Goal: Information Seeking & Learning: Compare options

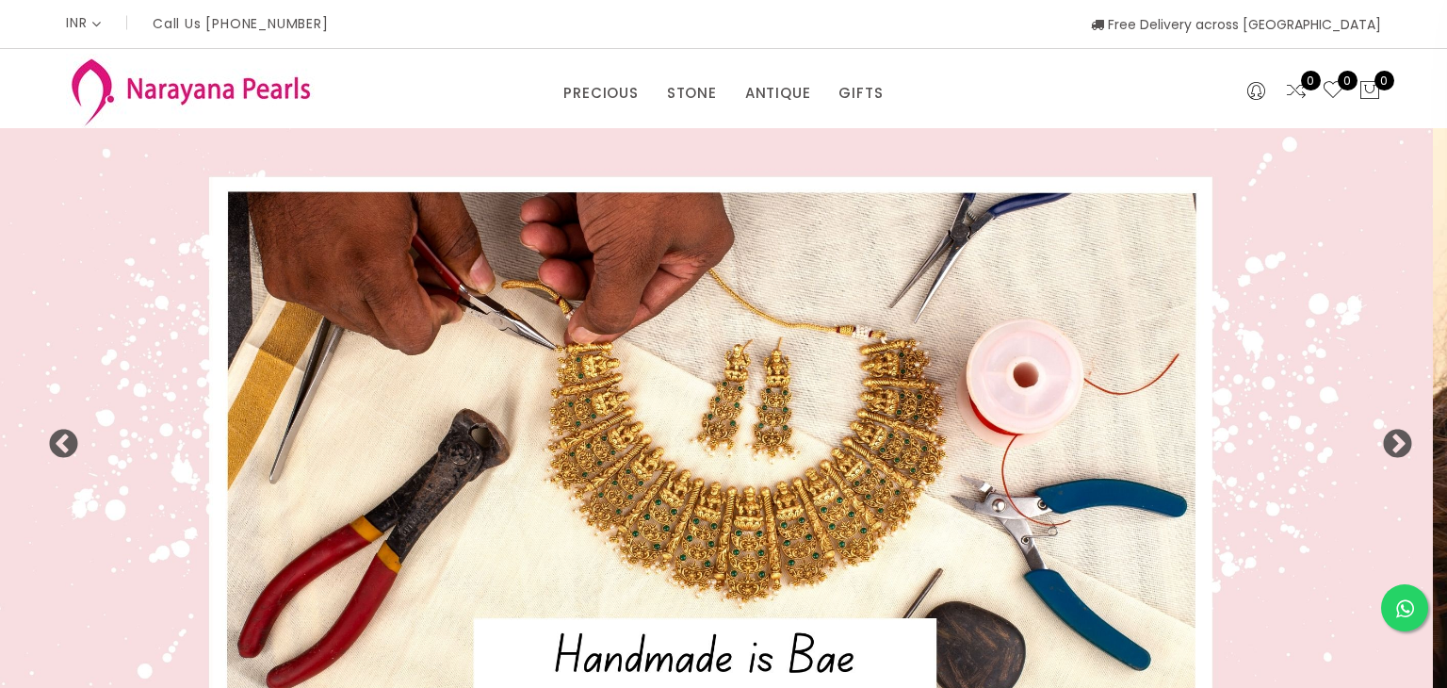
select select "INR"
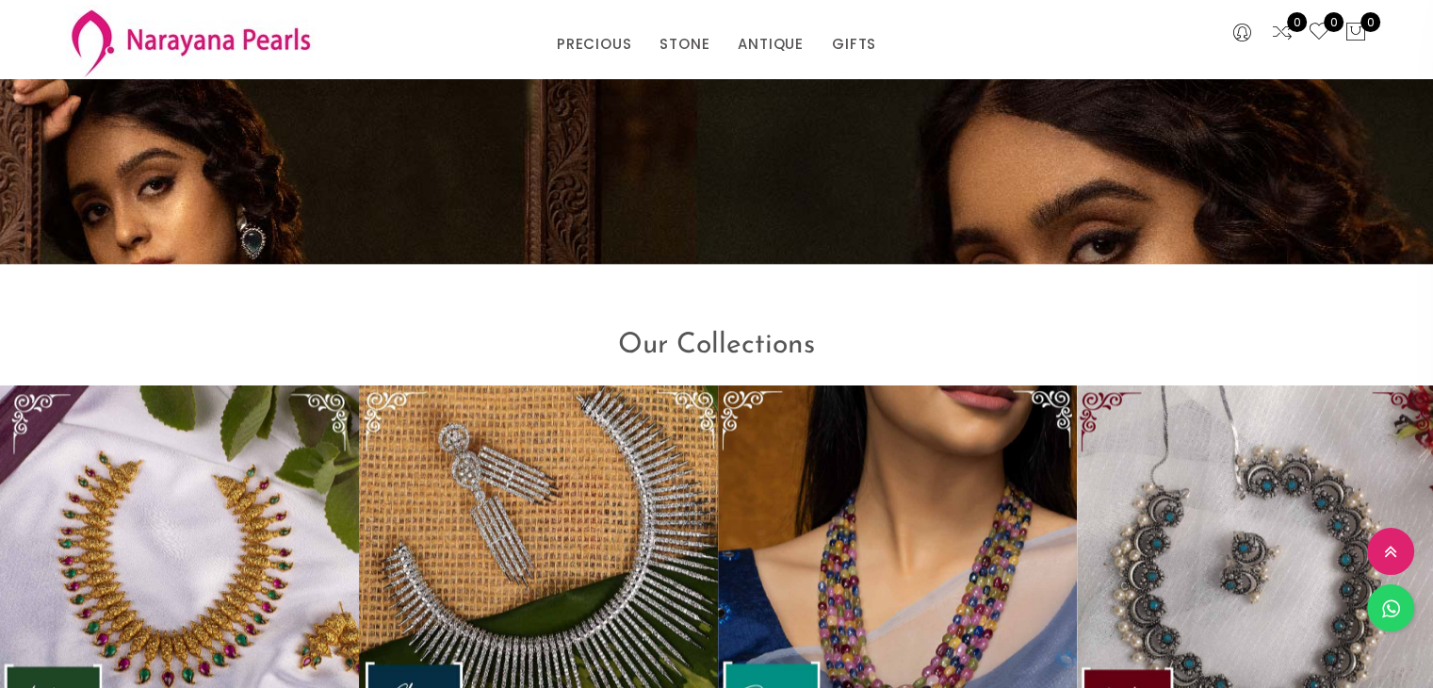
scroll to position [2450, 0]
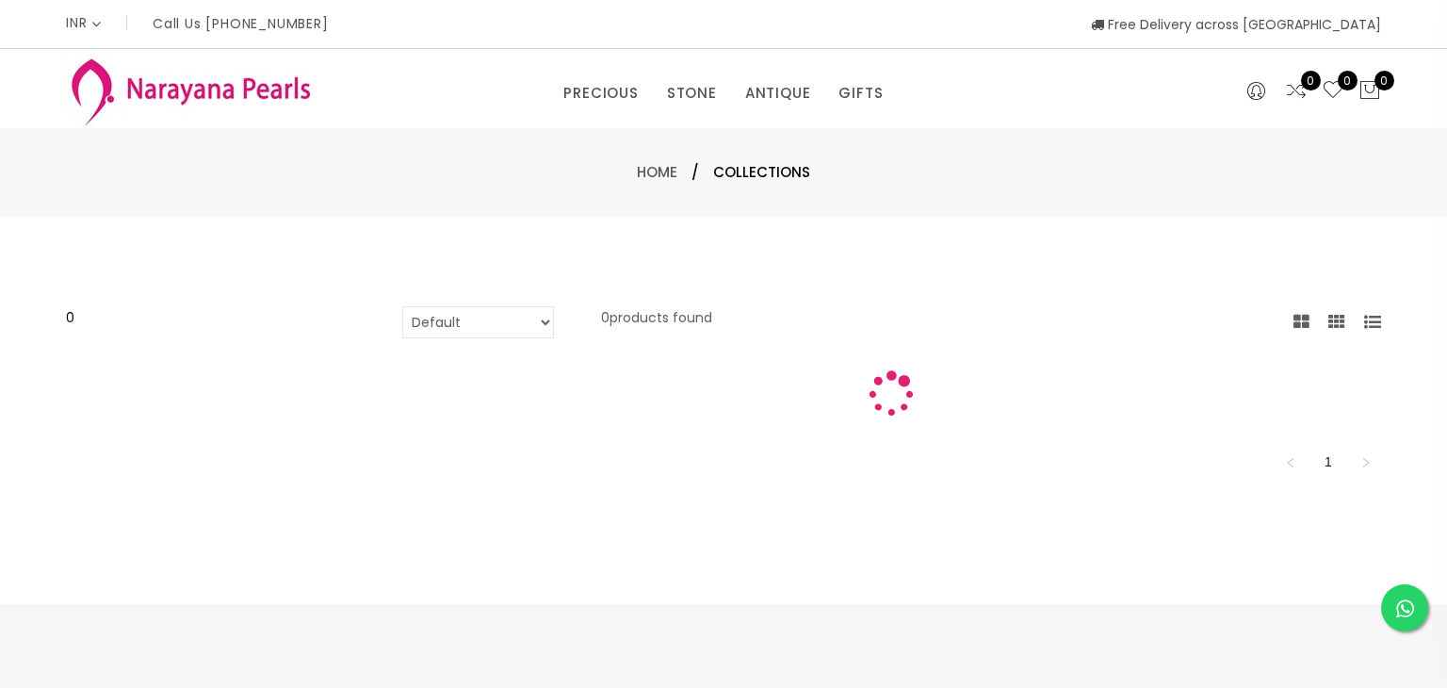
select select "INR"
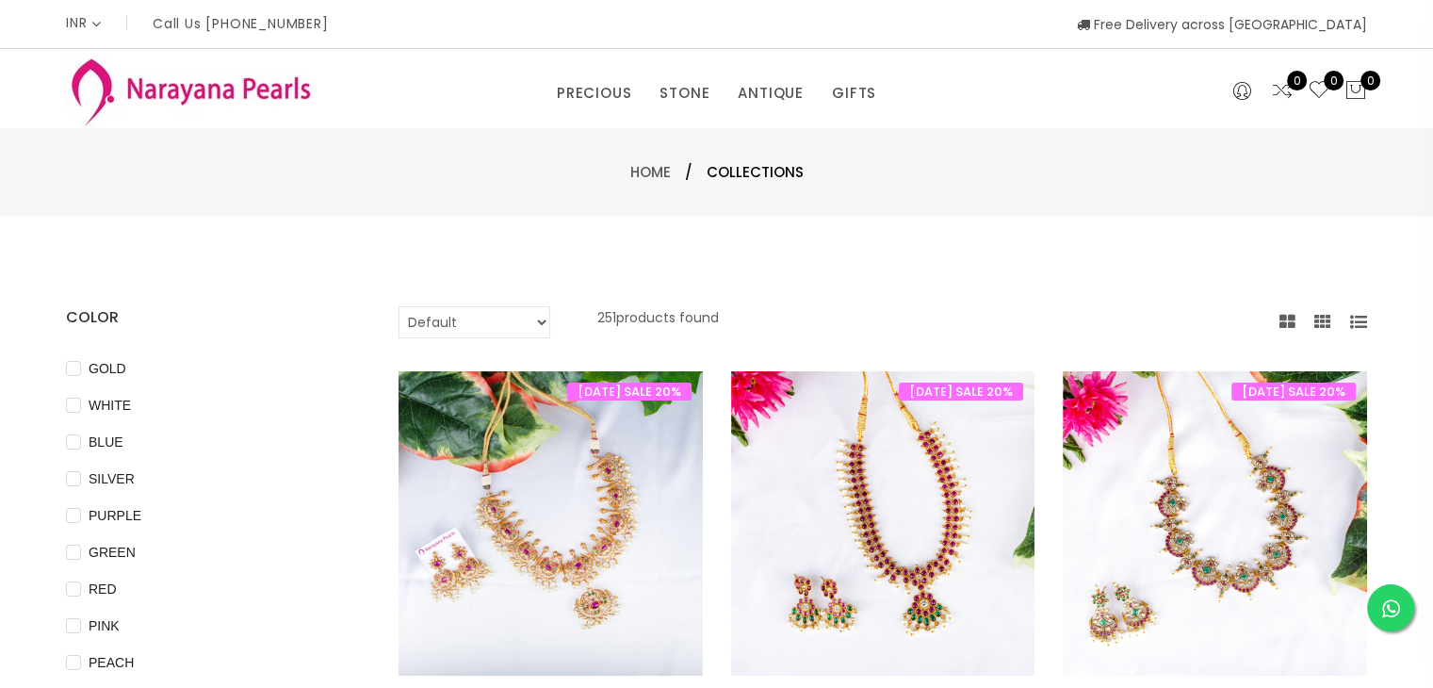
click at [532, 324] on select "Default Price - High to Low Price - Low to High" at bounding box center [475, 322] width 152 height 32
select select "priceLowToHigh"
click at [399, 306] on select "Default Price - High to Low Price - Low to High" at bounding box center [475, 322] width 152 height 32
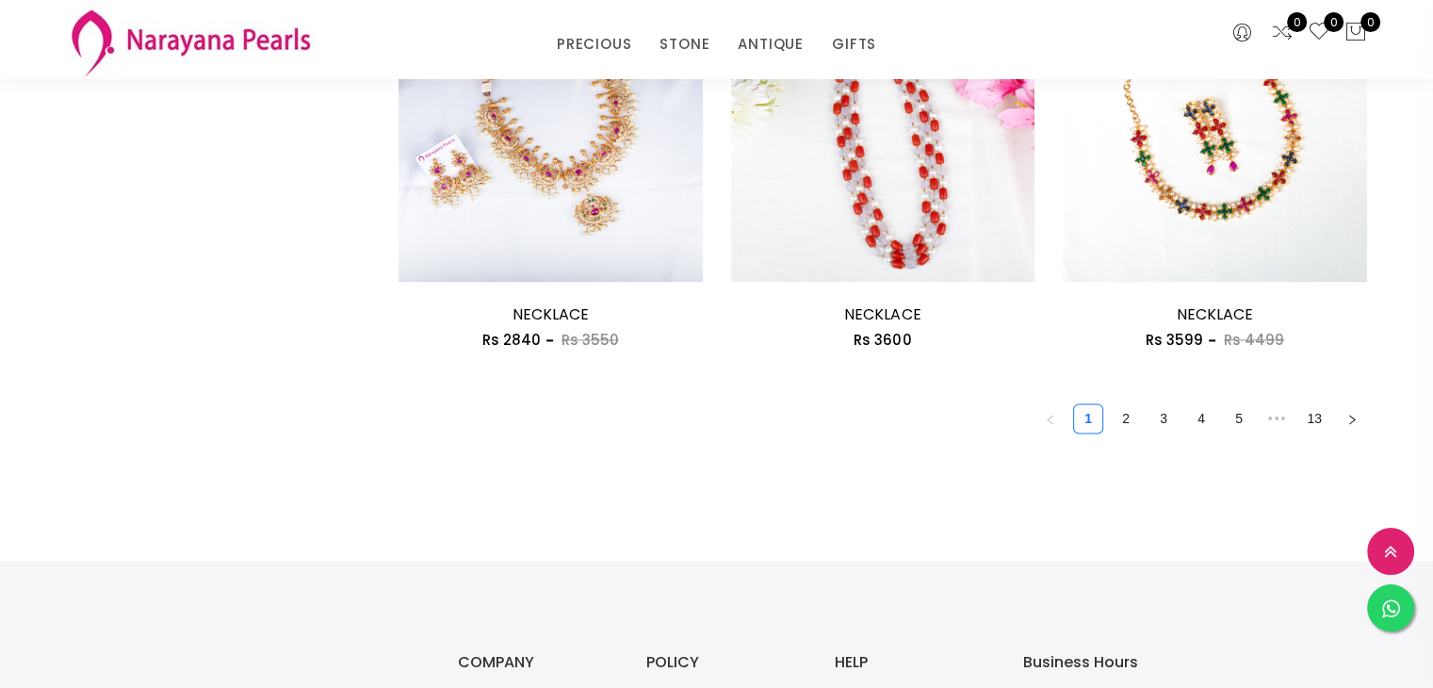
scroll to position [2638, 0]
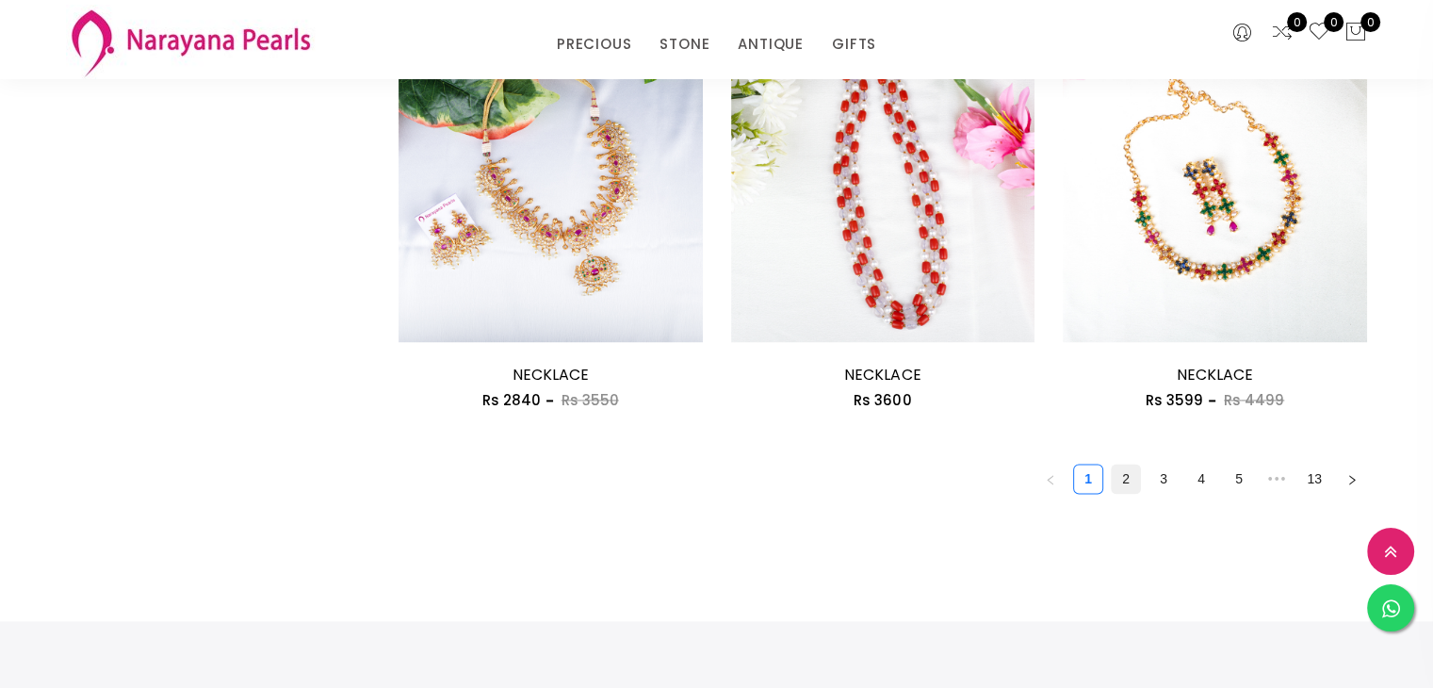
click at [1135, 477] on link "2" at bounding box center [1126, 479] width 28 height 28
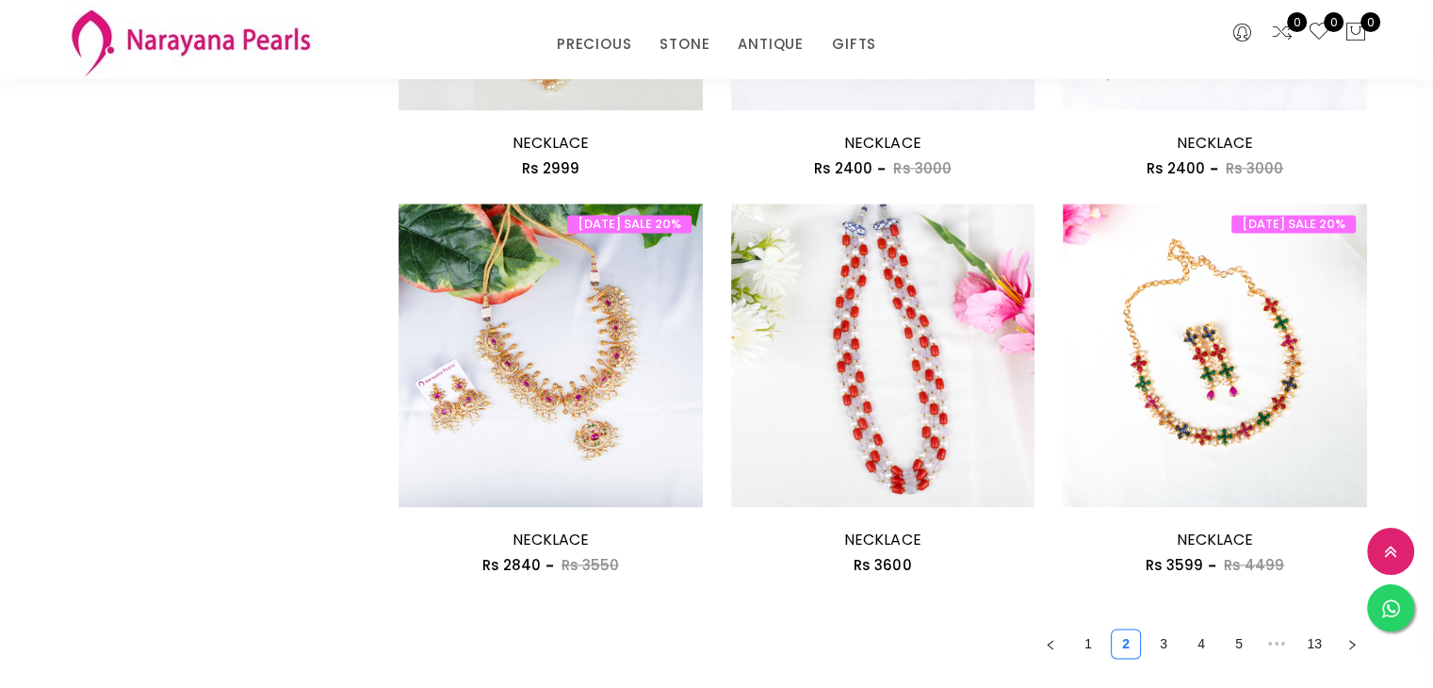
scroll to position [2827, 0]
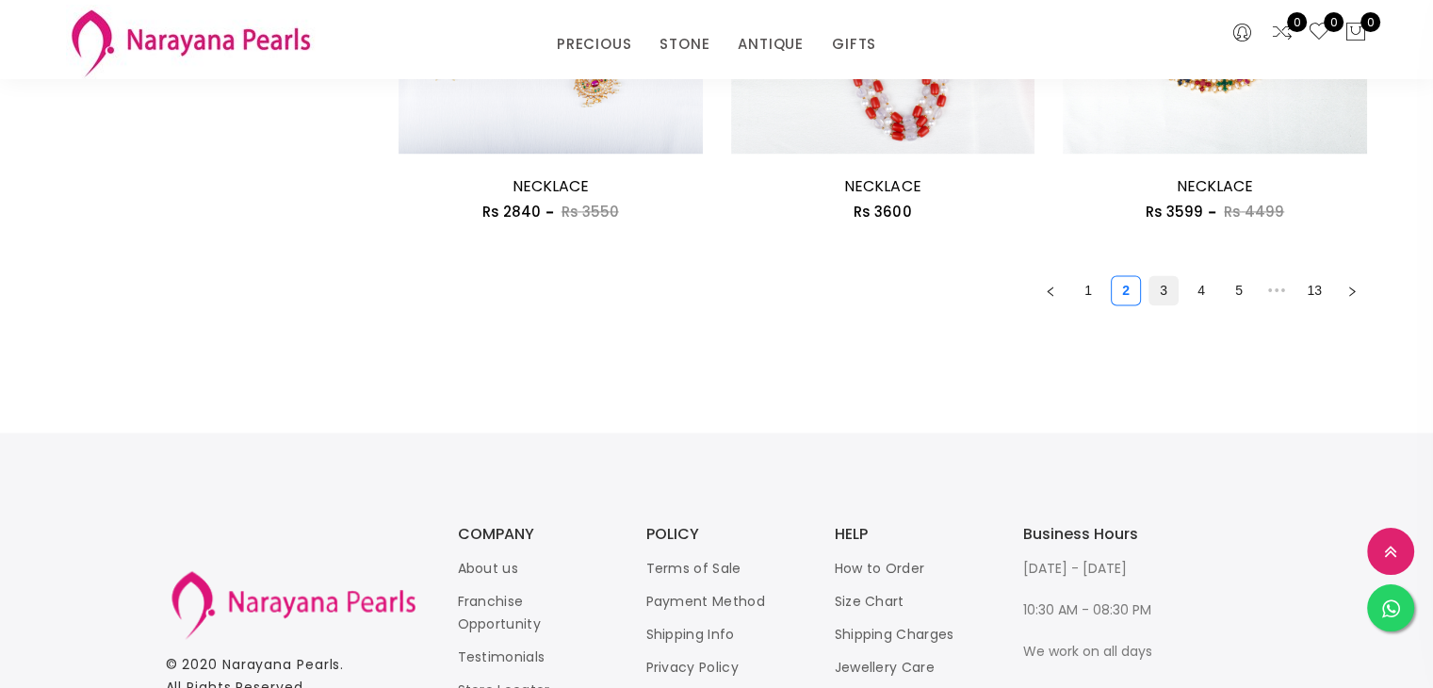
click at [1159, 296] on link "3" at bounding box center [1164, 290] width 28 height 28
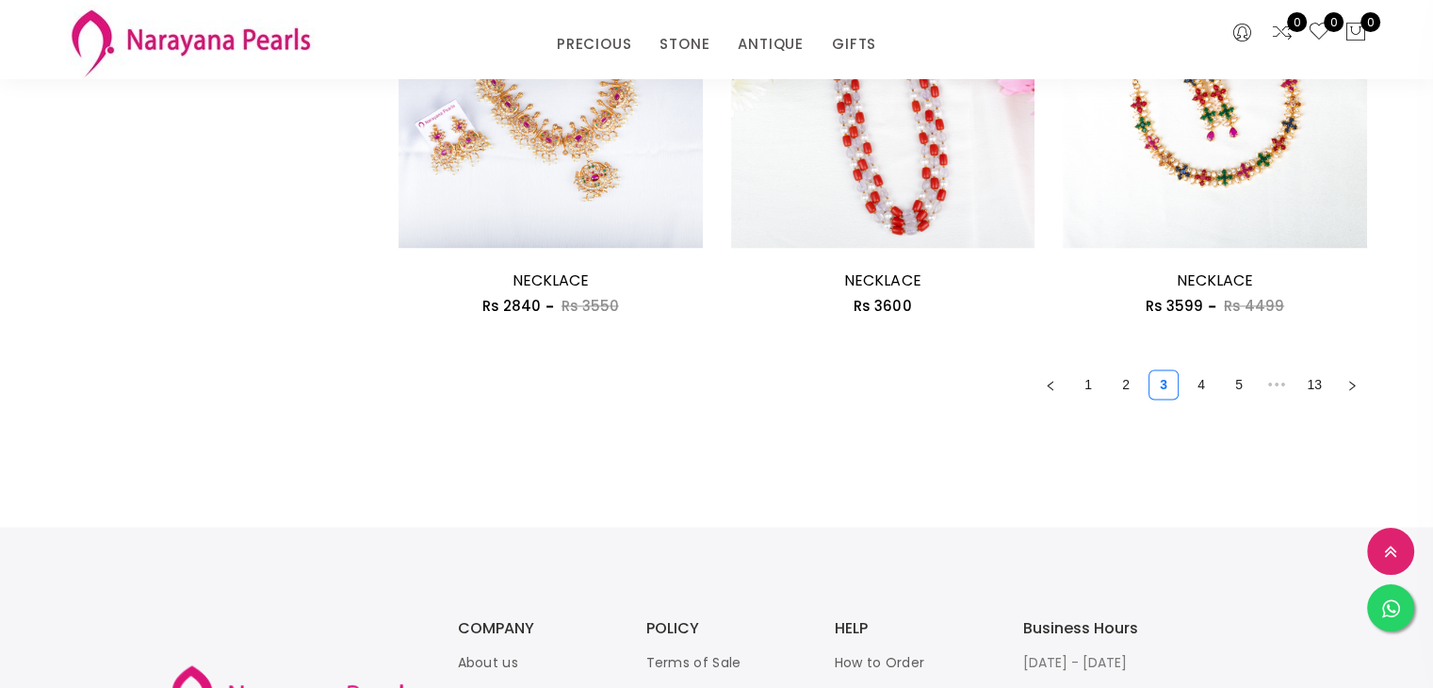
scroll to position [2827, 0]
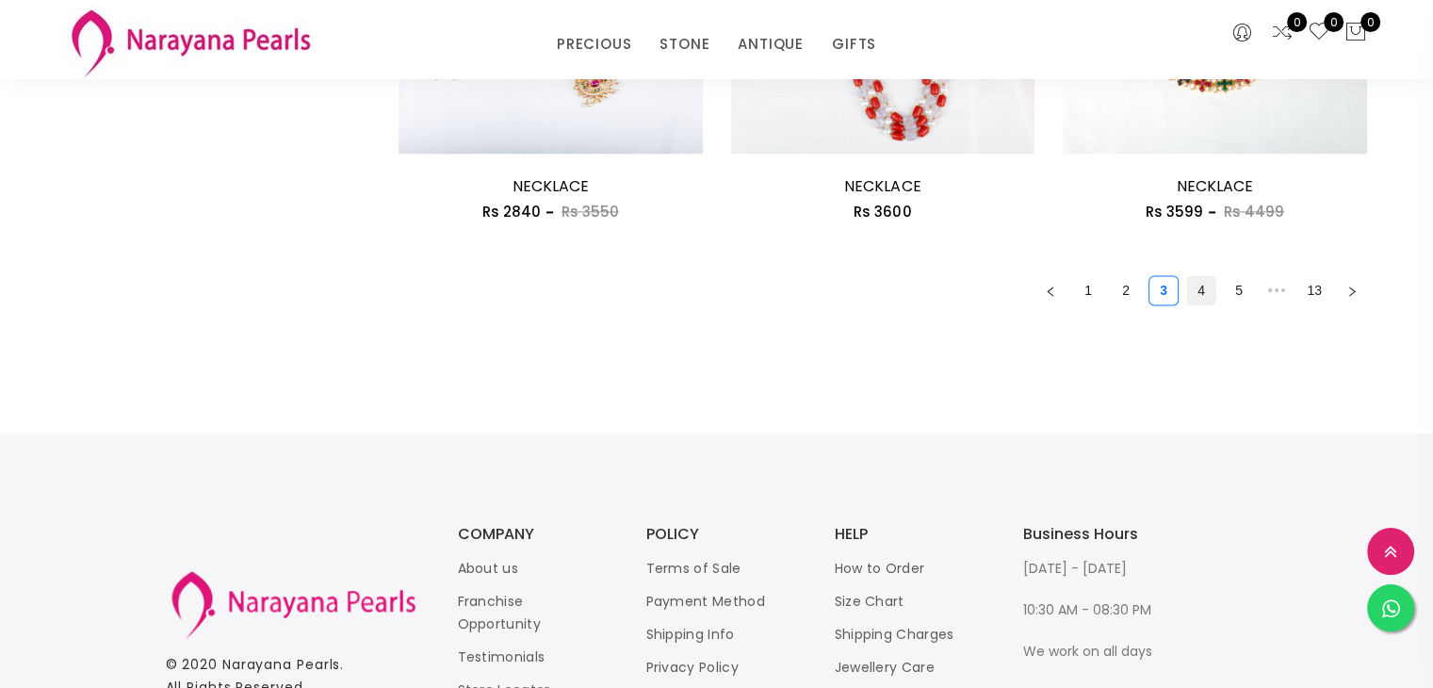
click at [1202, 294] on link "4" at bounding box center [1201, 290] width 28 height 28
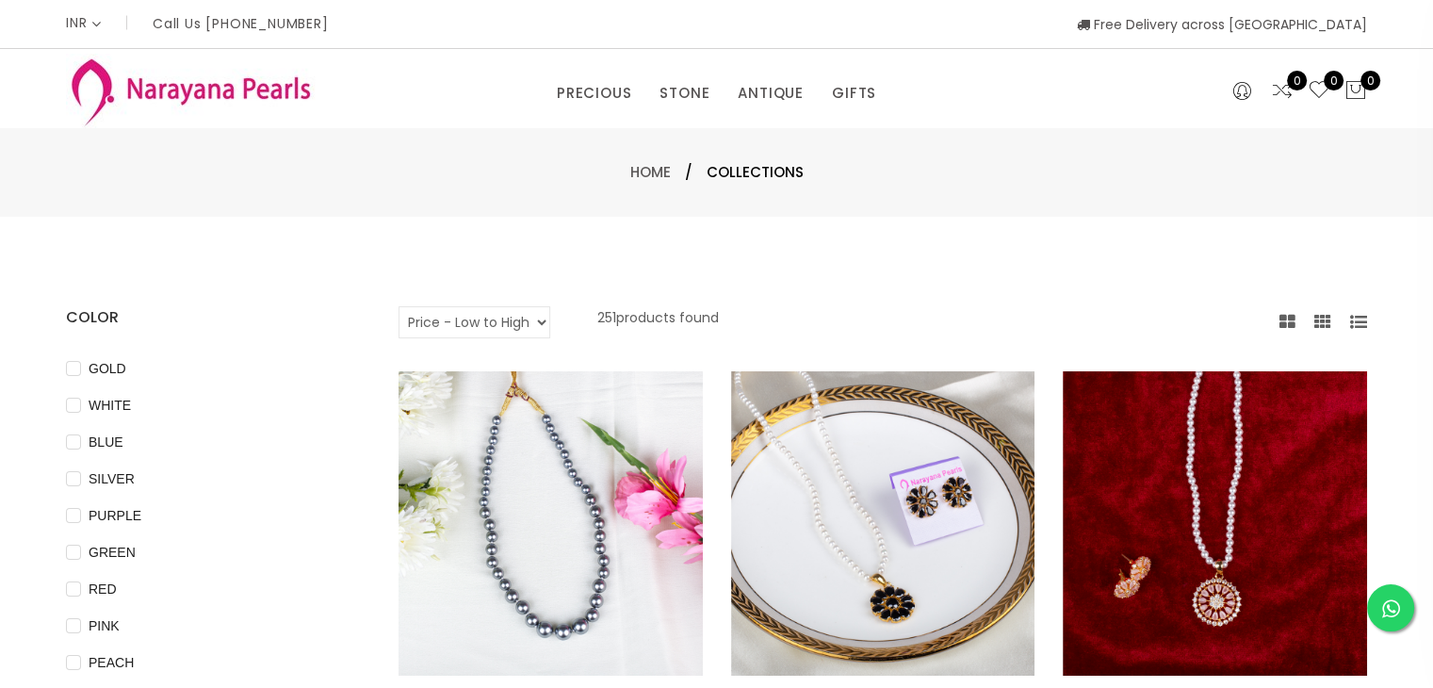
click at [1286, 325] on icon at bounding box center [1288, 322] width 16 height 17
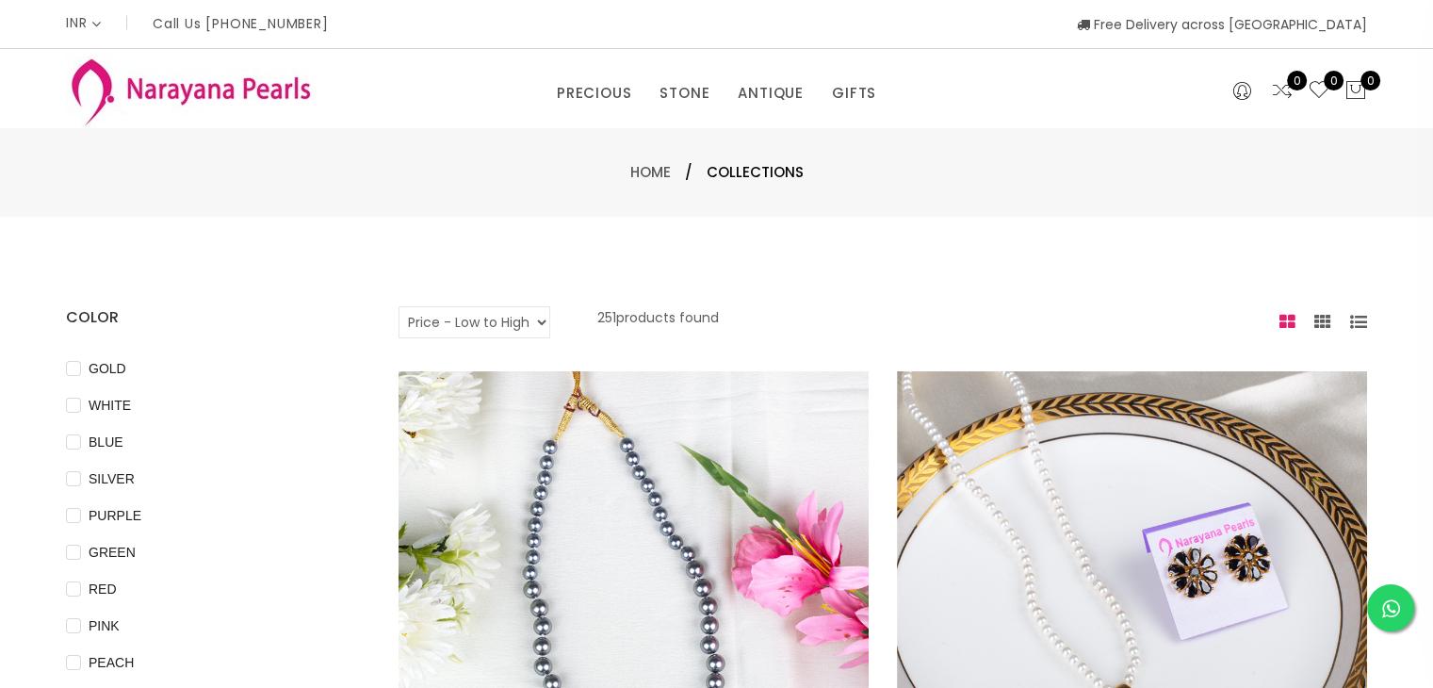
click at [1286, 325] on icon at bounding box center [1288, 322] width 16 height 17
click at [1357, 322] on icon at bounding box center [1358, 322] width 17 height 17
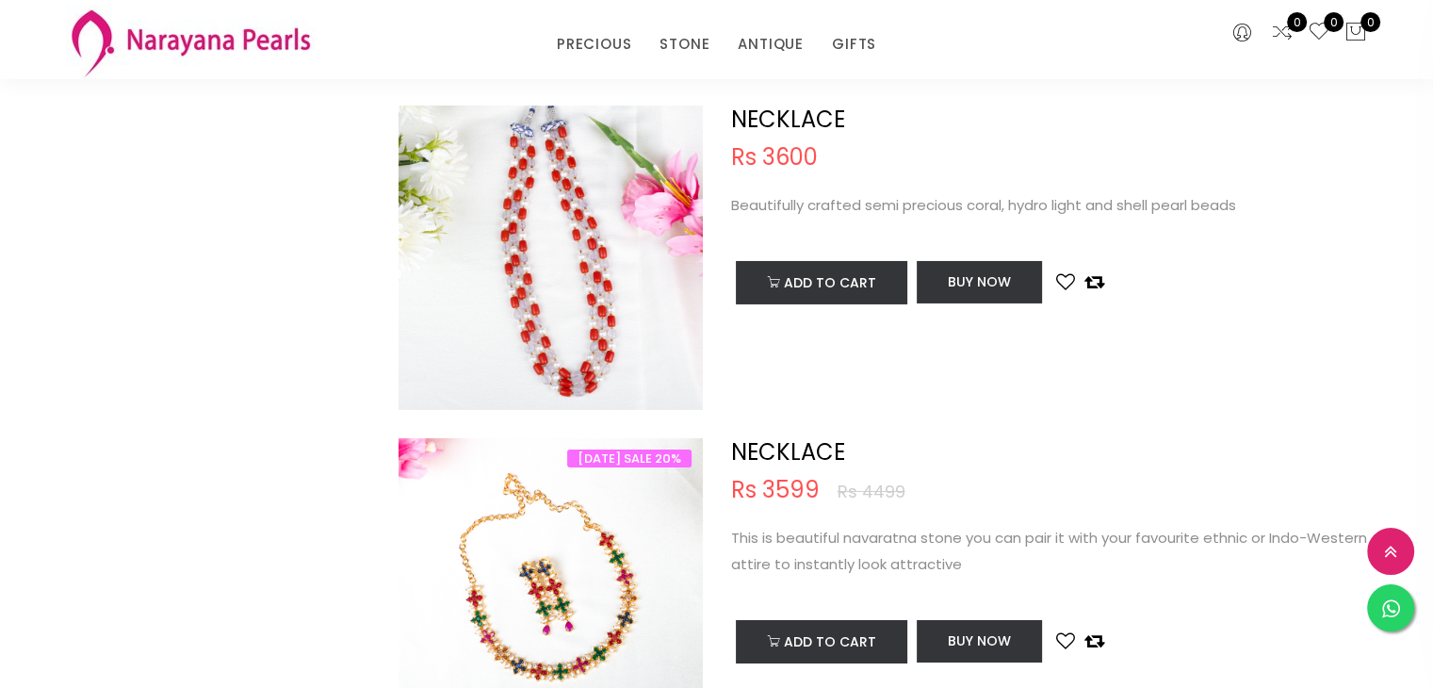
scroll to position [7067, 0]
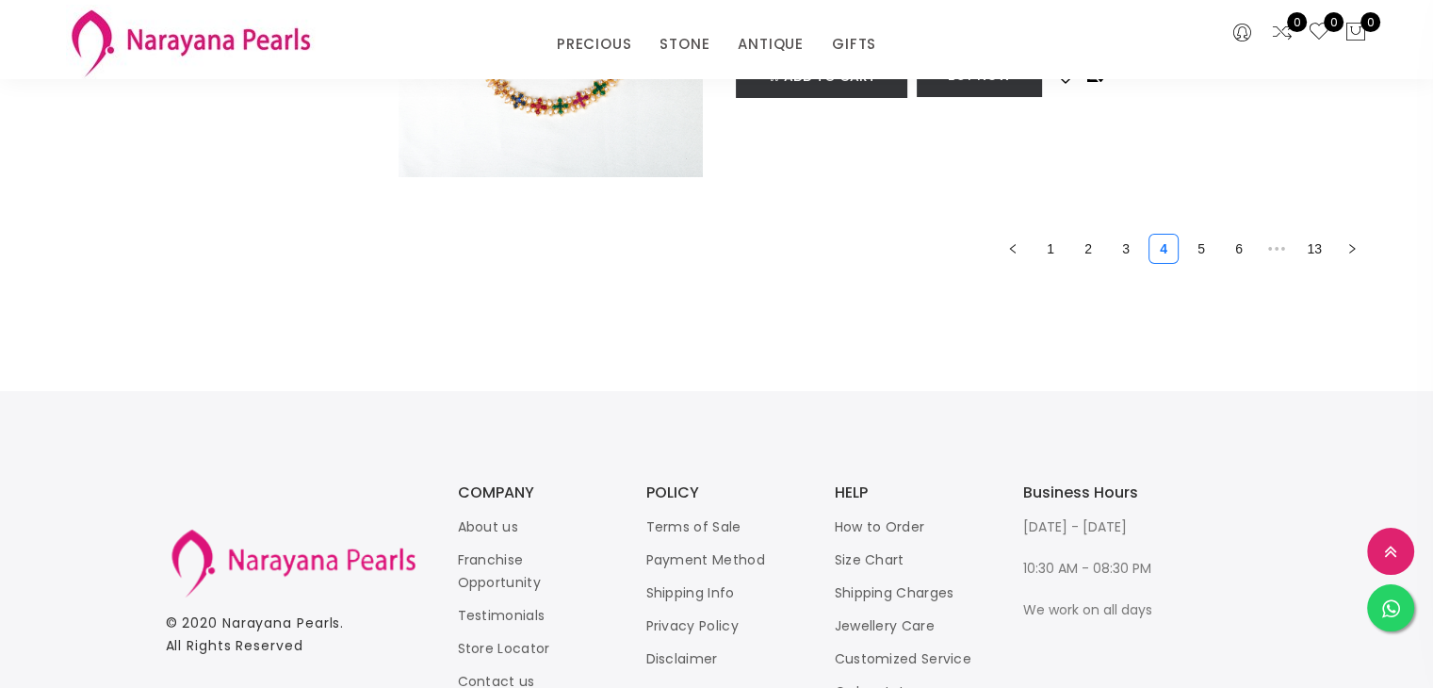
click at [1361, 245] on button "button" at bounding box center [1352, 249] width 30 height 30
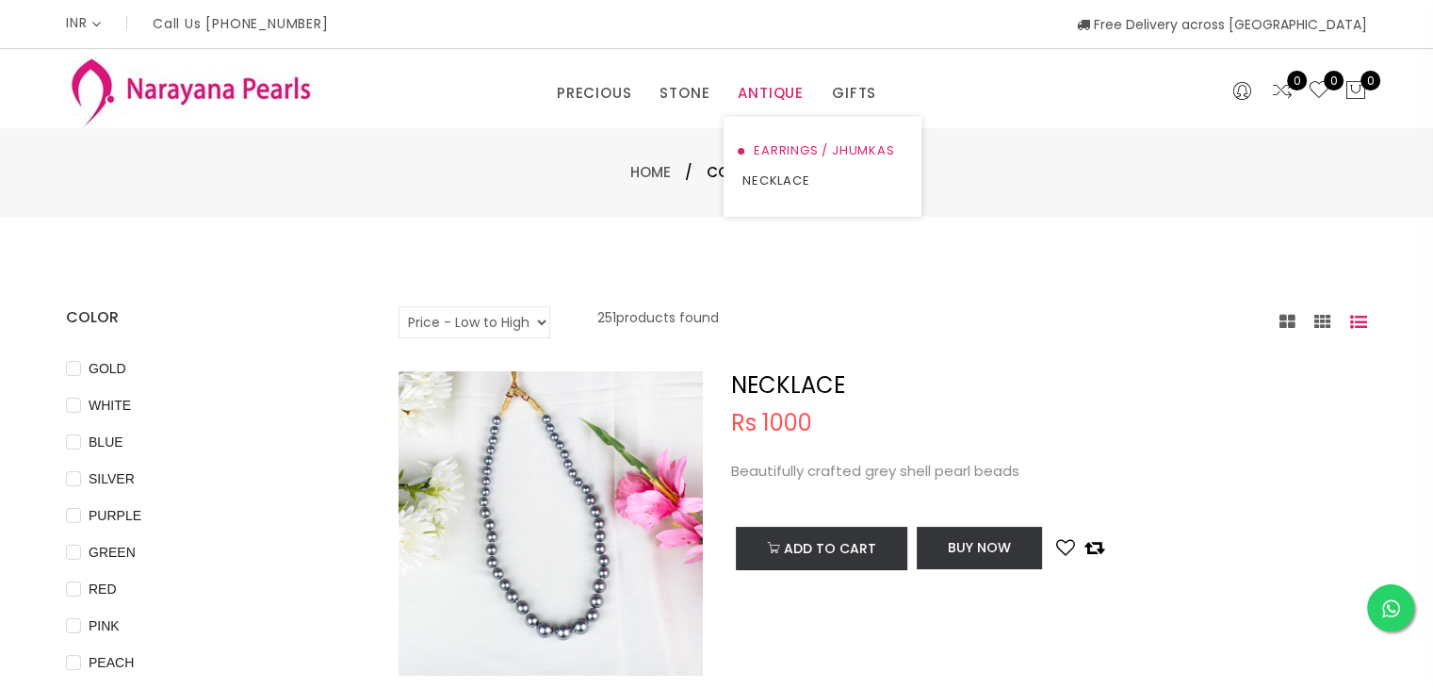
click at [790, 146] on link "EARRINGS / JHUMKAS" at bounding box center [822, 151] width 160 height 30
click at [787, 187] on link "NECKLACE" at bounding box center [822, 181] width 160 height 30
click at [795, 179] on link "NECKLACE" at bounding box center [822, 181] width 160 height 30
click at [820, 150] on link "EARRINGS / JHUMKAS" at bounding box center [822, 151] width 160 height 30
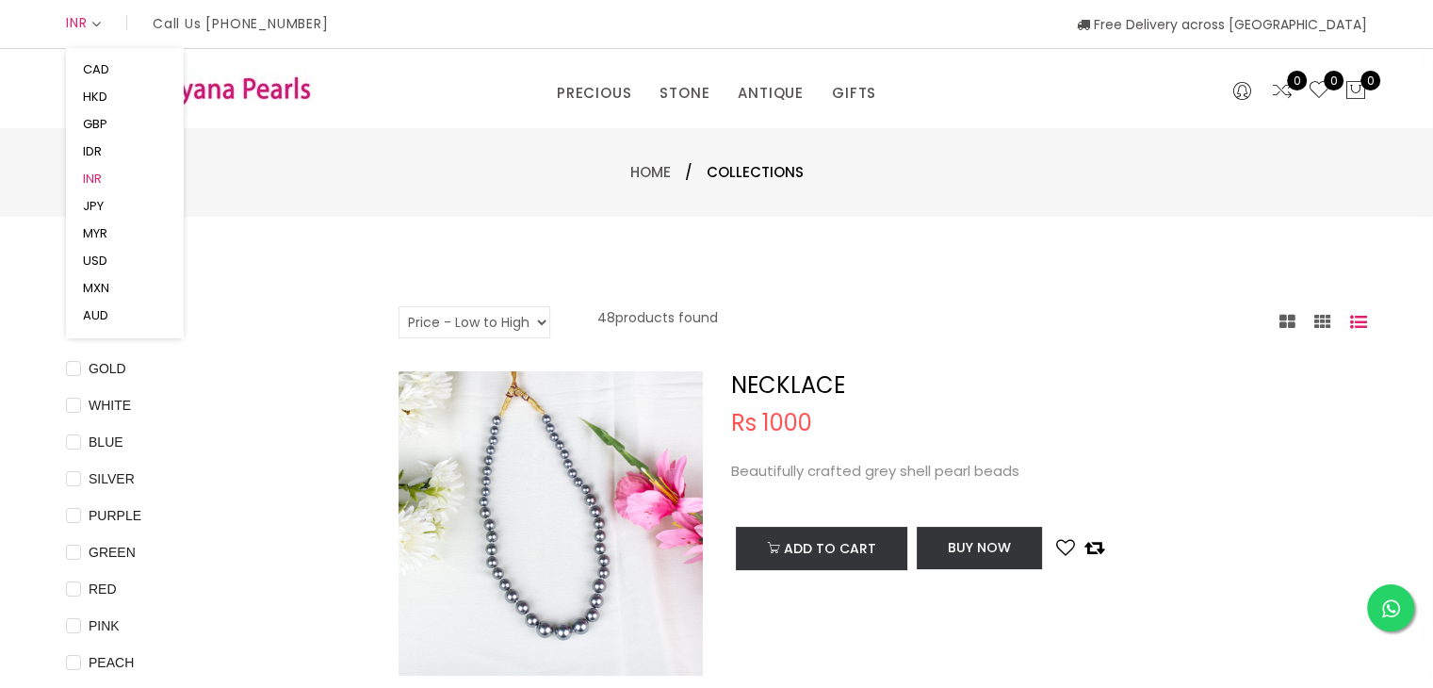
click at [94, 178] on button "INR" at bounding box center [92, 178] width 30 height 27
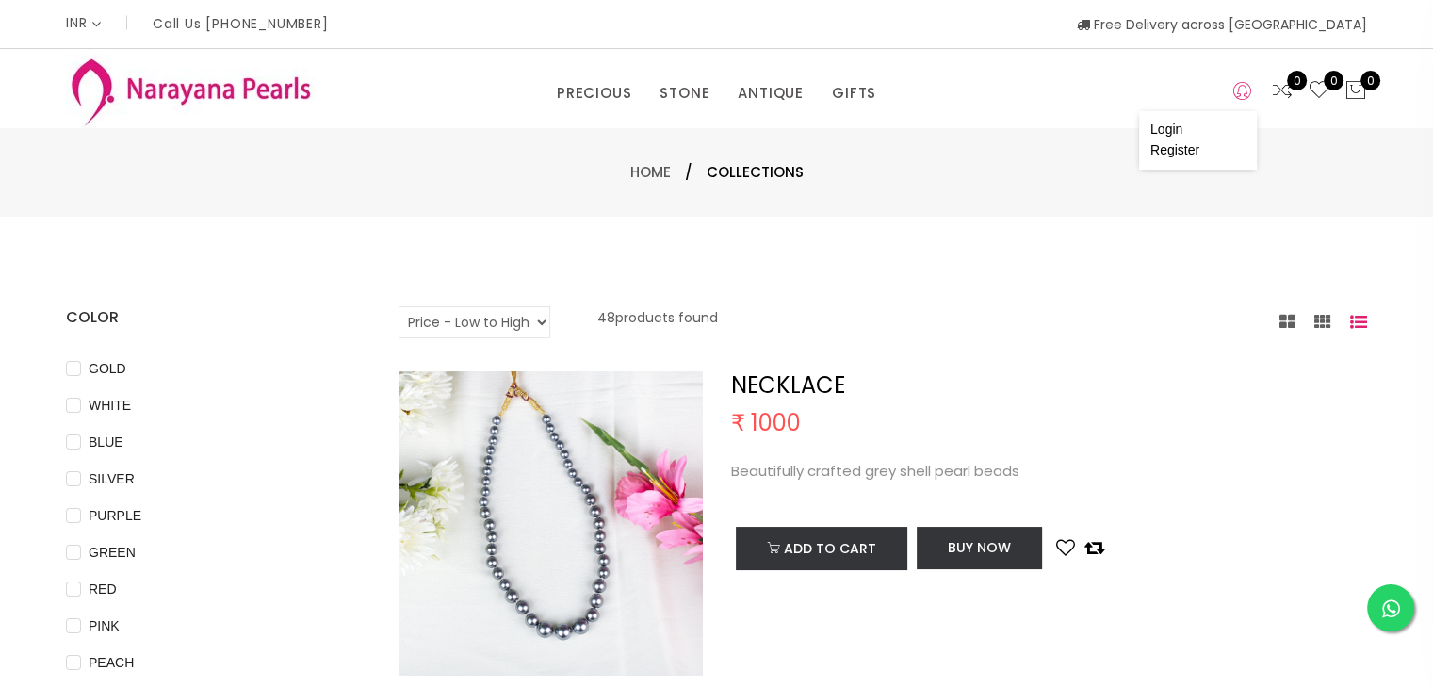
click at [1236, 97] on icon at bounding box center [1242, 91] width 18 height 23
click at [611, 93] on link "PRECIOUS" at bounding box center [594, 93] width 74 height 28
click at [776, 144] on link "EARRINGS / JHUMKAS" at bounding box center [822, 151] width 160 height 30
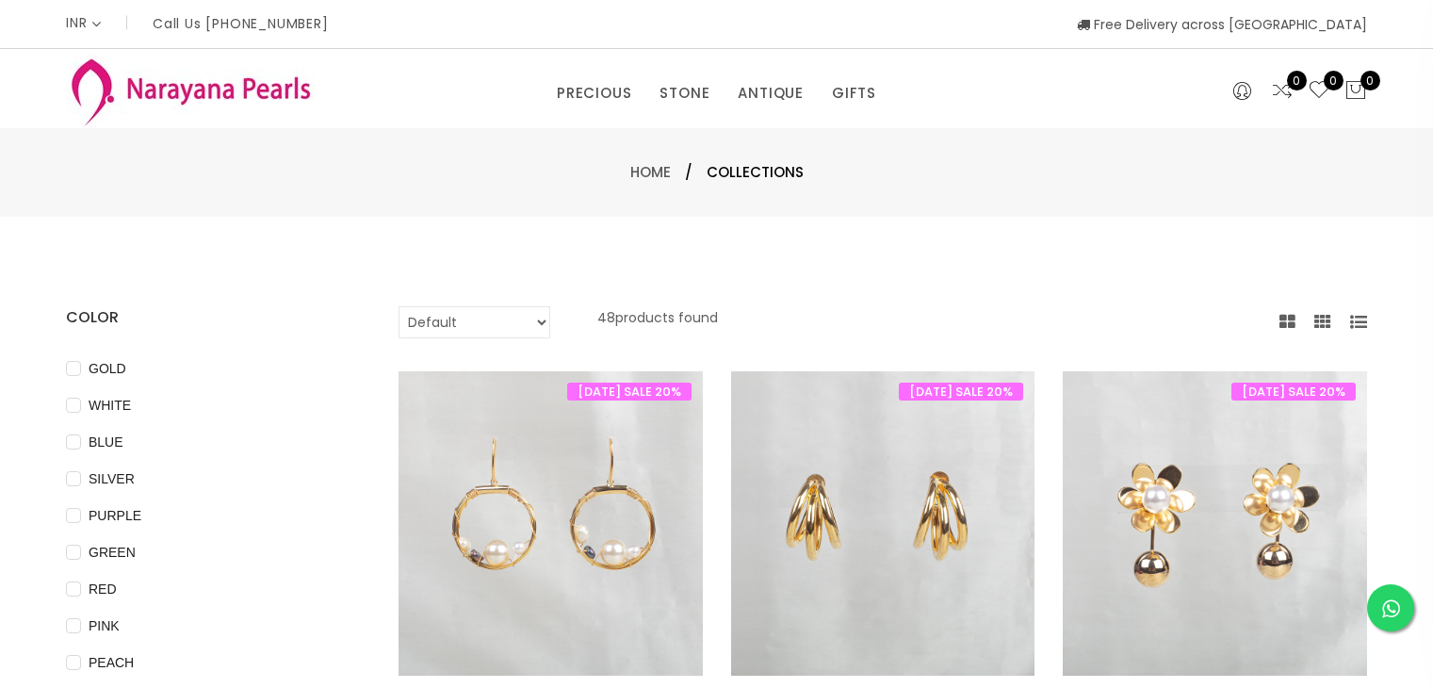
select select "INR"
click at [700, 178] on link "NECKLACE" at bounding box center [744, 181] width 160 height 30
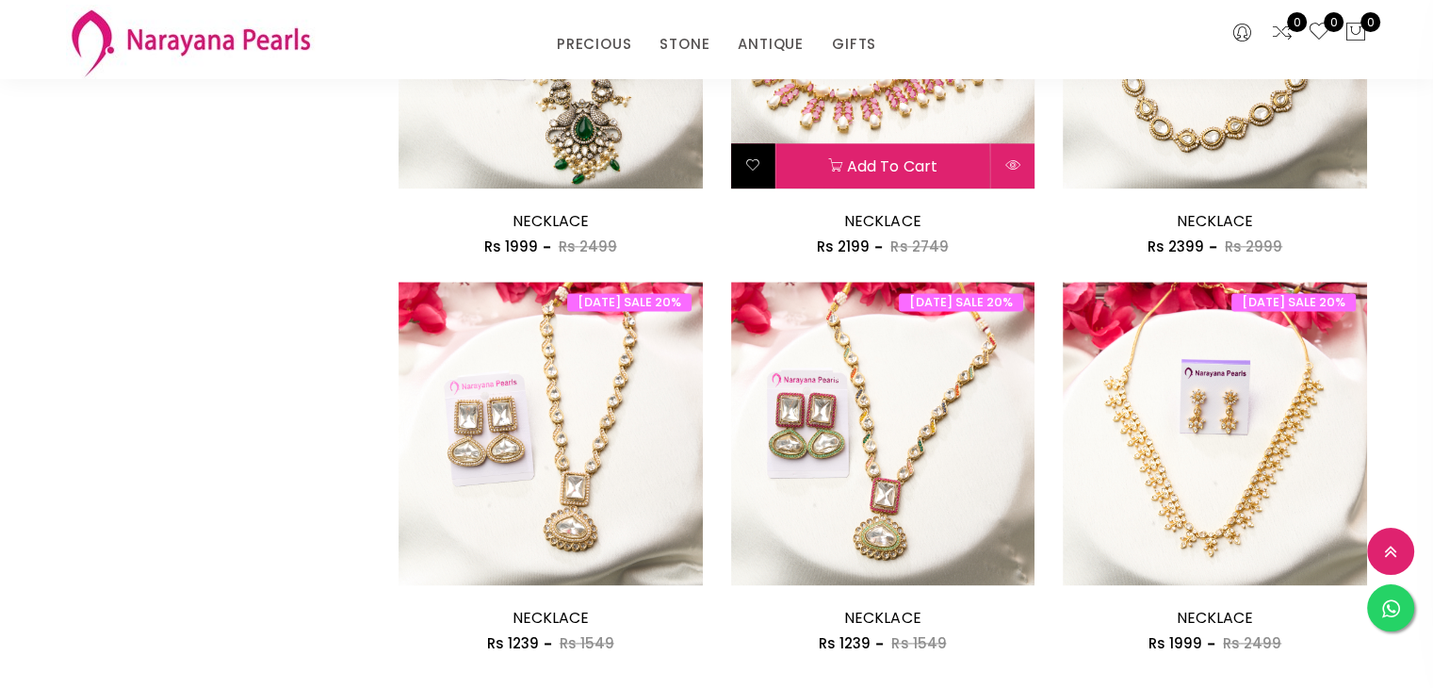
scroll to position [2638, 0]
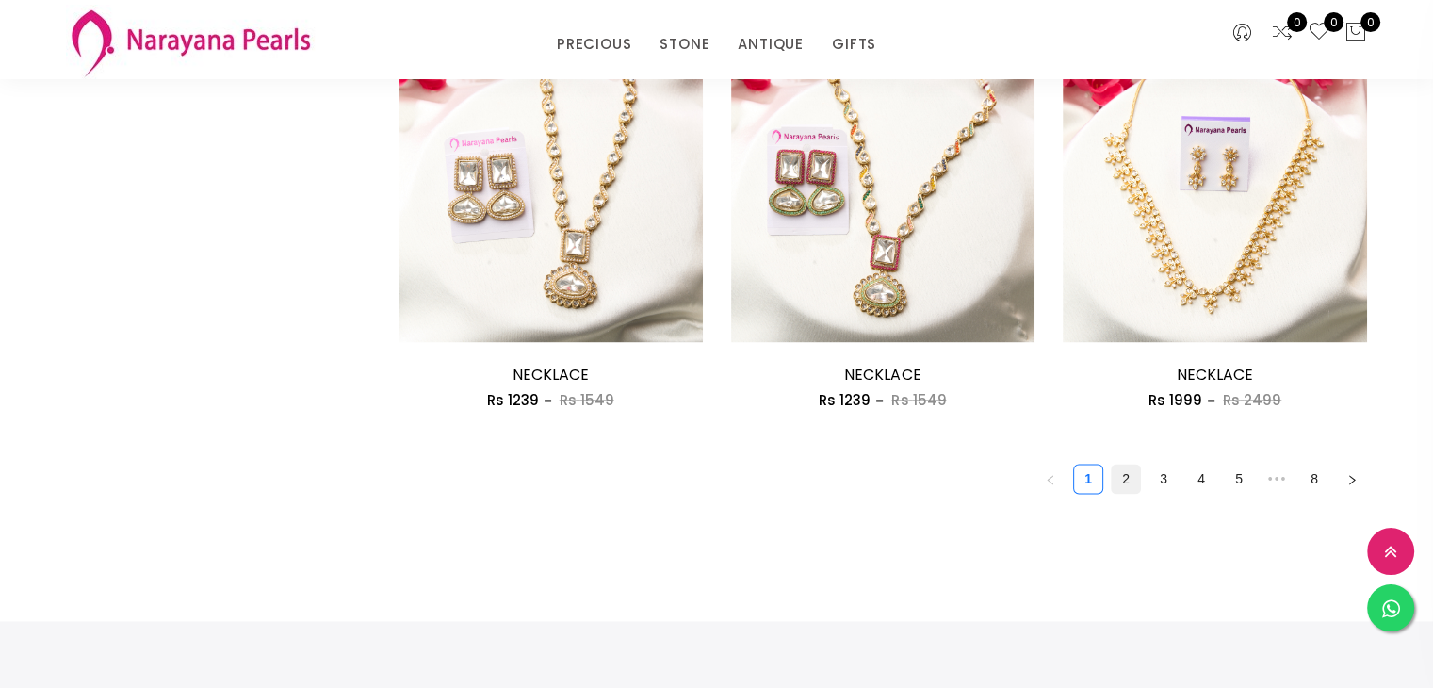
click at [1130, 480] on link "2" at bounding box center [1126, 479] width 28 height 28
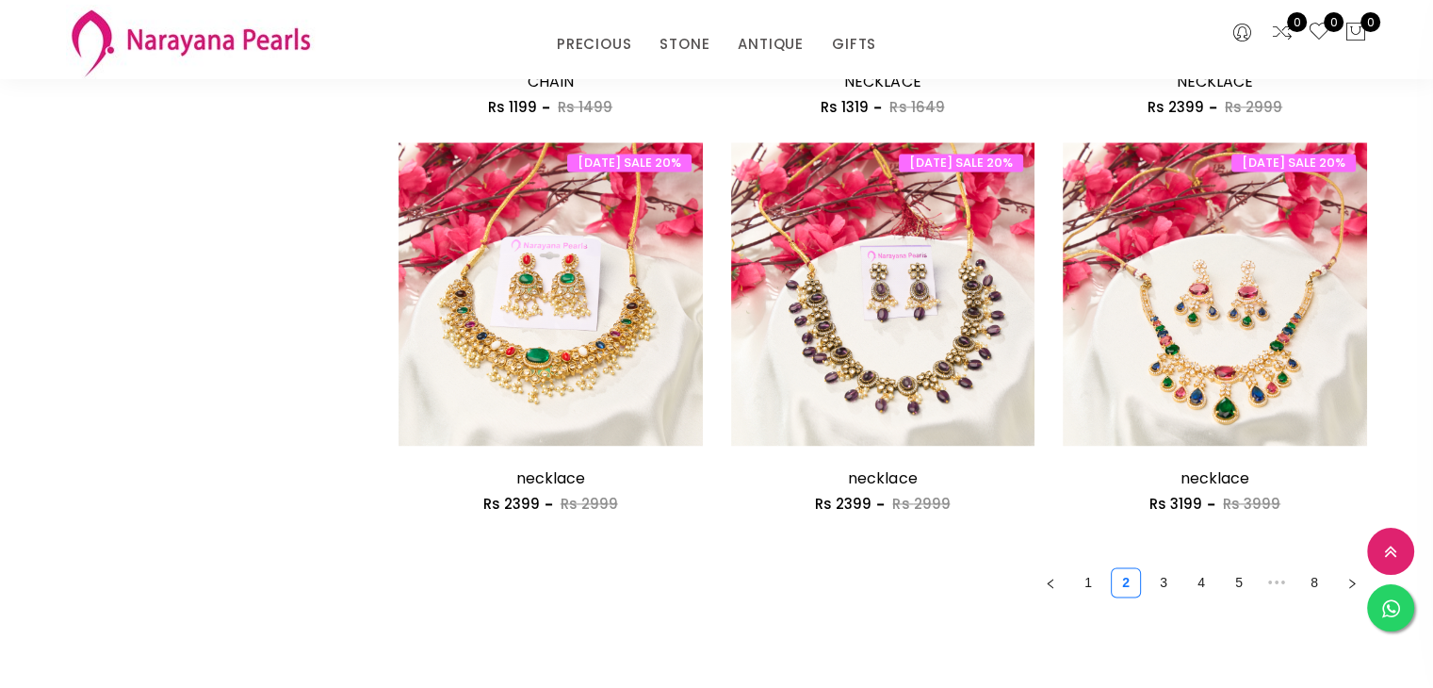
scroll to position [2638, 0]
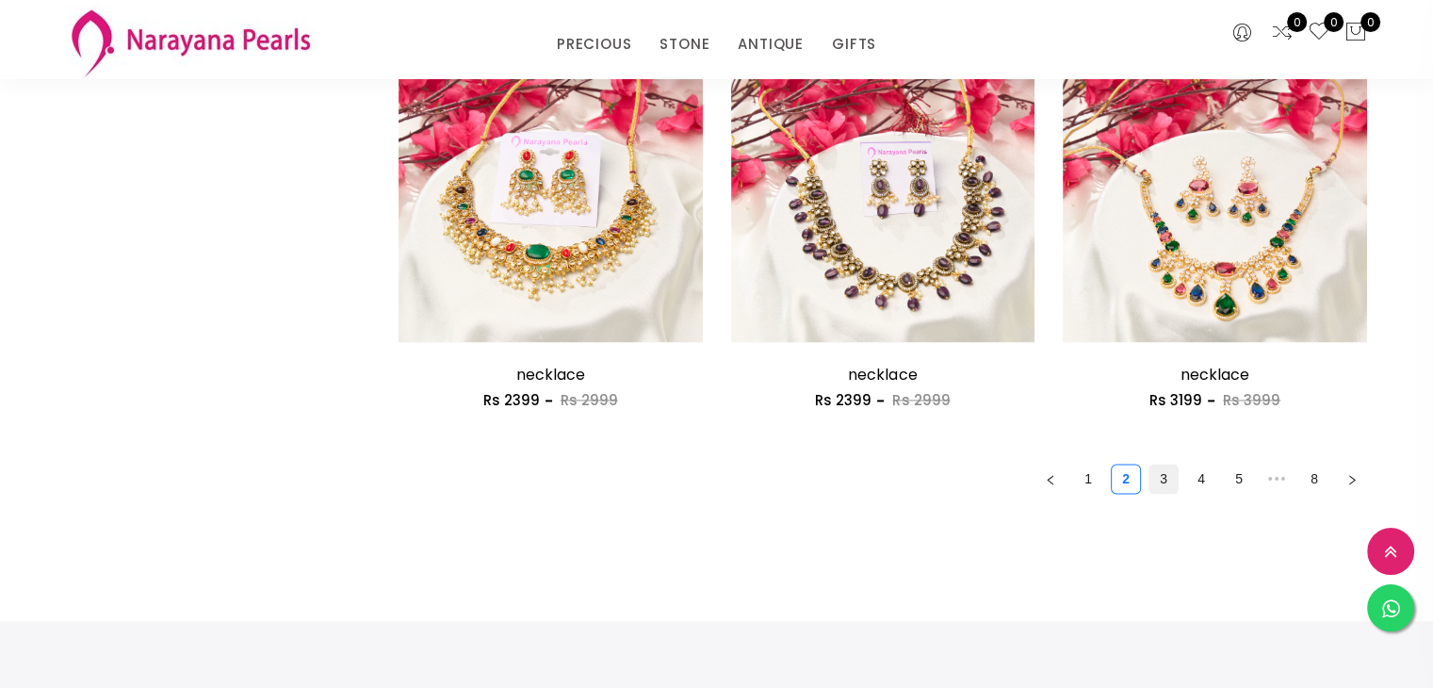
click at [1175, 481] on link "3" at bounding box center [1164, 479] width 28 height 28
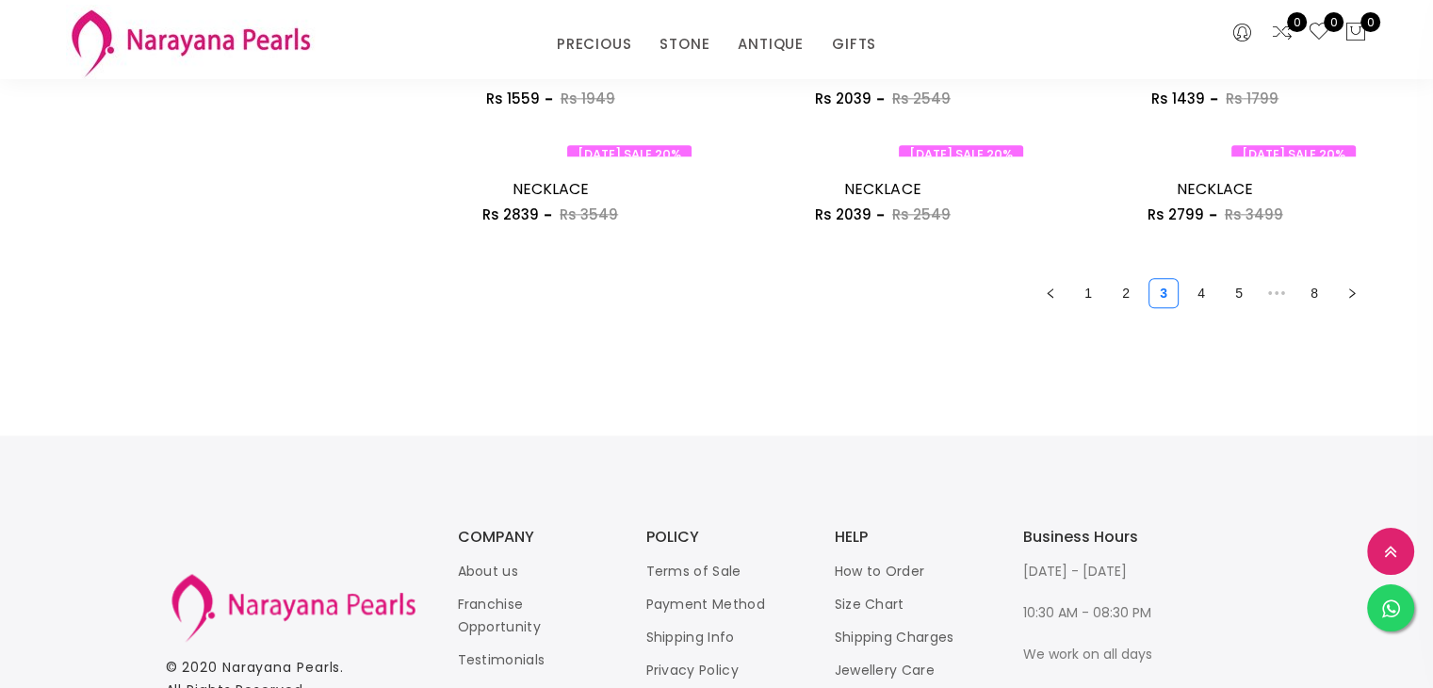
scroll to position [2638, 0]
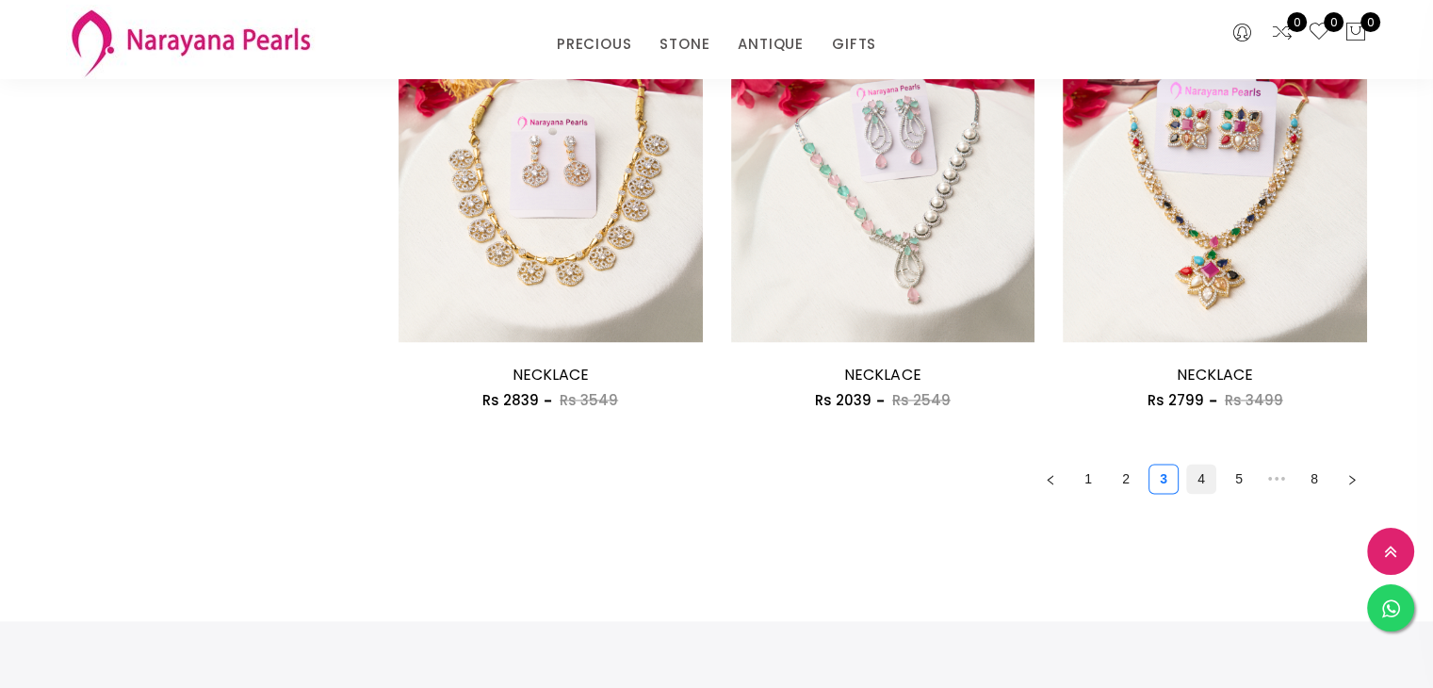
click at [1193, 475] on link "4" at bounding box center [1201, 479] width 28 height 28
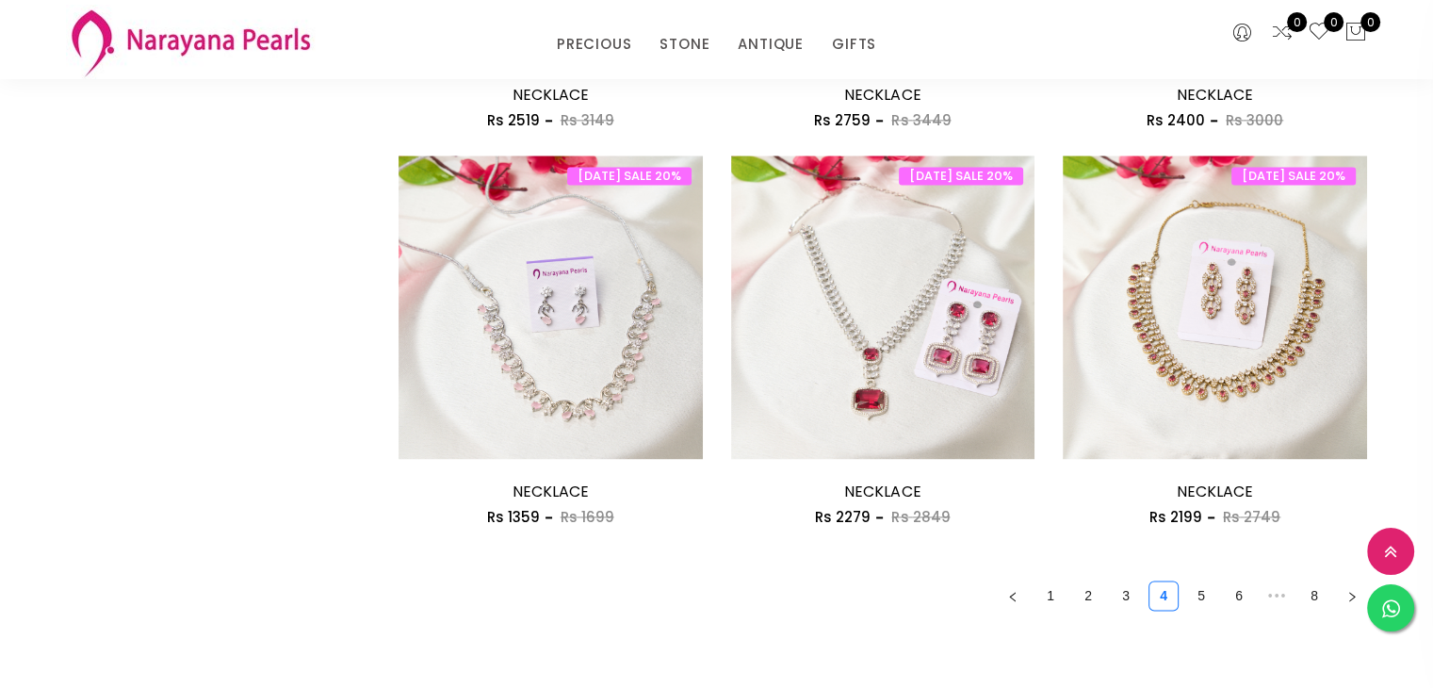
scroll to position [2544, 0]
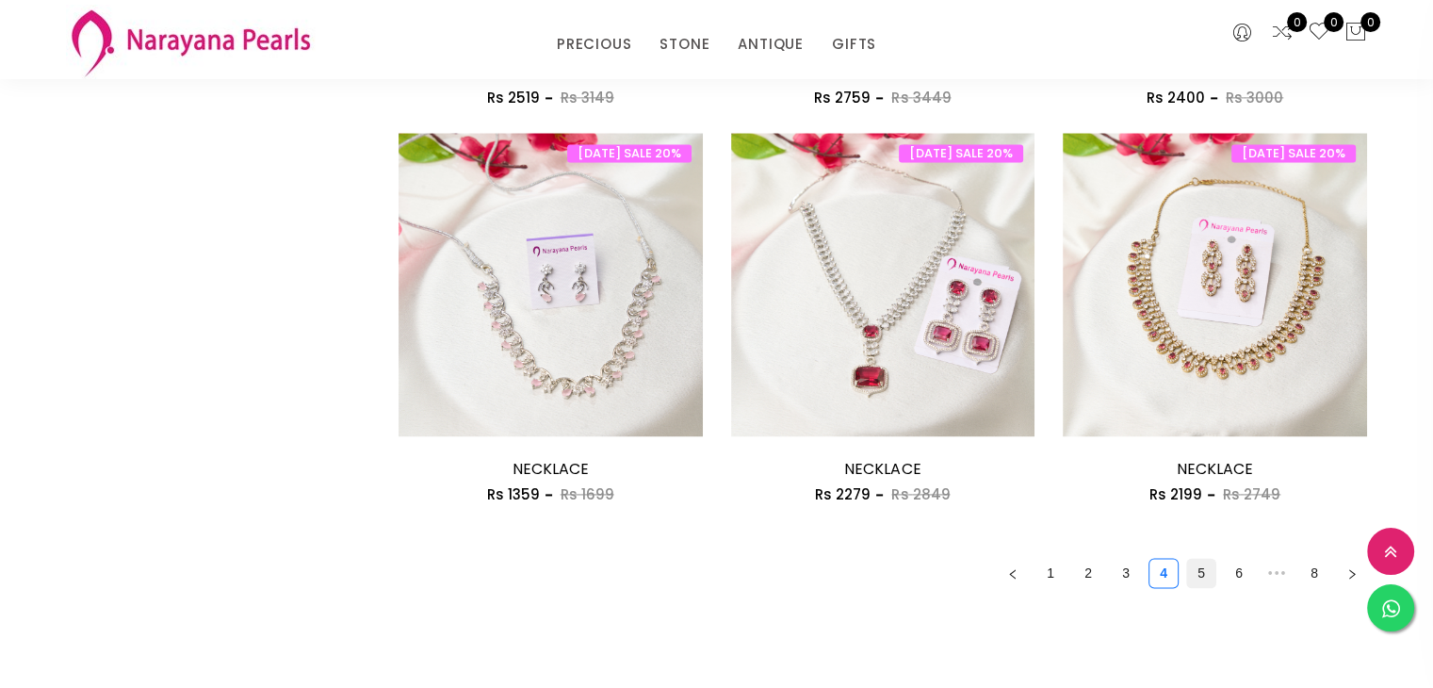
click at [1202, 572] on link "5" at bounding box center [1201, 573] width 28 height 28
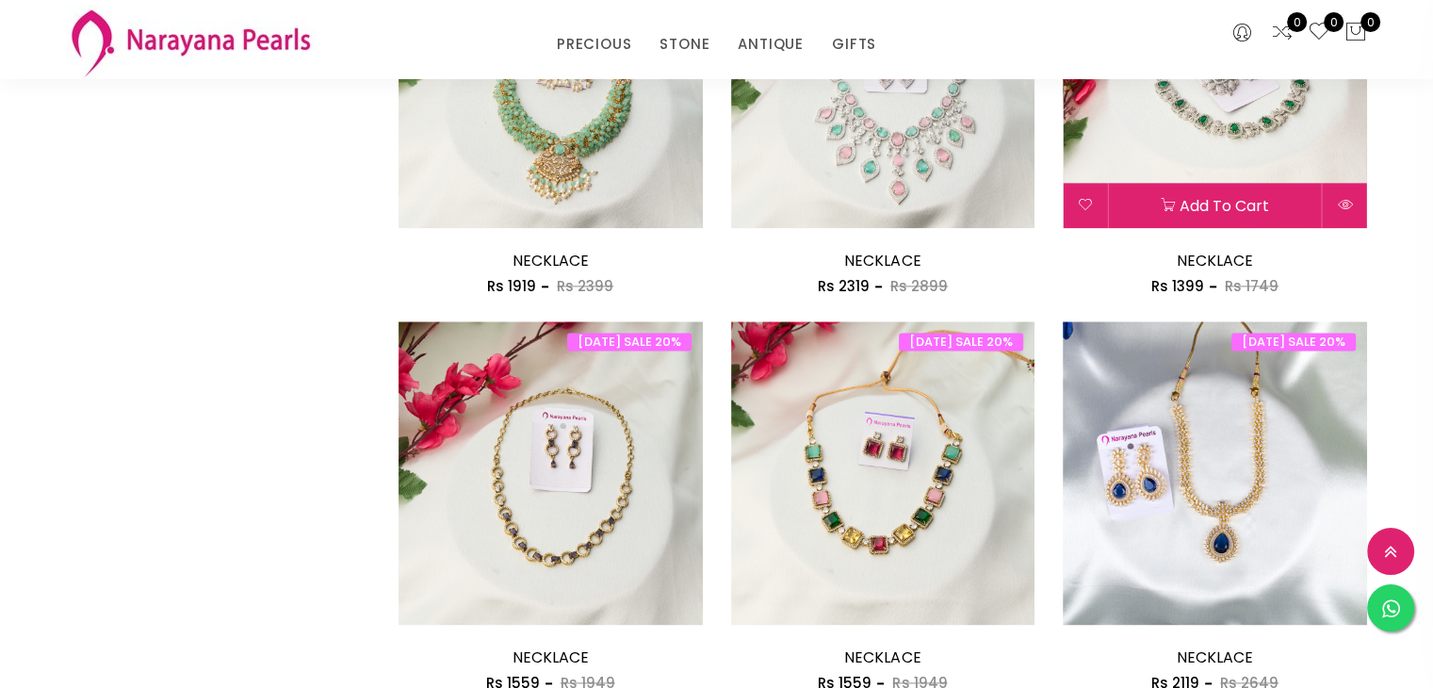
scroll to position [2638, 0]
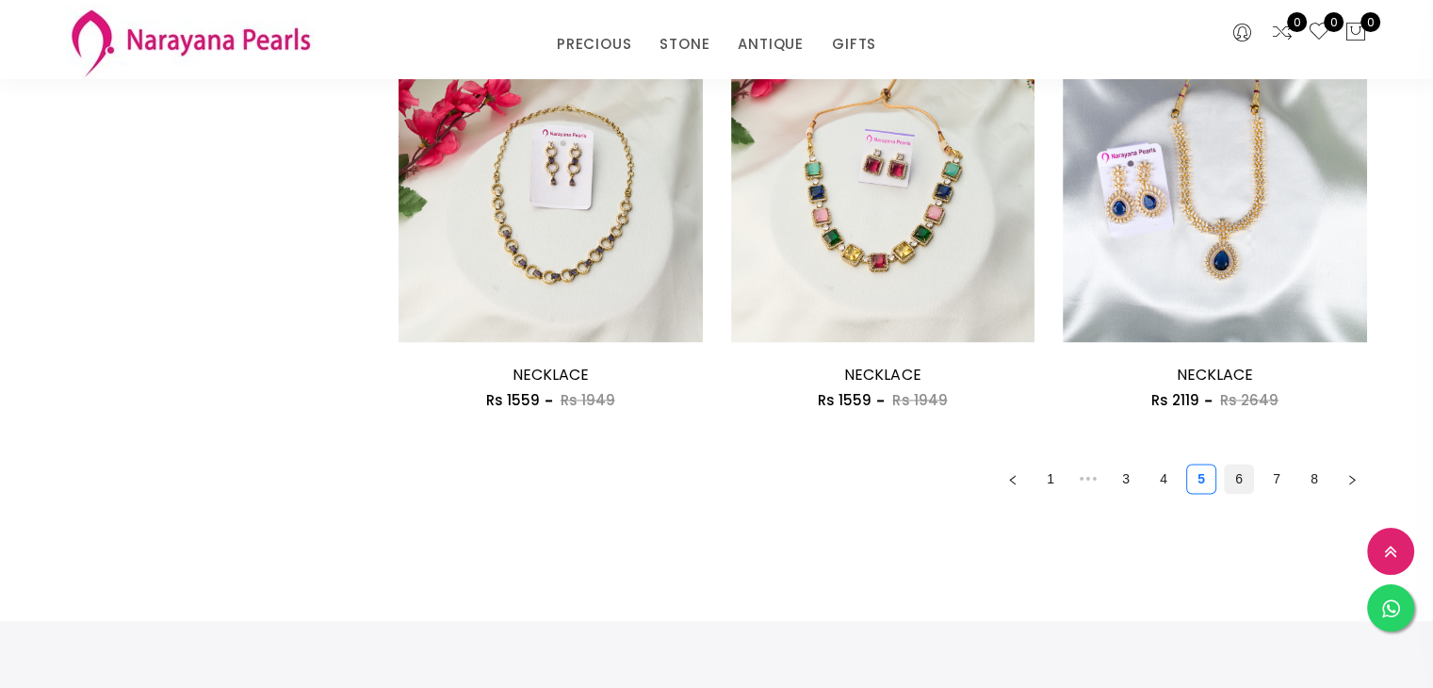
click at [1252, 481] on link "6" at bounding box center [1239, 479] width 28 height 28
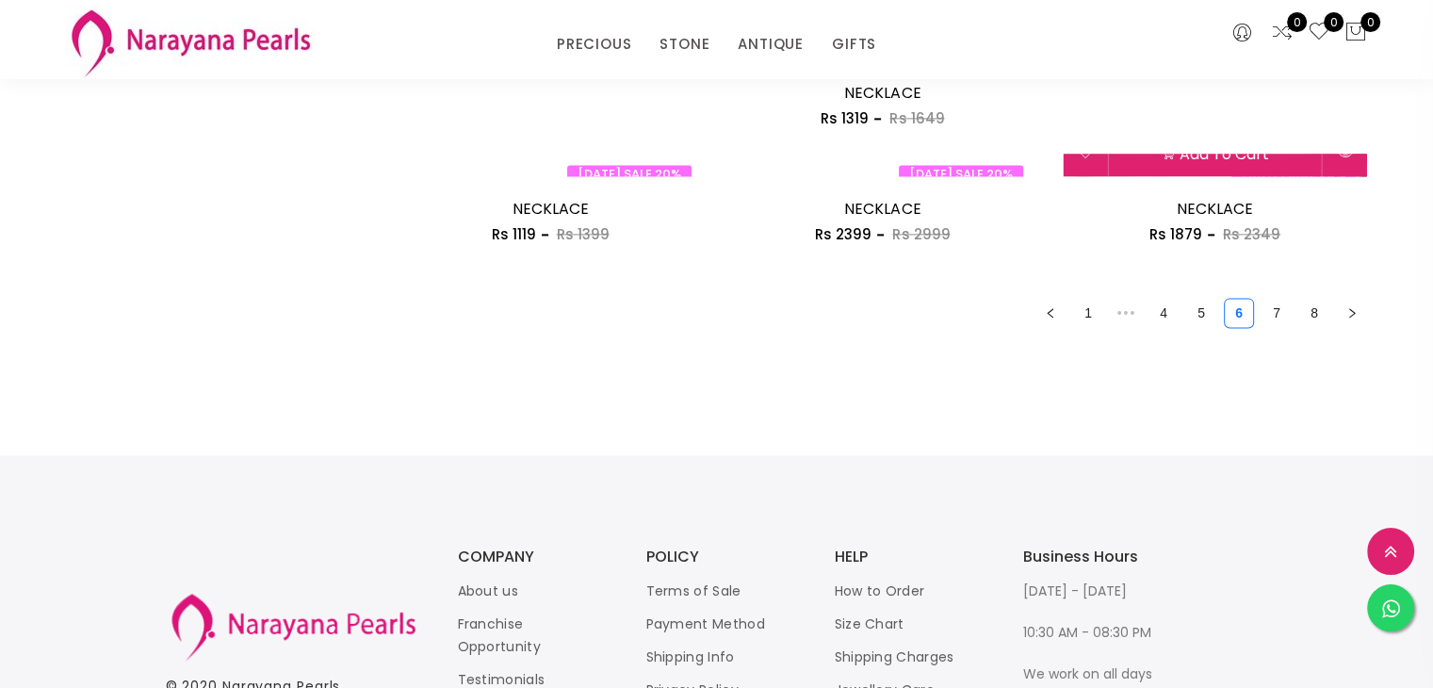
scroll to position [2544, 0]
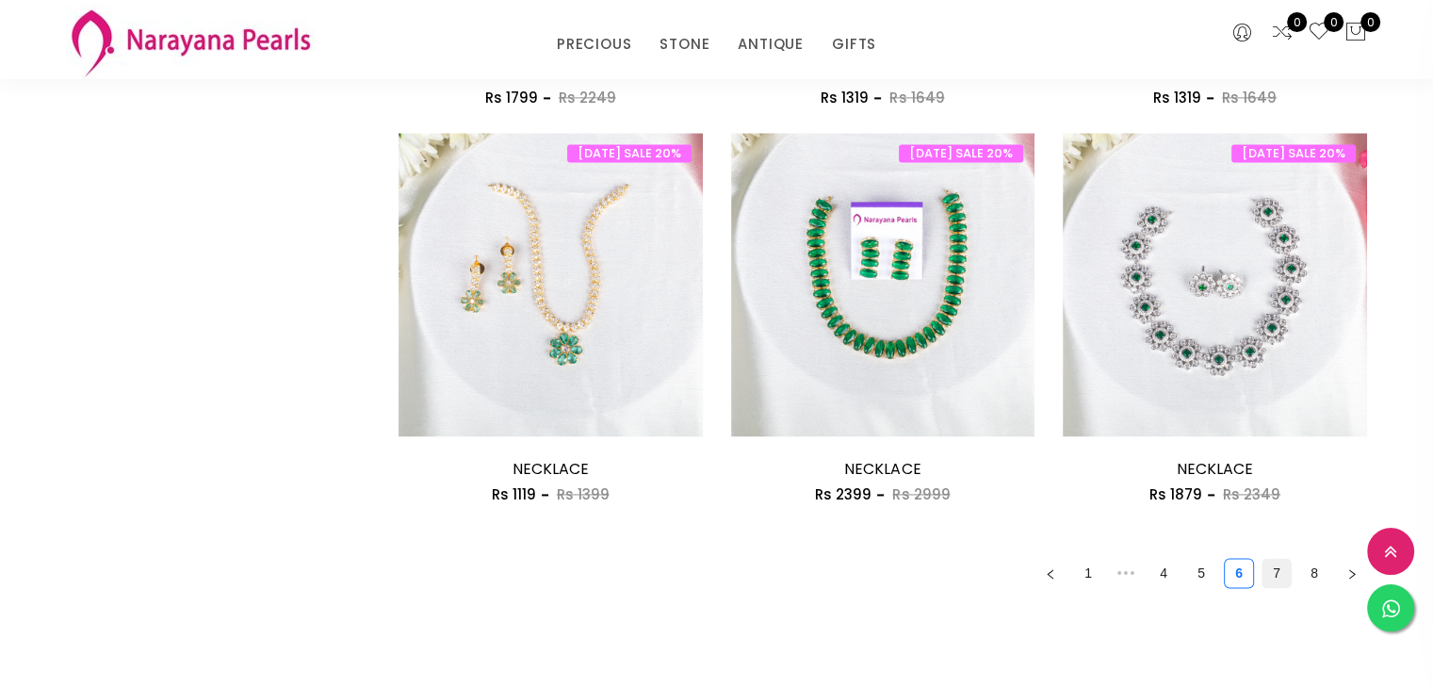
click at [1274, 576] on link "7" at bounding box center [1277, 573] width 28 height 28
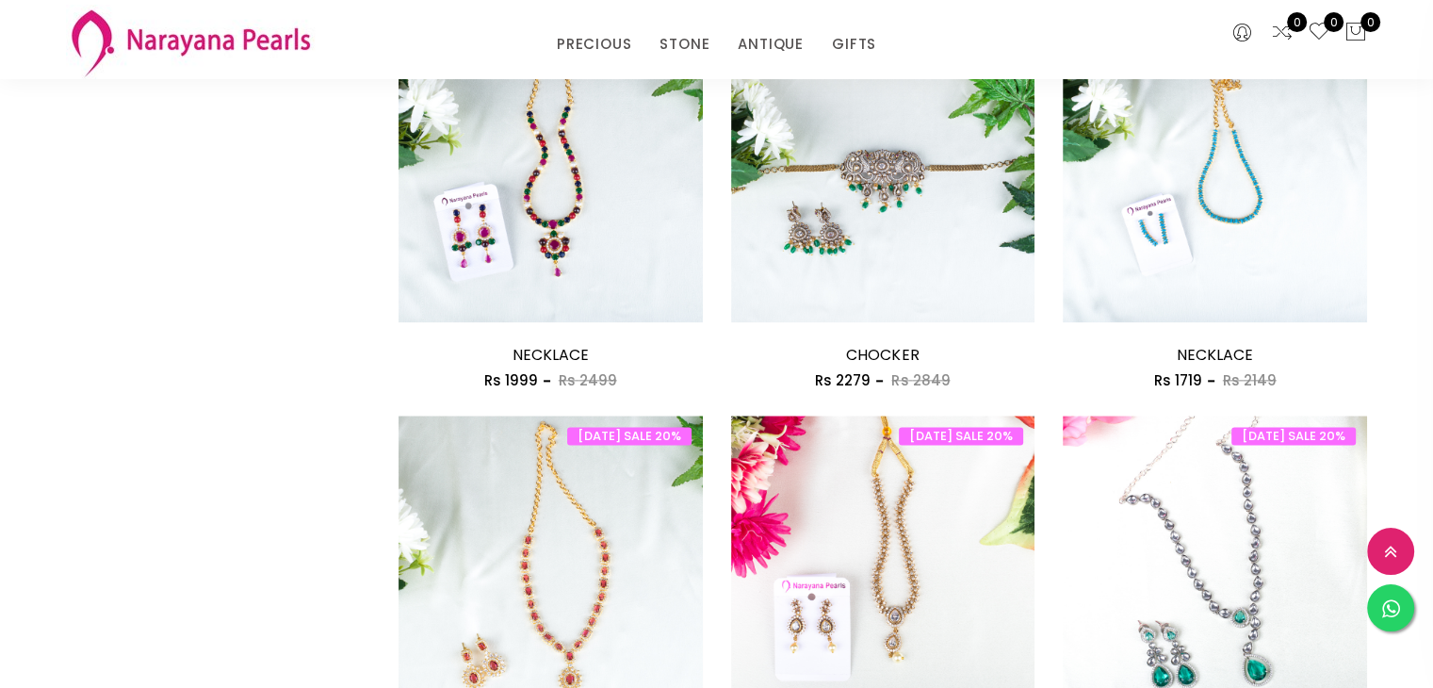
scroll to position [2638, 0]
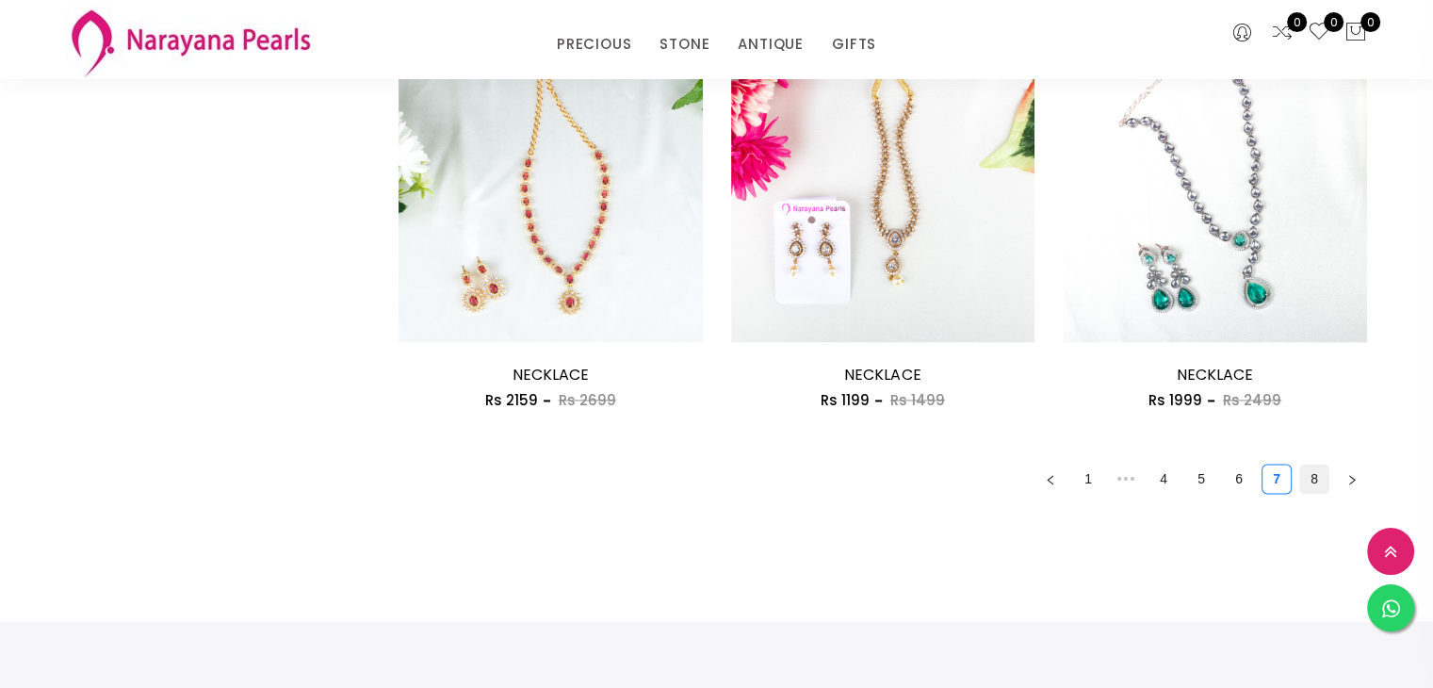
click at [1307, 485] on link "8" at bounding box center [1314, 479] width 28 height 28
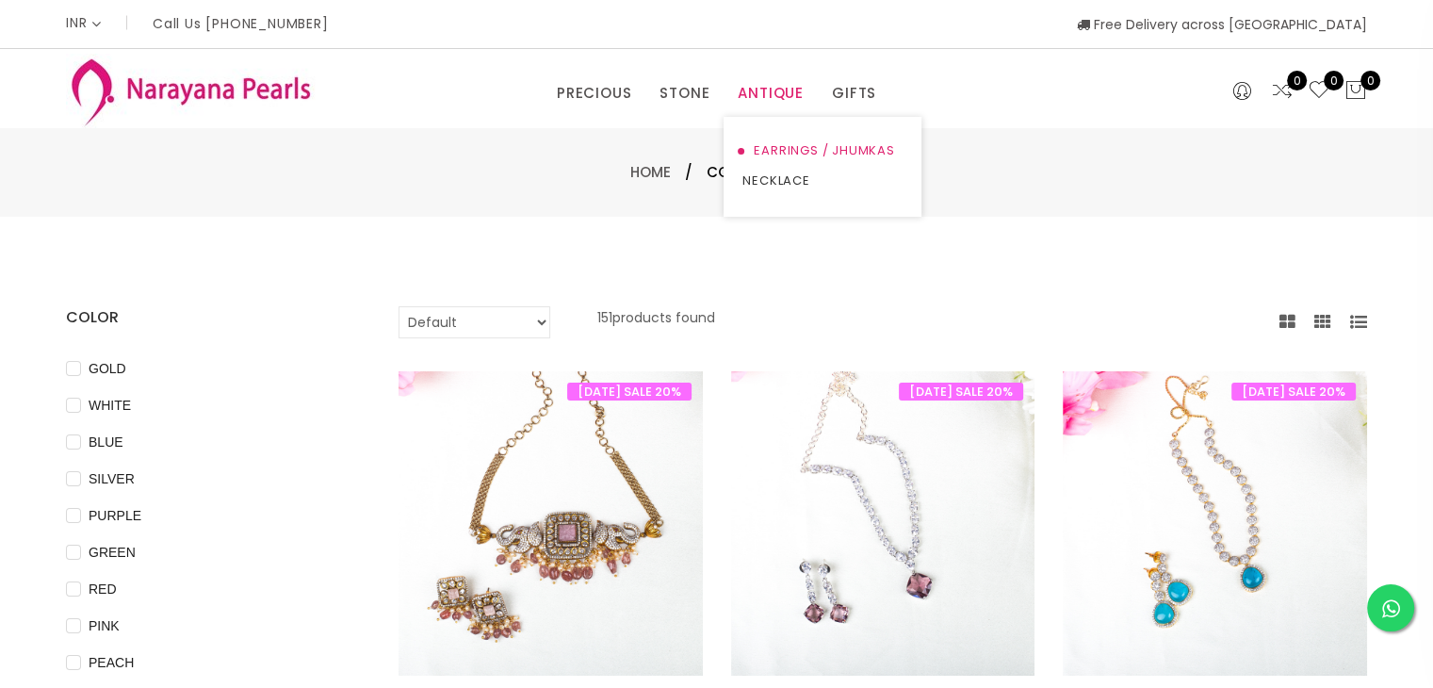
click at [815, 147] on link "EARRINGS / JHUMKAS" at bounding box center [822, 151] width 160 height 30
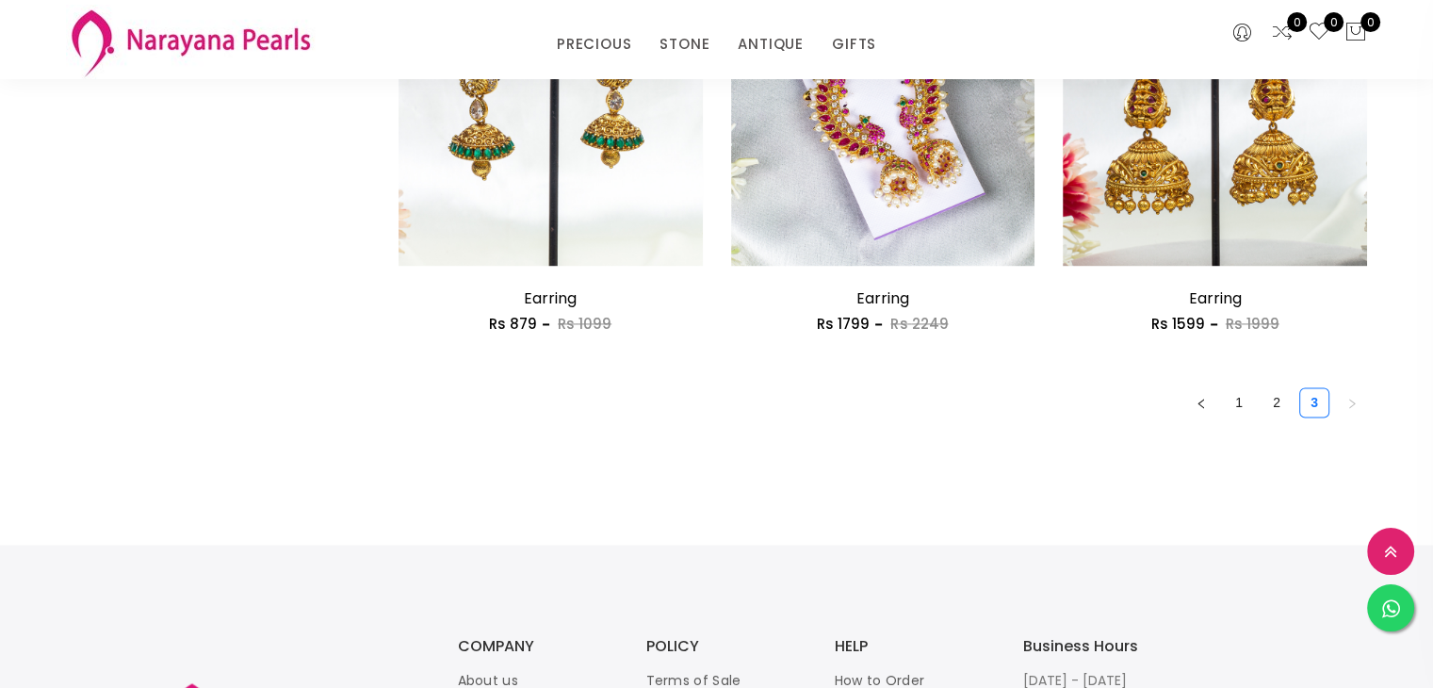
scroll to position [2732, 0]
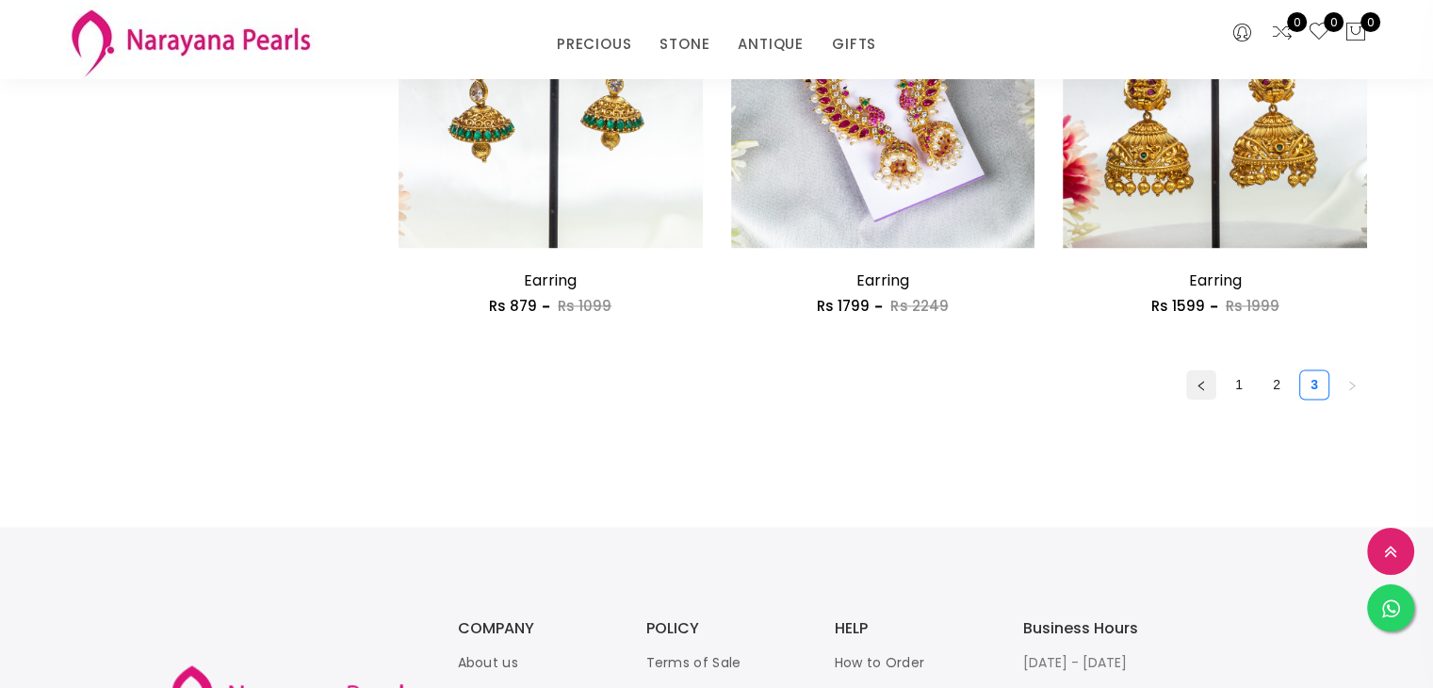
click at [1202, 387] on icon "left" at bounding box center [1201, 385] width 11 height 11
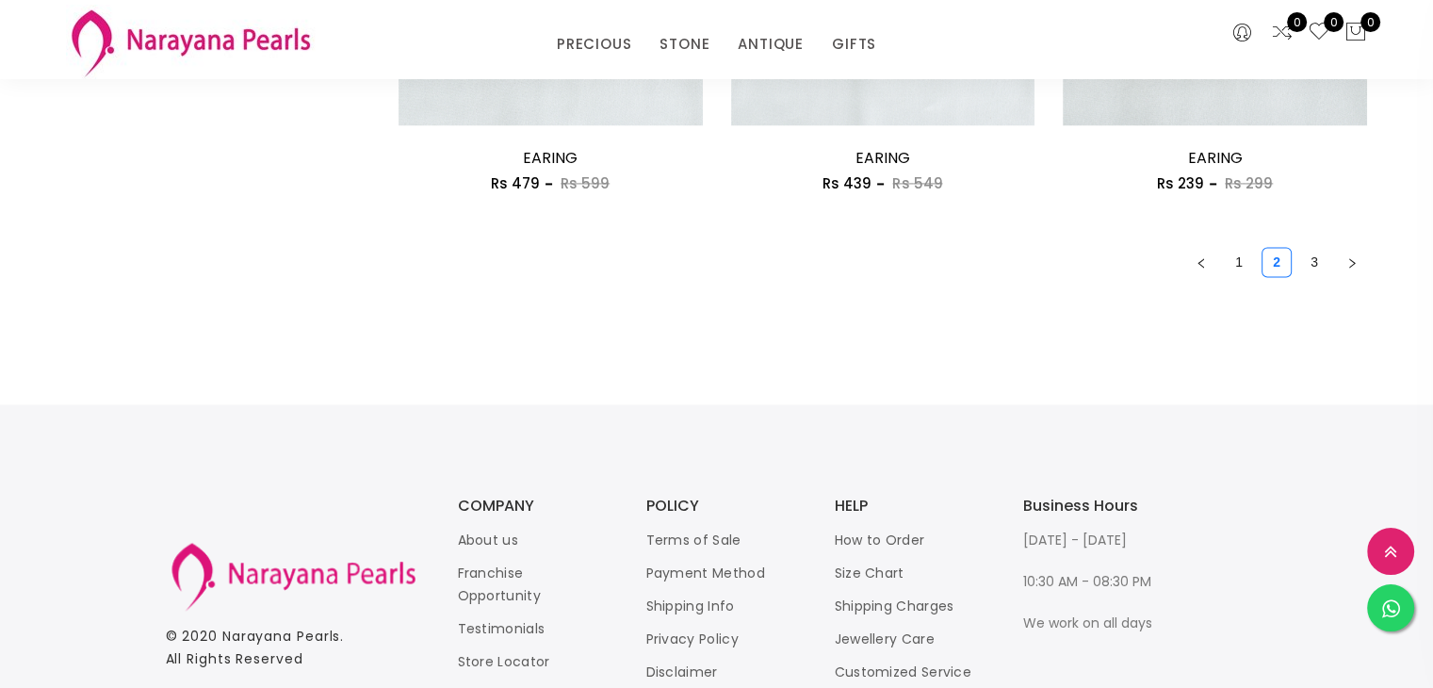
scroll to position [2693, 0]
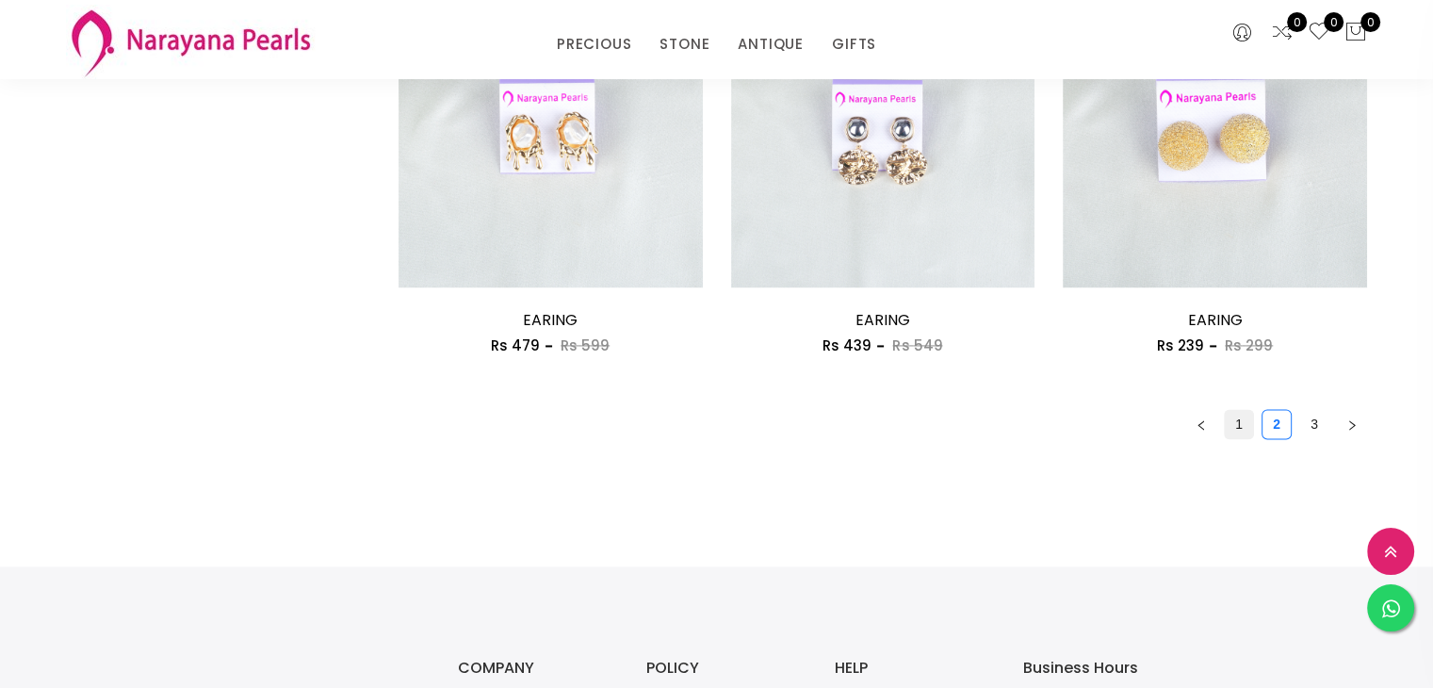
click at [1245, 423] on link "1" at bounding box center [1239, 424] width 28 height 28
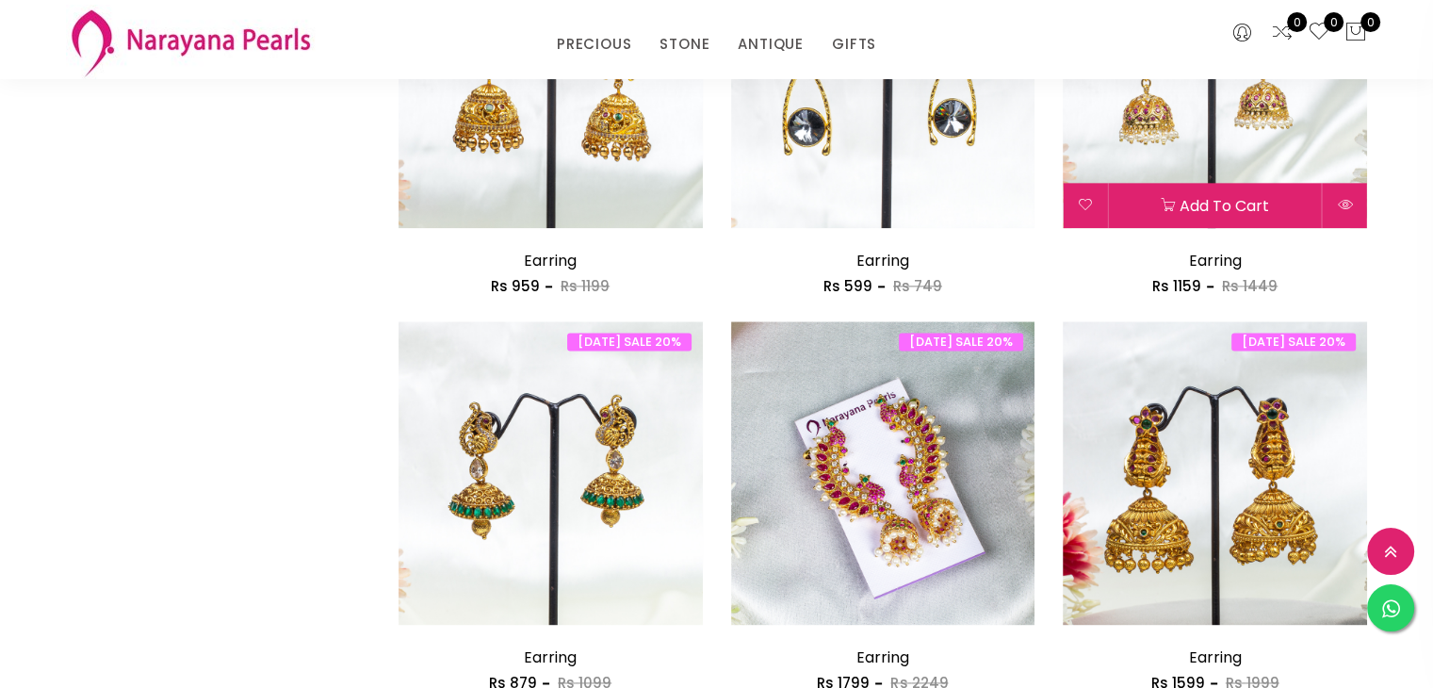
scroll to position [2732, 0]
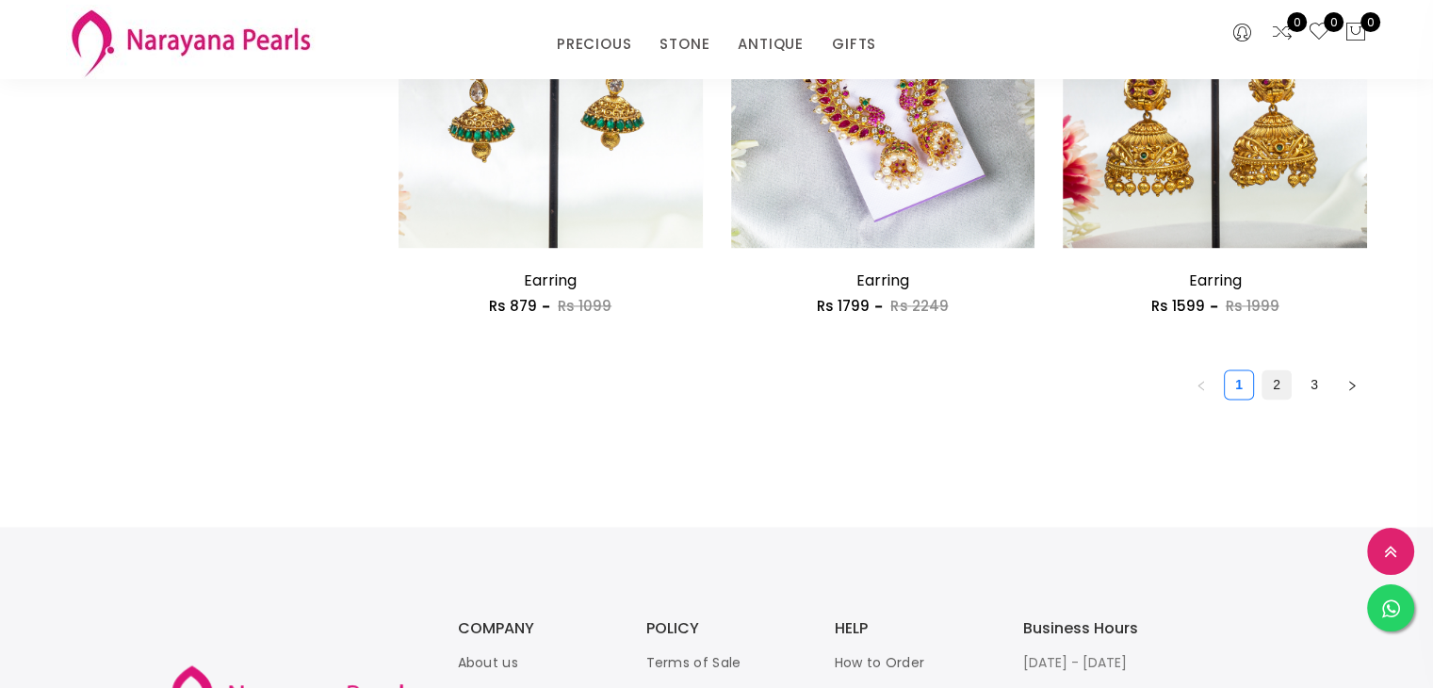
click at [1284, 389] on link "2" at bounding box center [1277, 384] width 28 height 28
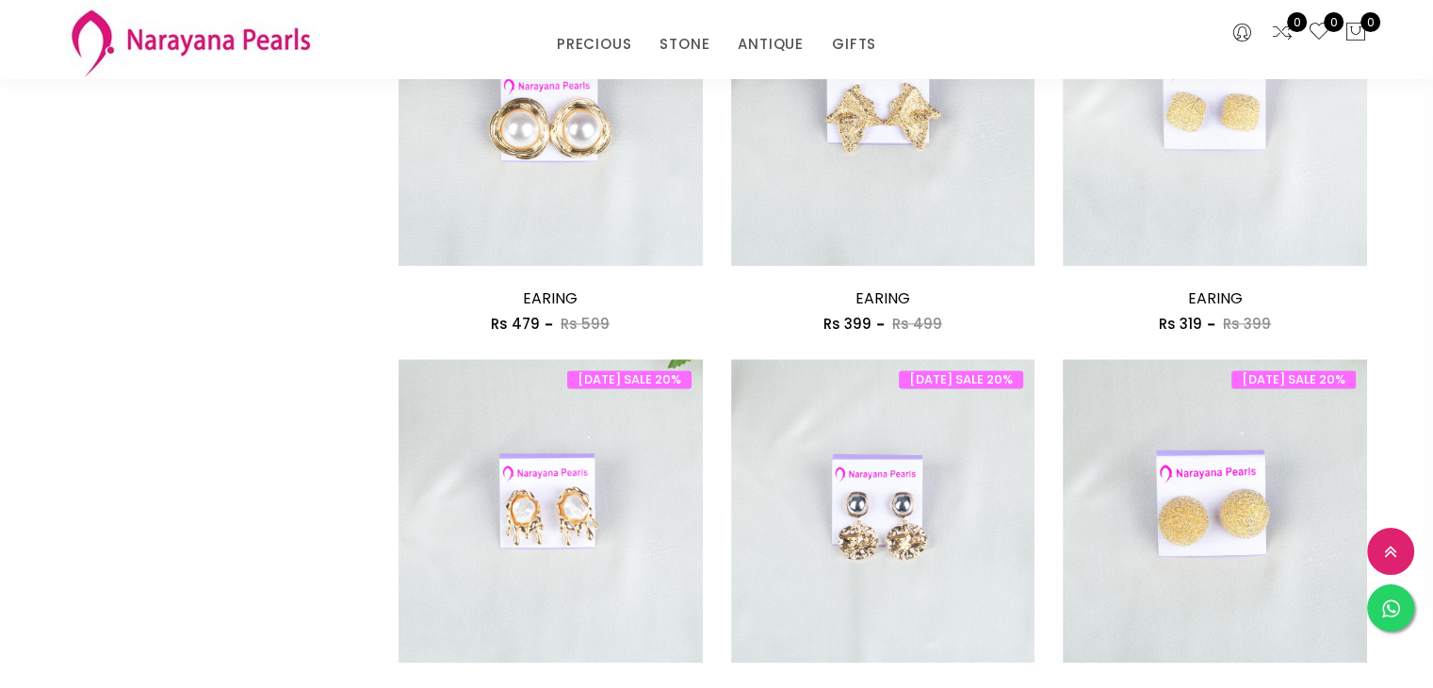
scroll to position [2073, 0]
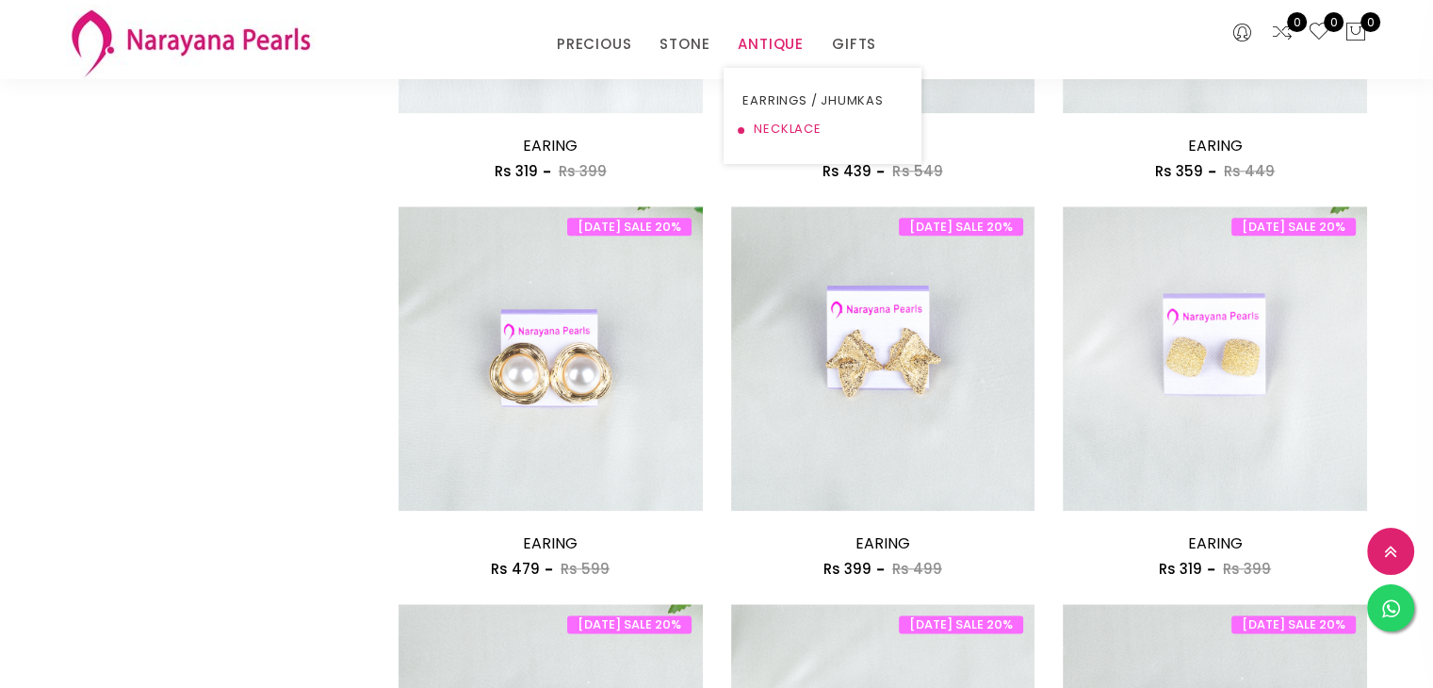
click at [791, 129] on link "NECKLACE" at bounding box center [822, 129] width 160 height 28
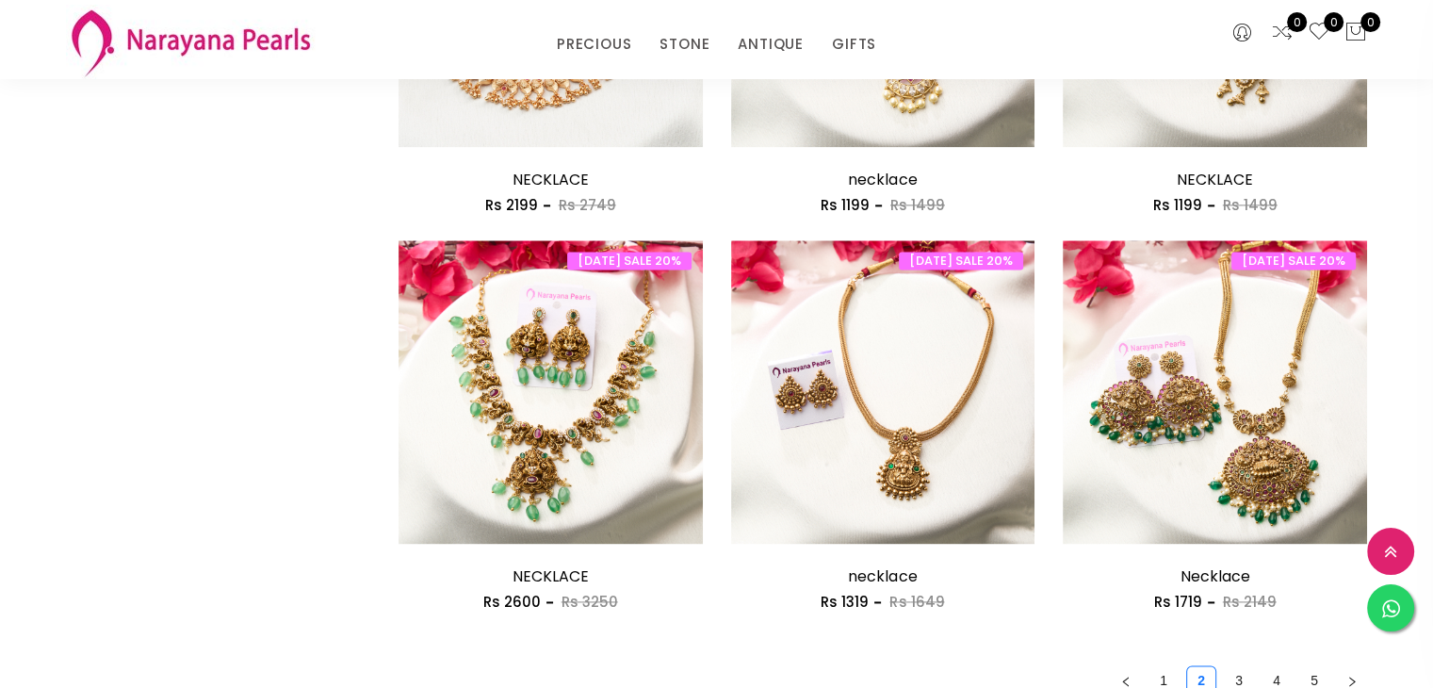
scroll to position [2638, 0]
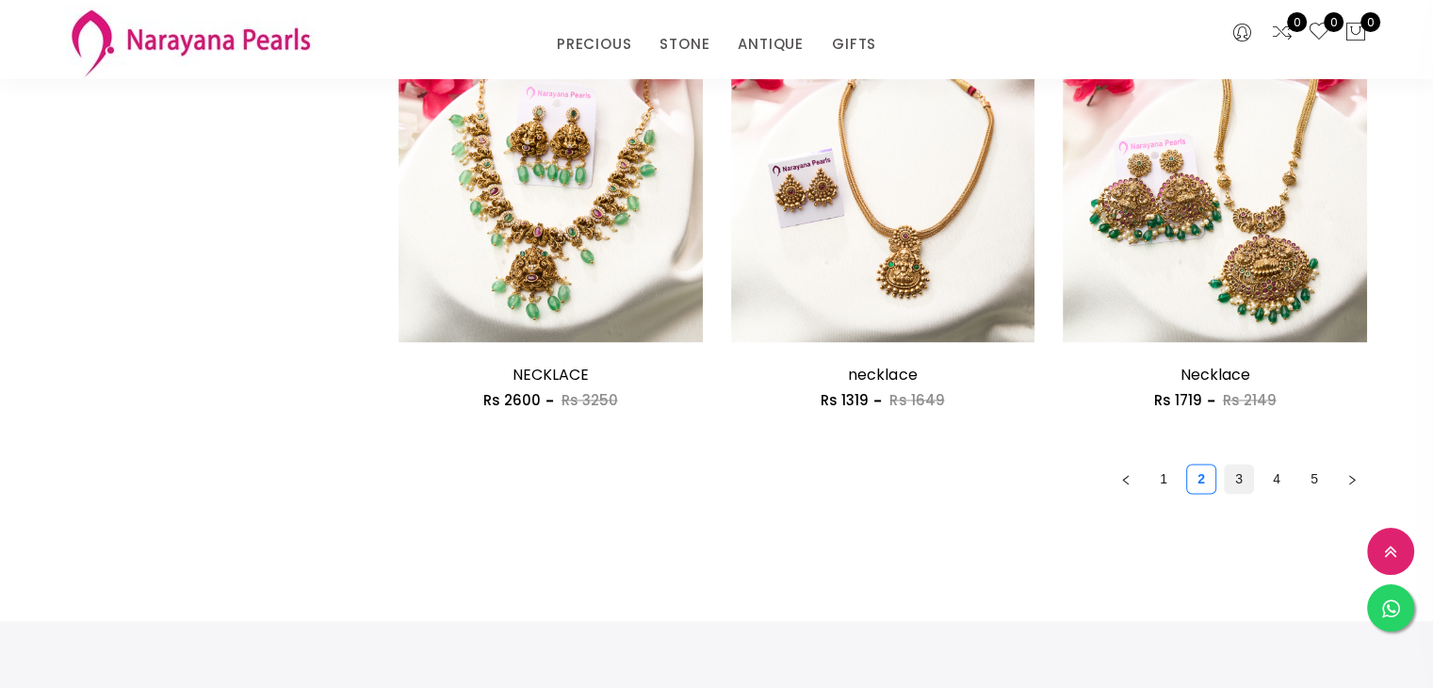
click at [1236, 476] on link "3" at bounding box center [1239, 479] width 28 height 28
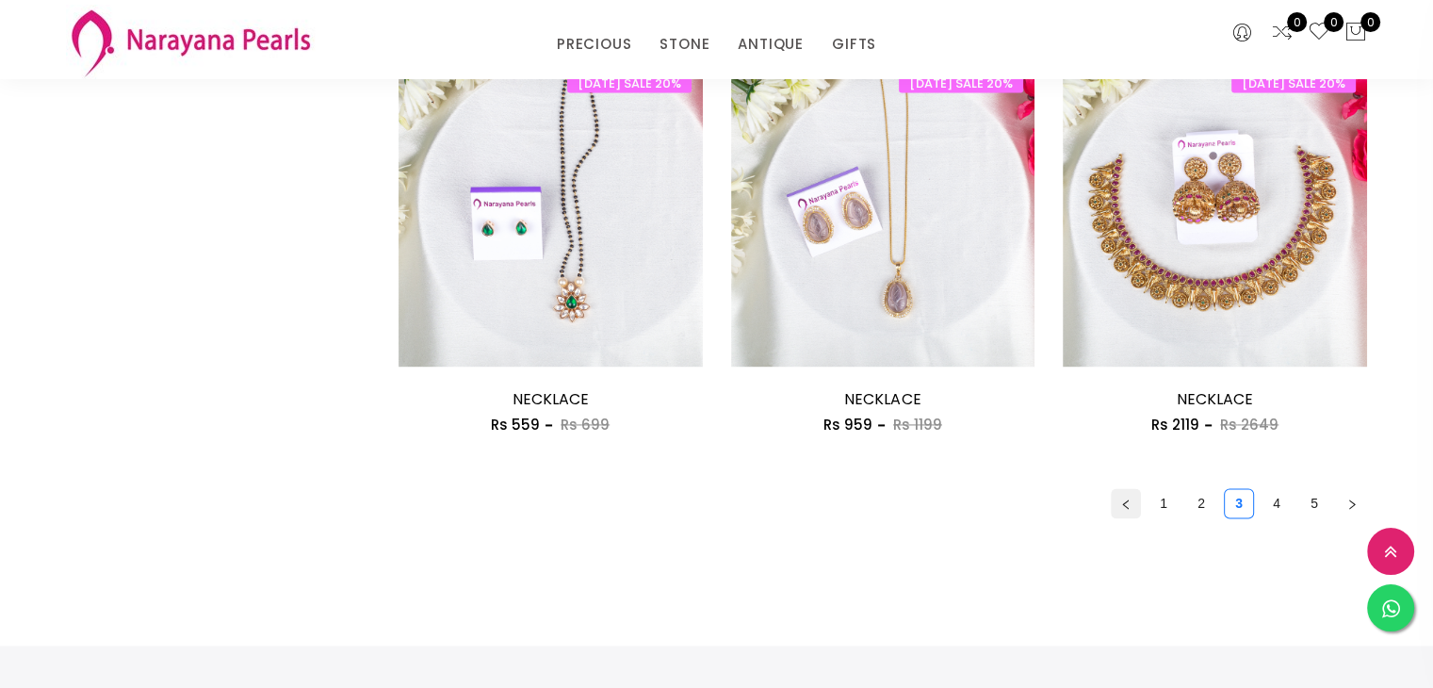
scroll to position [2638, 0]
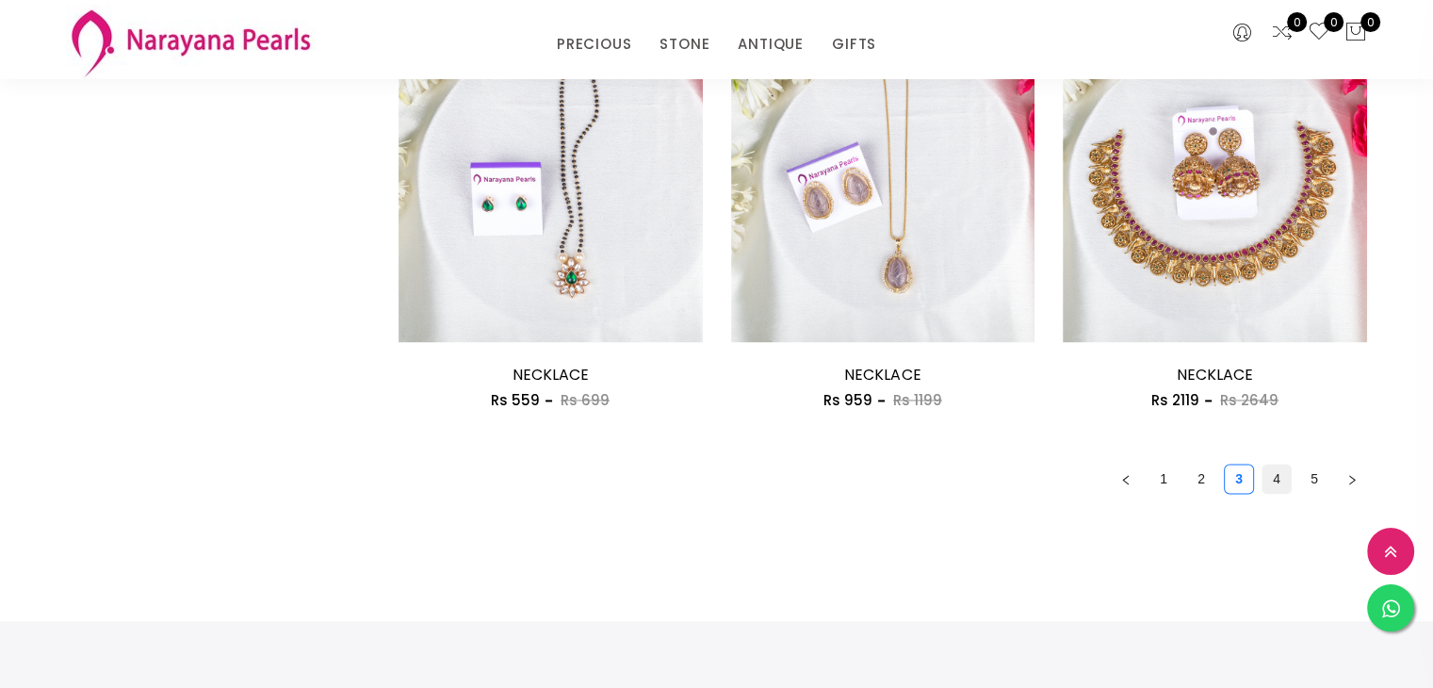
click at [1281, 483] on link "4" at bounding box center [1277, 479] width 28 height 28
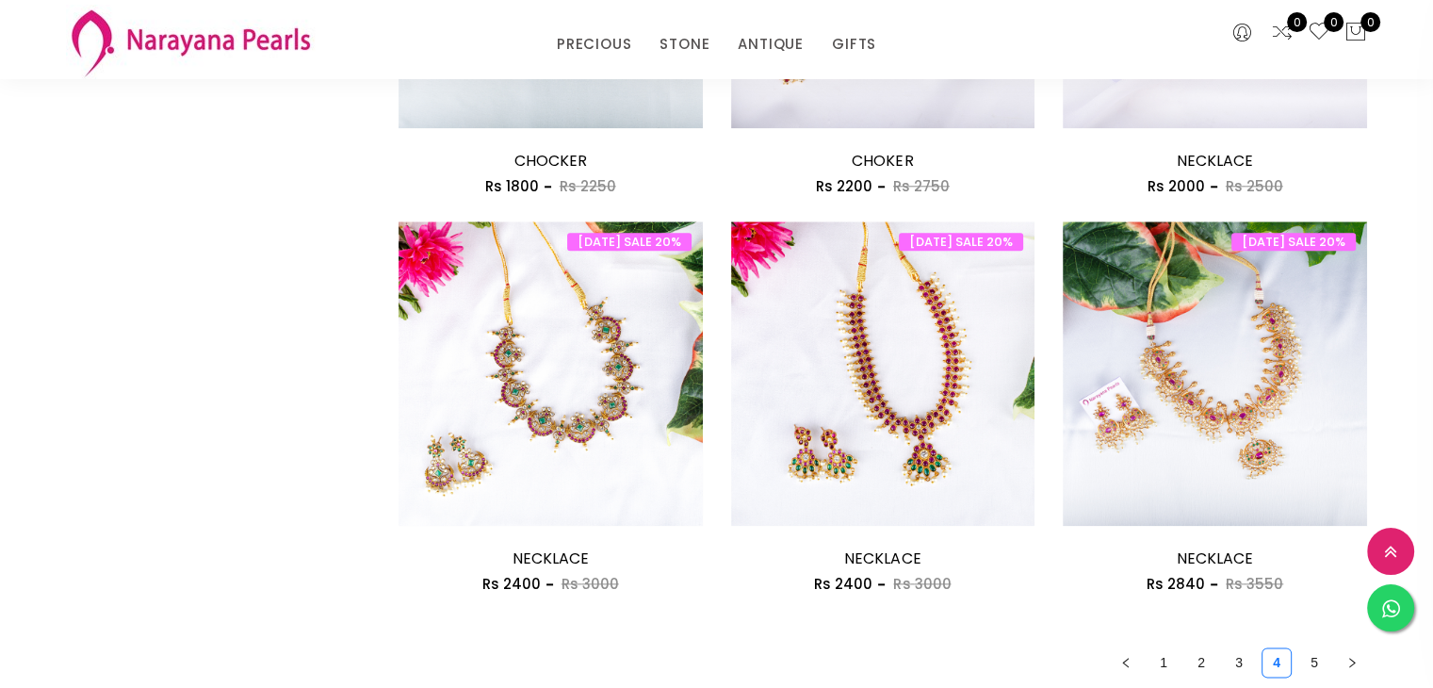
scroll to position [2261, 0]
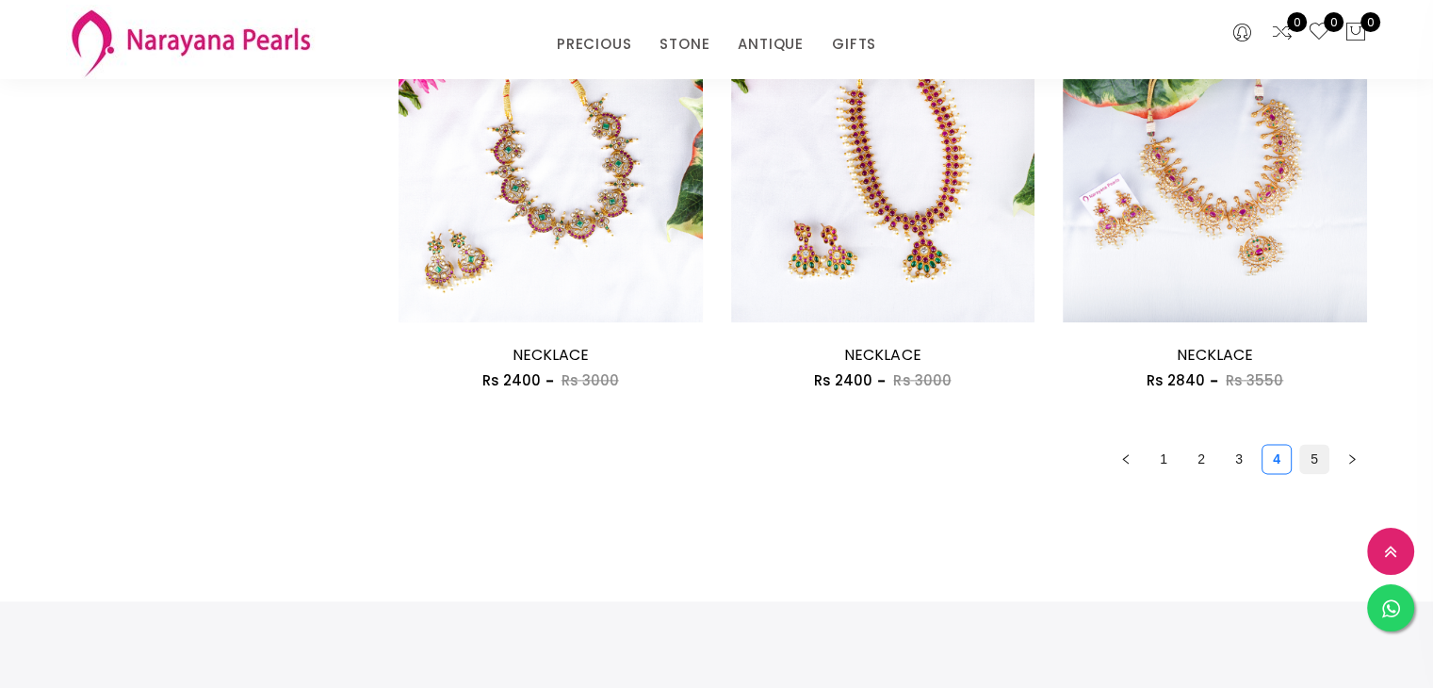
click at [1323, 460] on link "5" at bounding box center [1314, 459] width 28 height 28
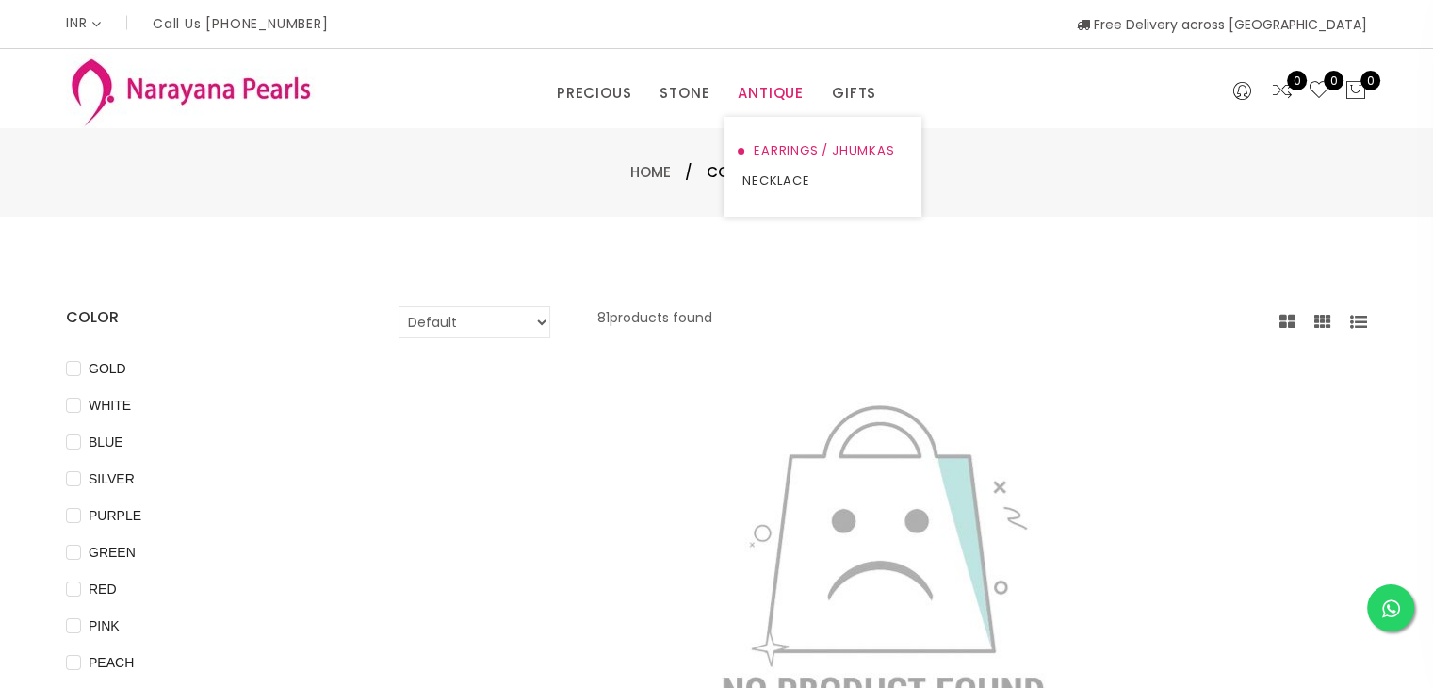
click at [786, 149] on link "EARRINGS / JHUMKAS" at bounding box center [822, 151] width 160 height 30
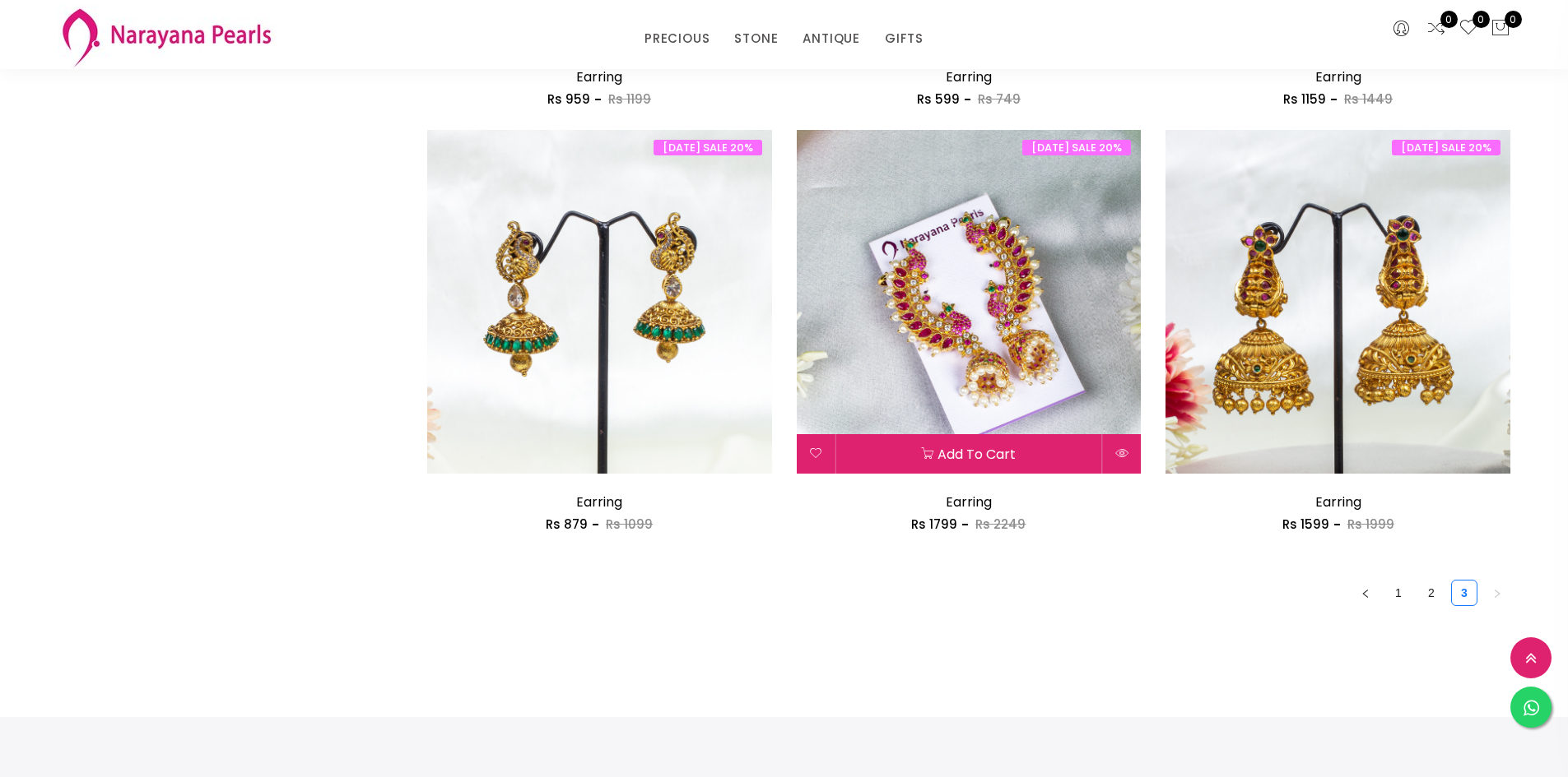
scroll to position [2797, 0]
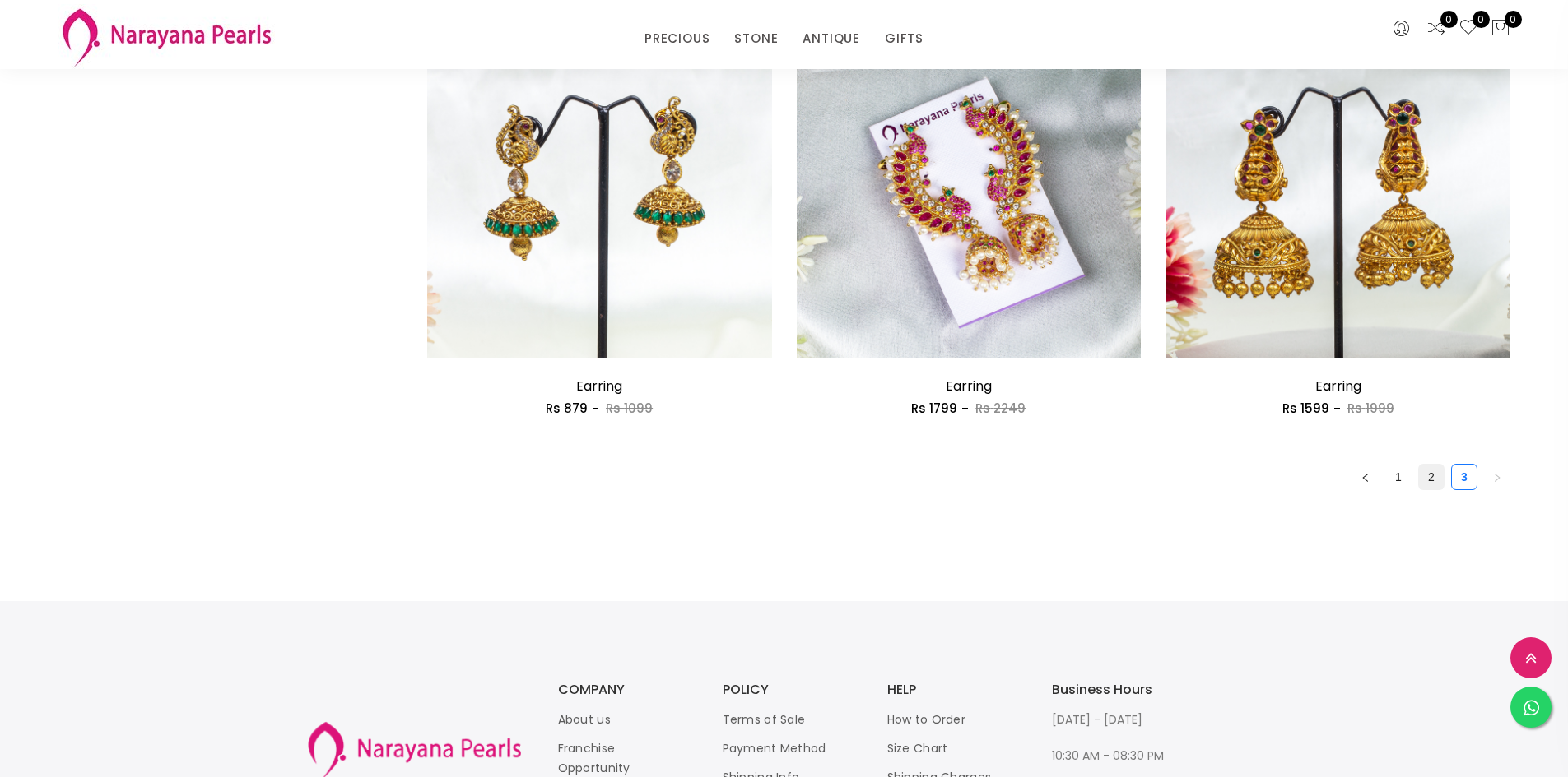
click at [1251, 464] on link "2" at bounding box center [1431, 477] width 24 height 24
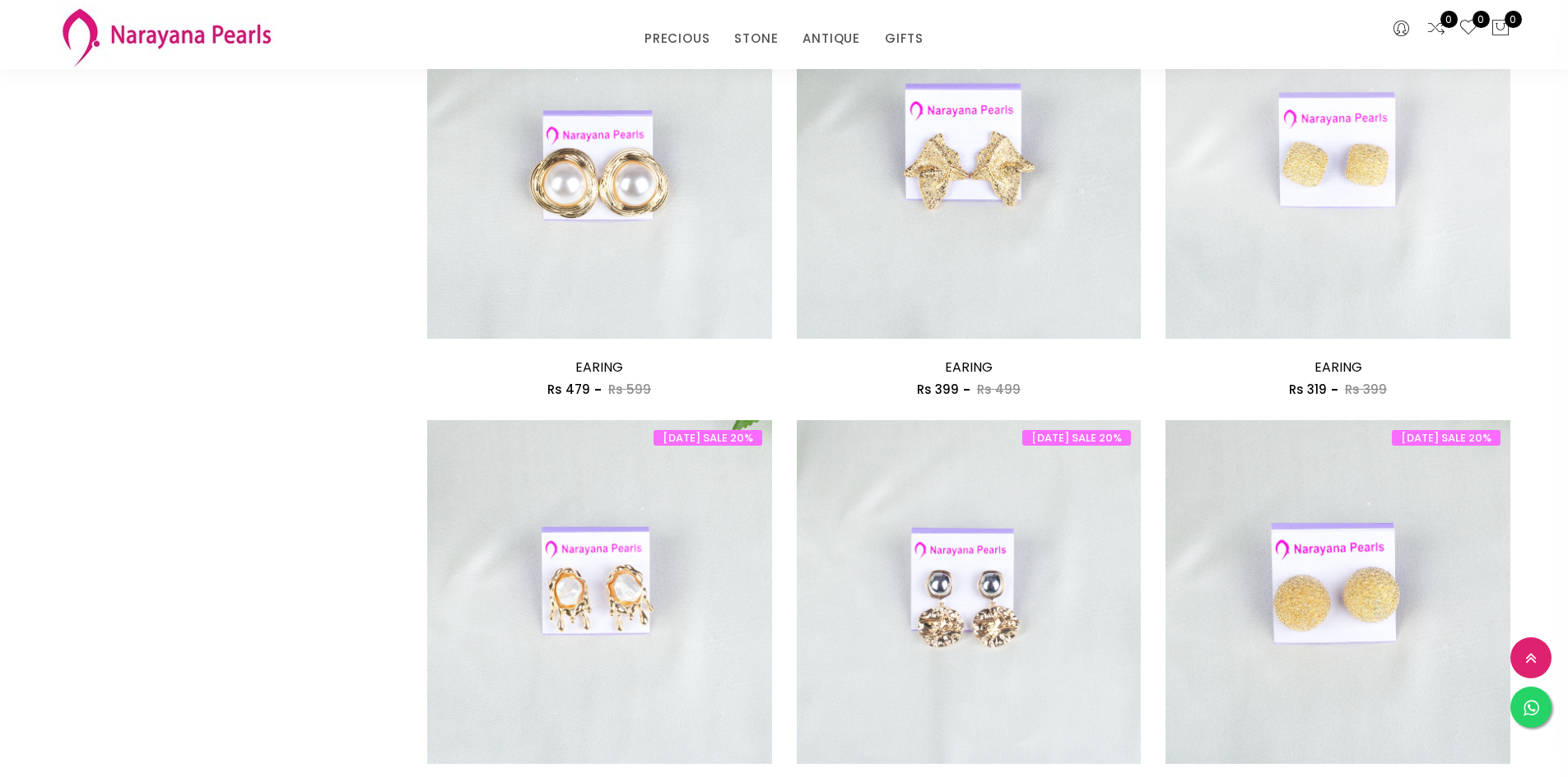
scroll to position [2632, 0]
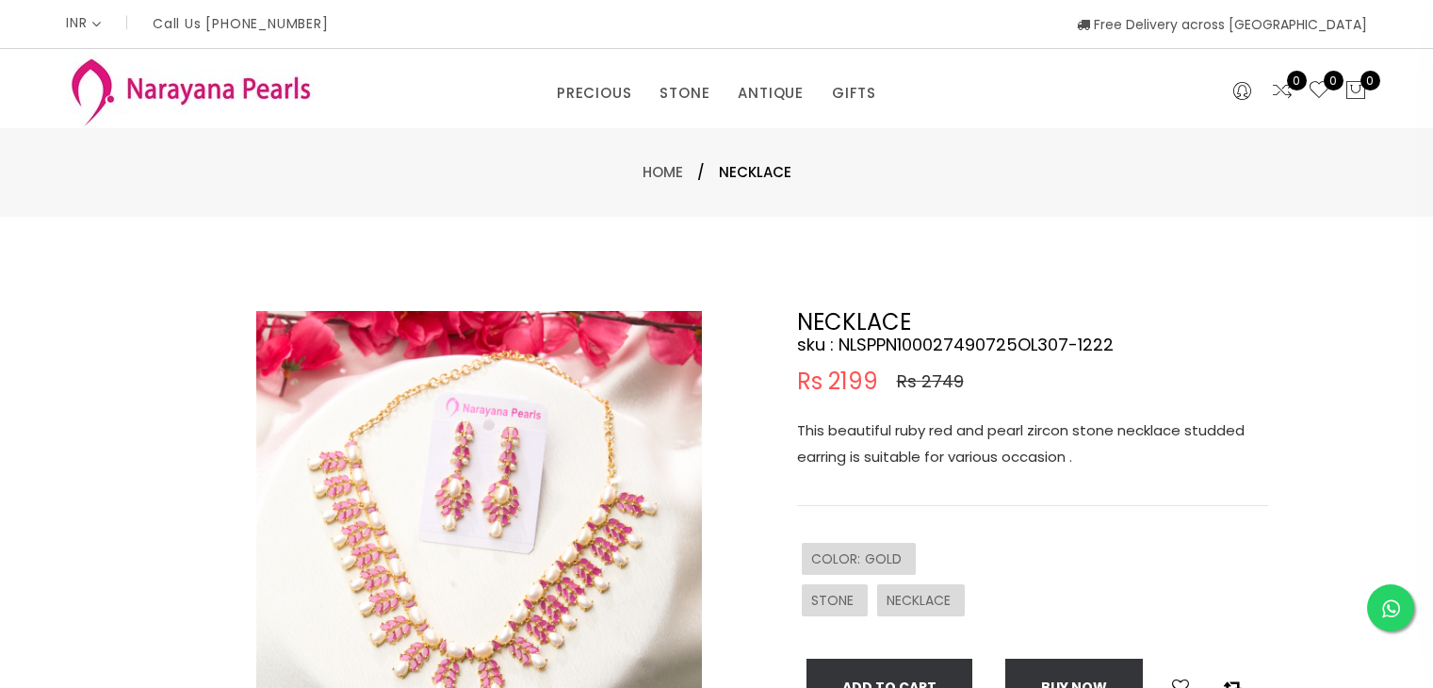
select select "INR"
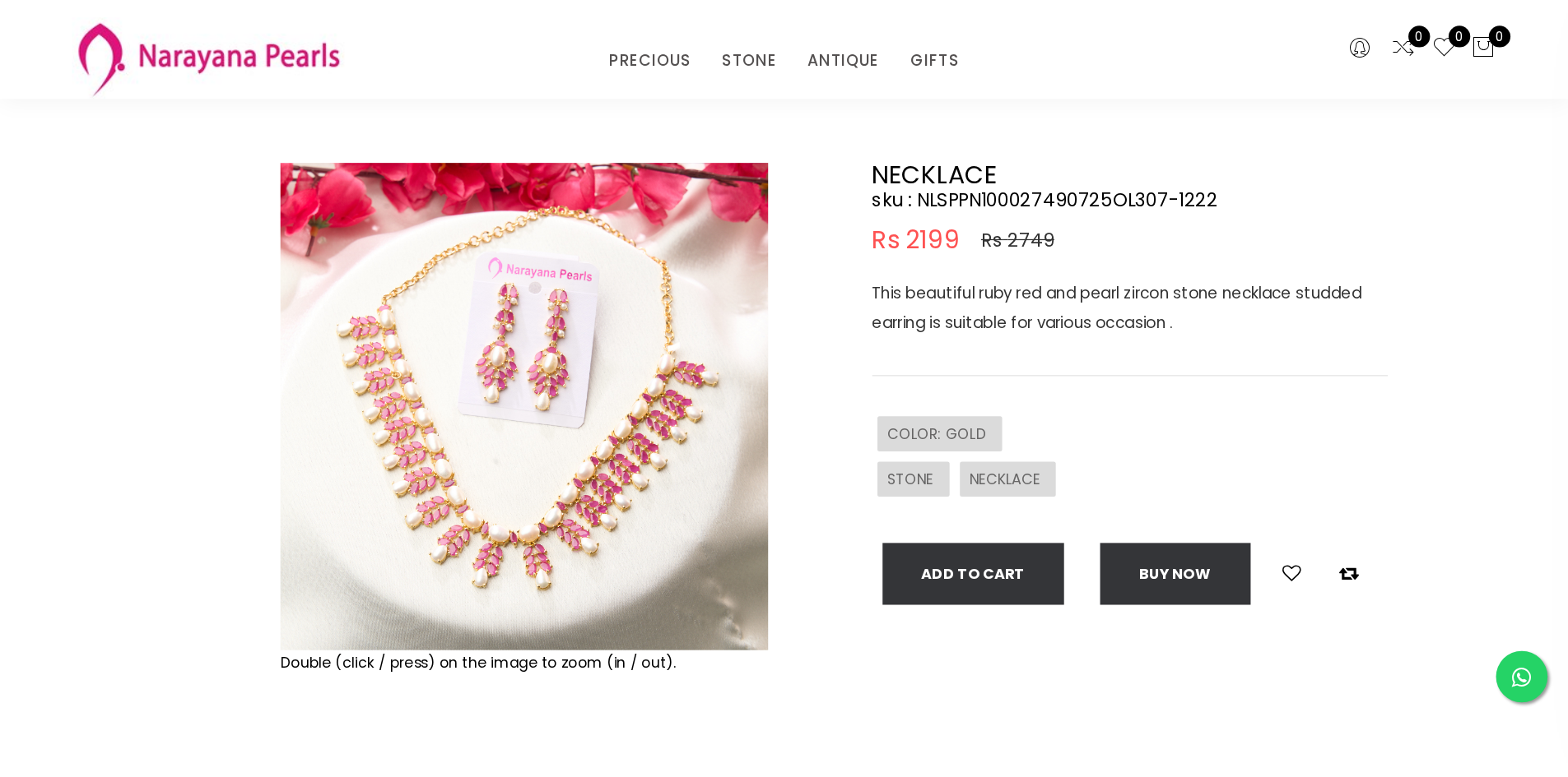
scroll to position [82, 0]
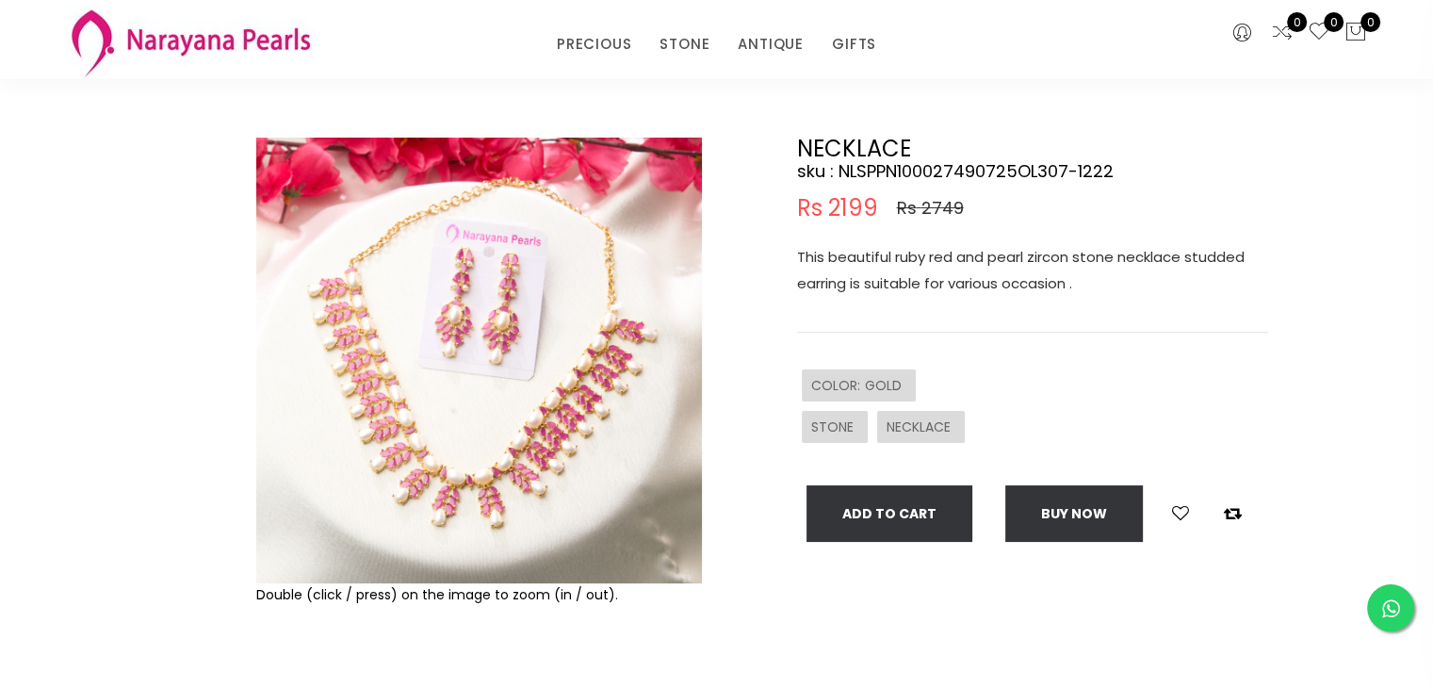
click at [447, 446] on img at bounding box center [479, 361] width 446 height 446
click at [354, 308] on img at bounding box center [479, 361] width 446 height 446
click at [396, 388] on img at bounding box center [479, 361] width 446 height 446
click at [435, 501] on img at bounding box center [479, 361] width 446 height 446
click at [516, 482] on img at bounding box center [479, 361] width 446 height 446
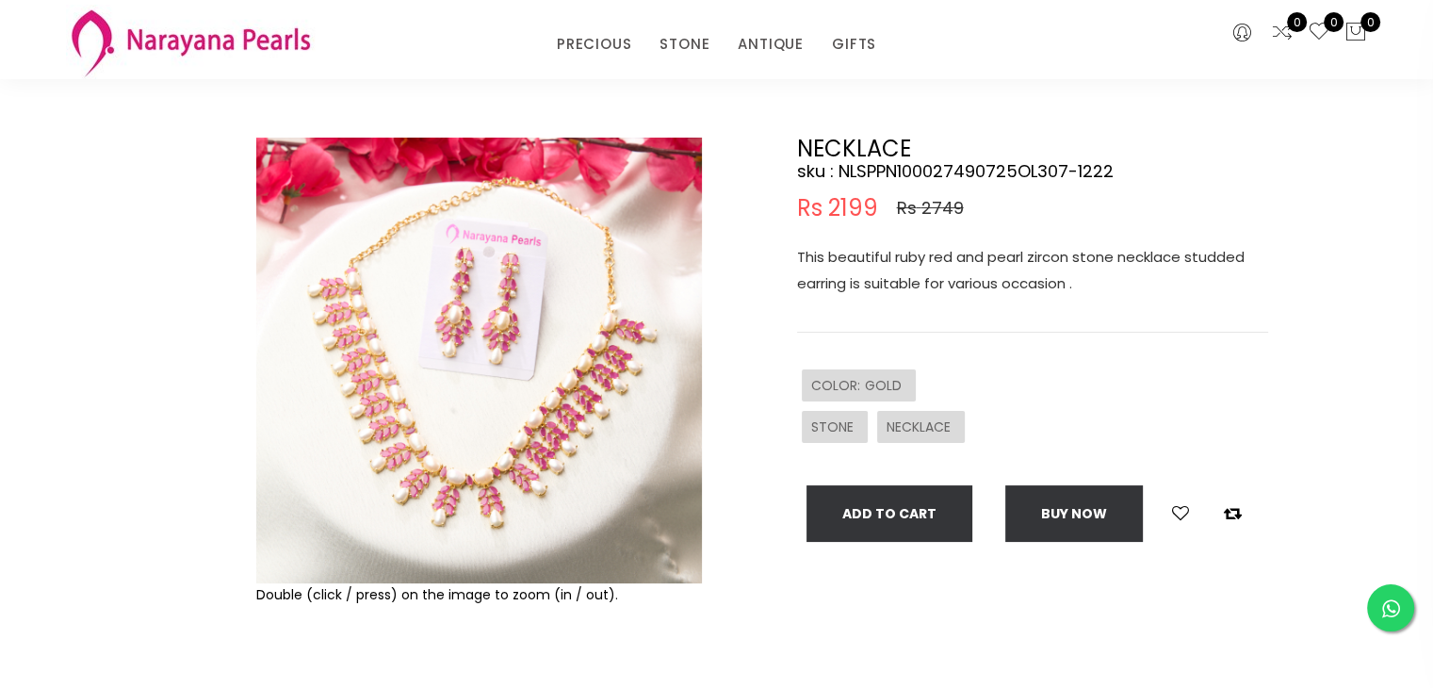
click at [516, 482] on img at bounding box center [479, 361] width 446 height 446
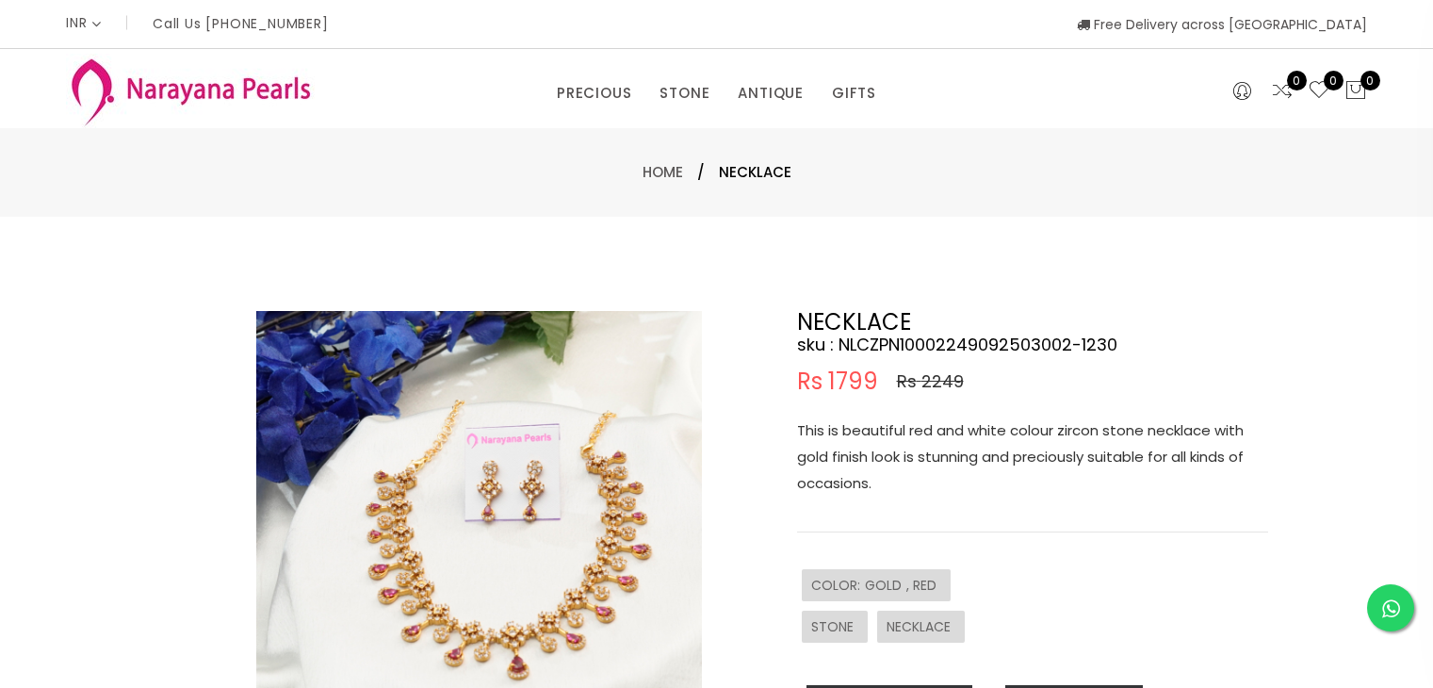
select select "INR"
click at [405, 494] on img at bounding box center [479, 534] width 446 height 446
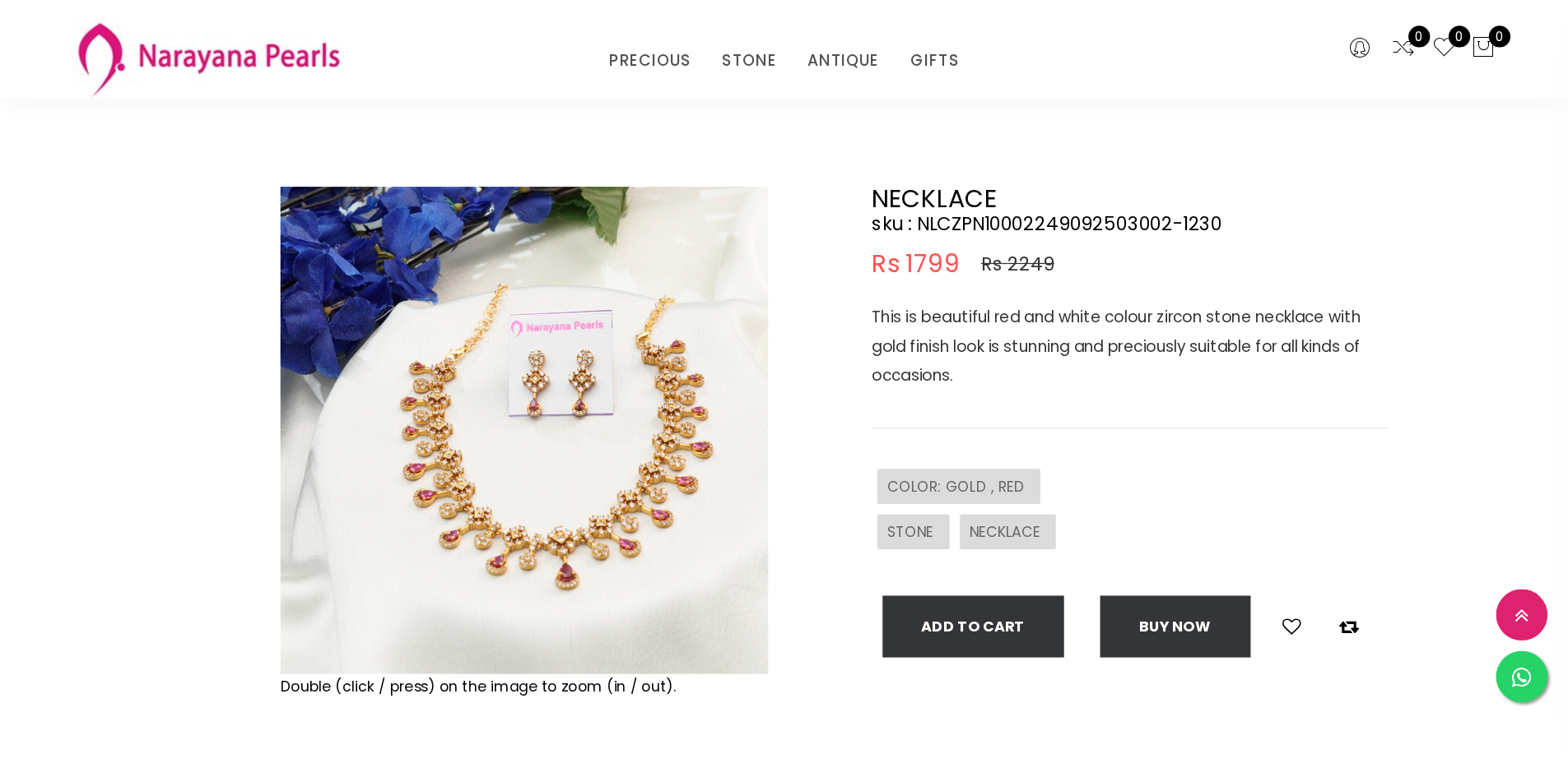
scroll to position [164, 0]
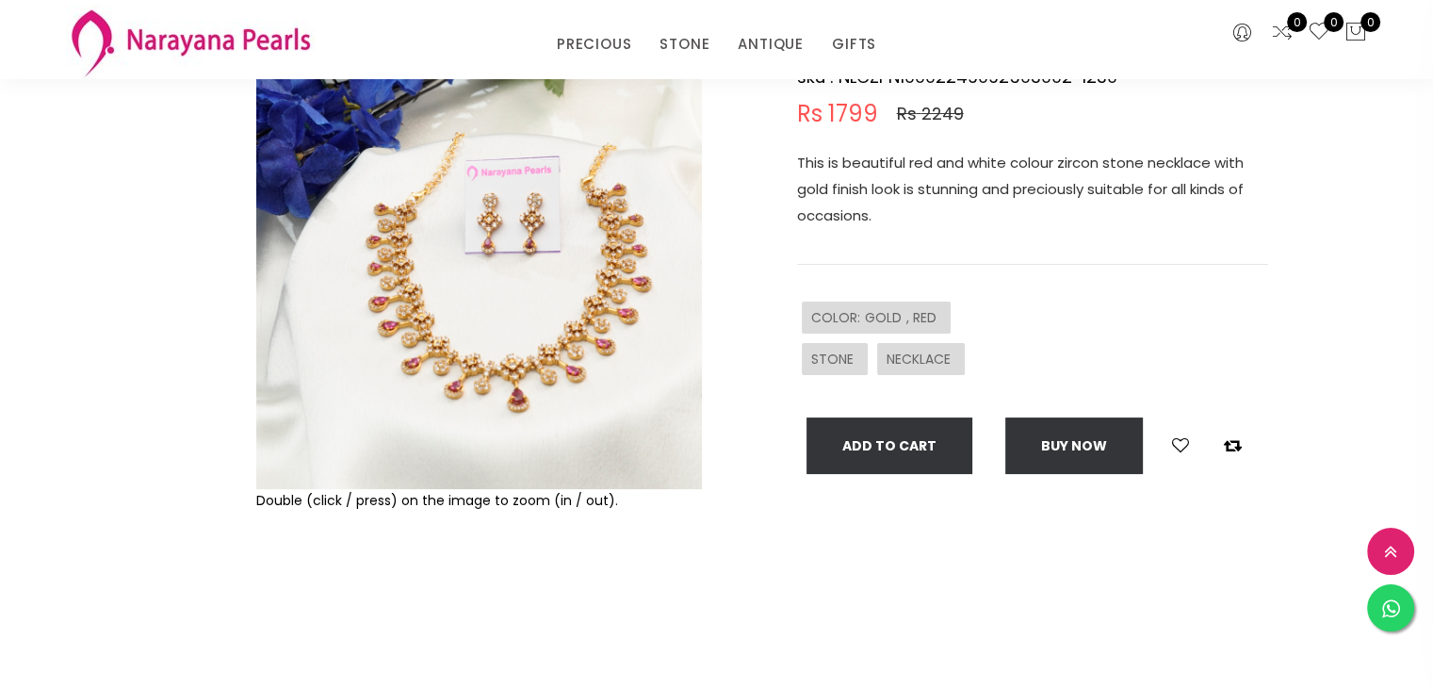
click at [448, 321] on img at bounding box center [479, 266] width 446 height 446
click at [431, 367] on img at bounding box center [479, 266] width 446 height 446
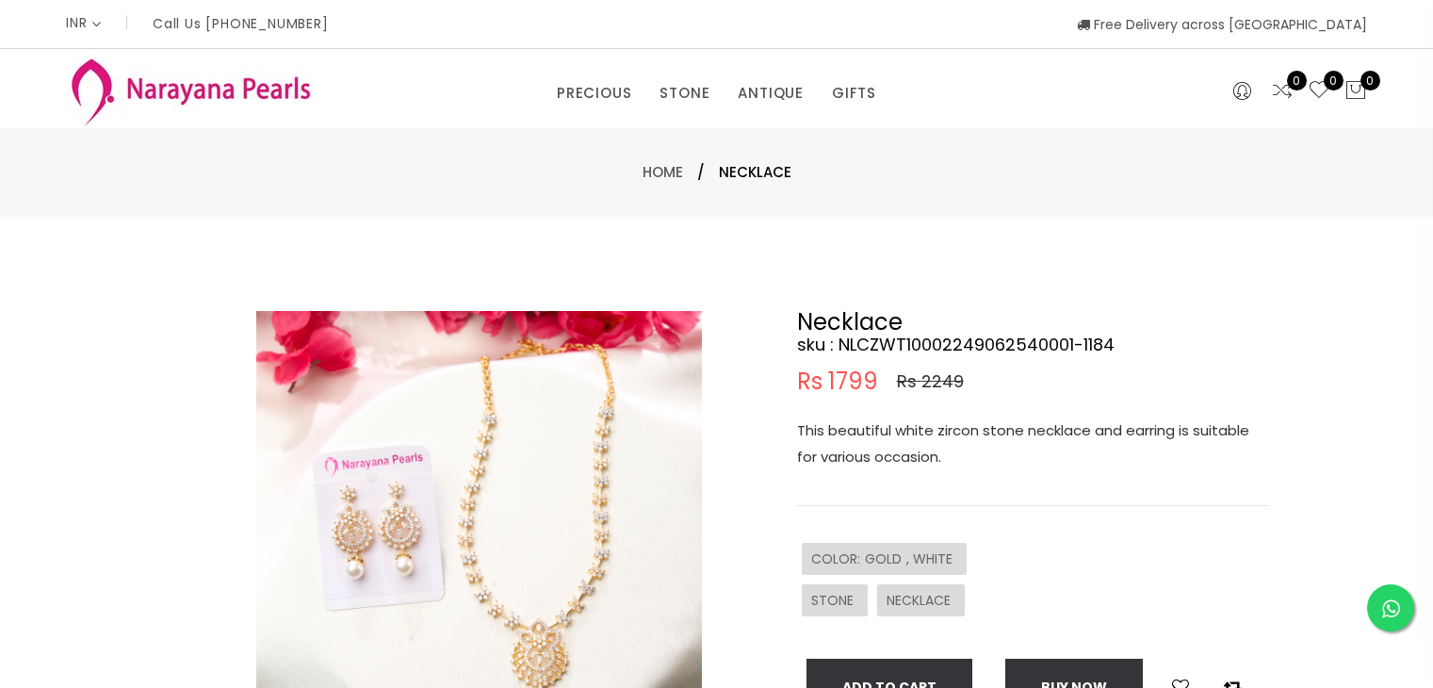
select select "INR"
click at [488, 548] on img at bounding box center [479, 534] width 446 height 446
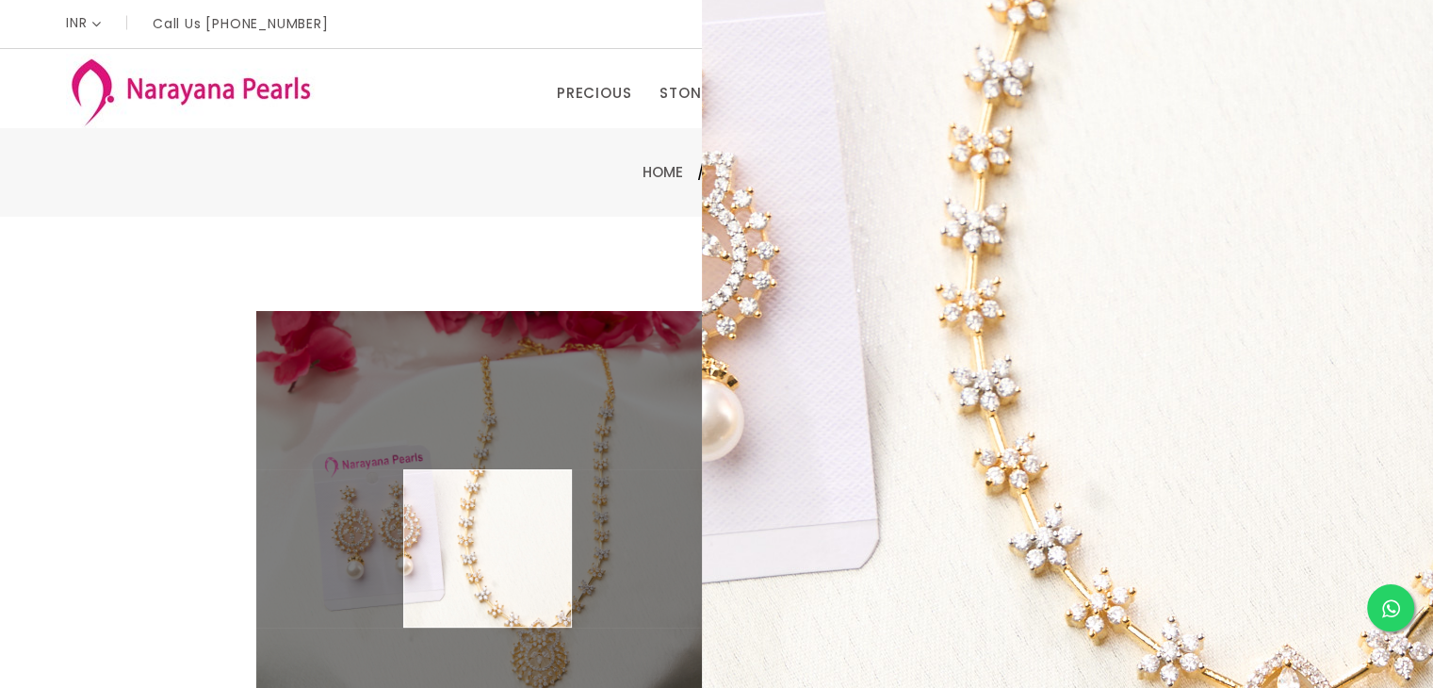
click at [488, 548] on img at bounding box center [479, 534] width 446 height 446
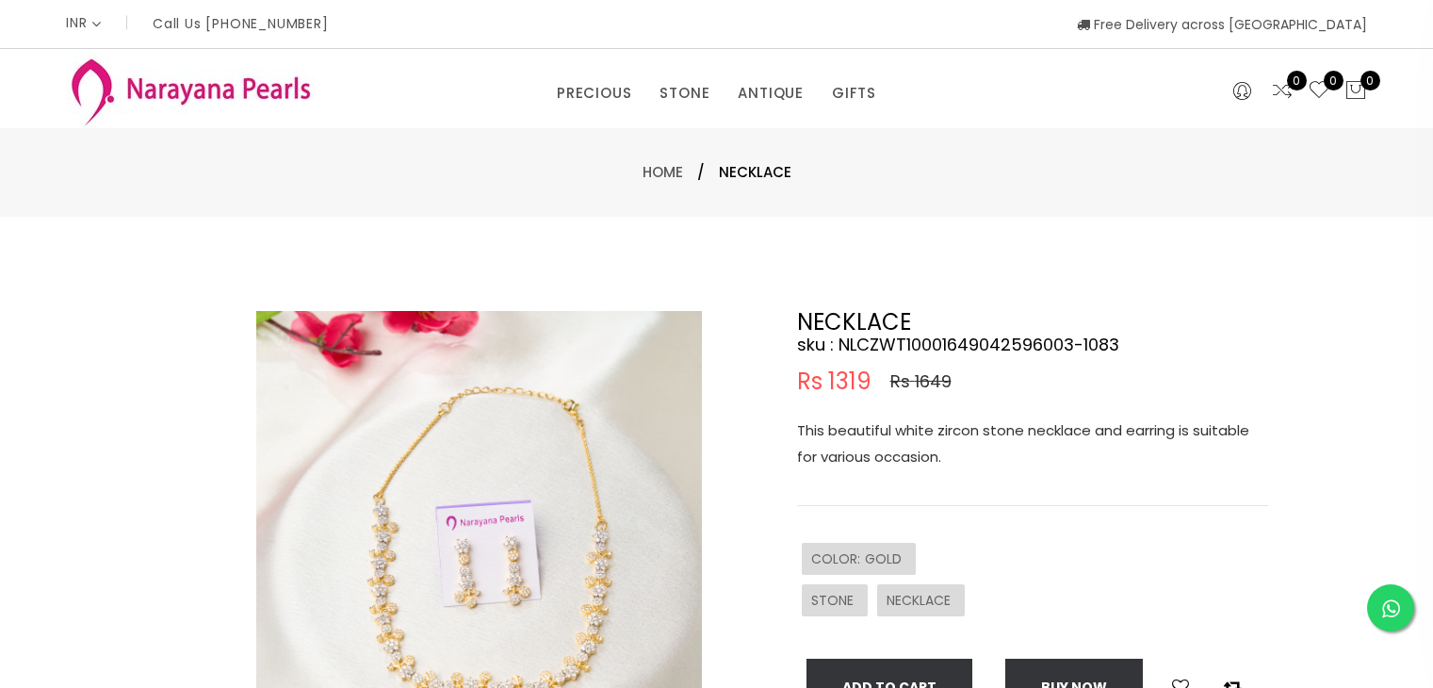
select select "INR"
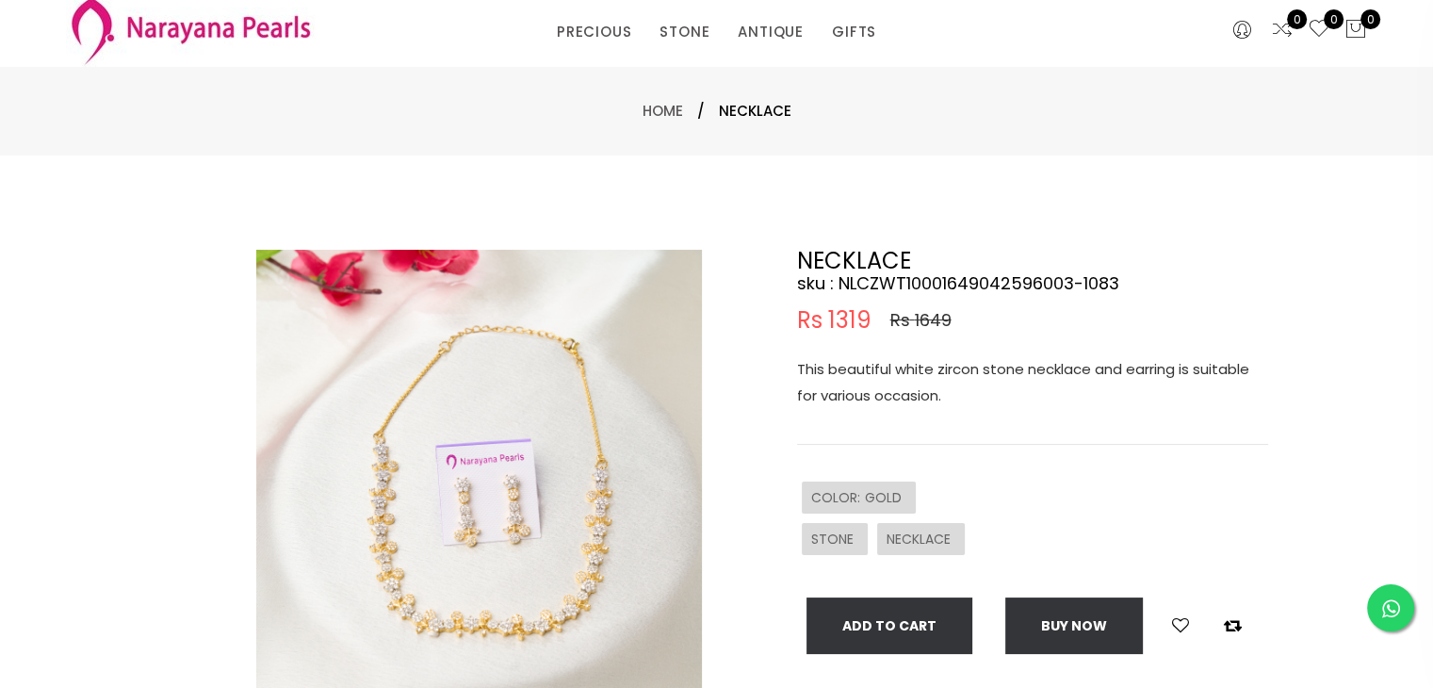
scroll to position [94, 0]
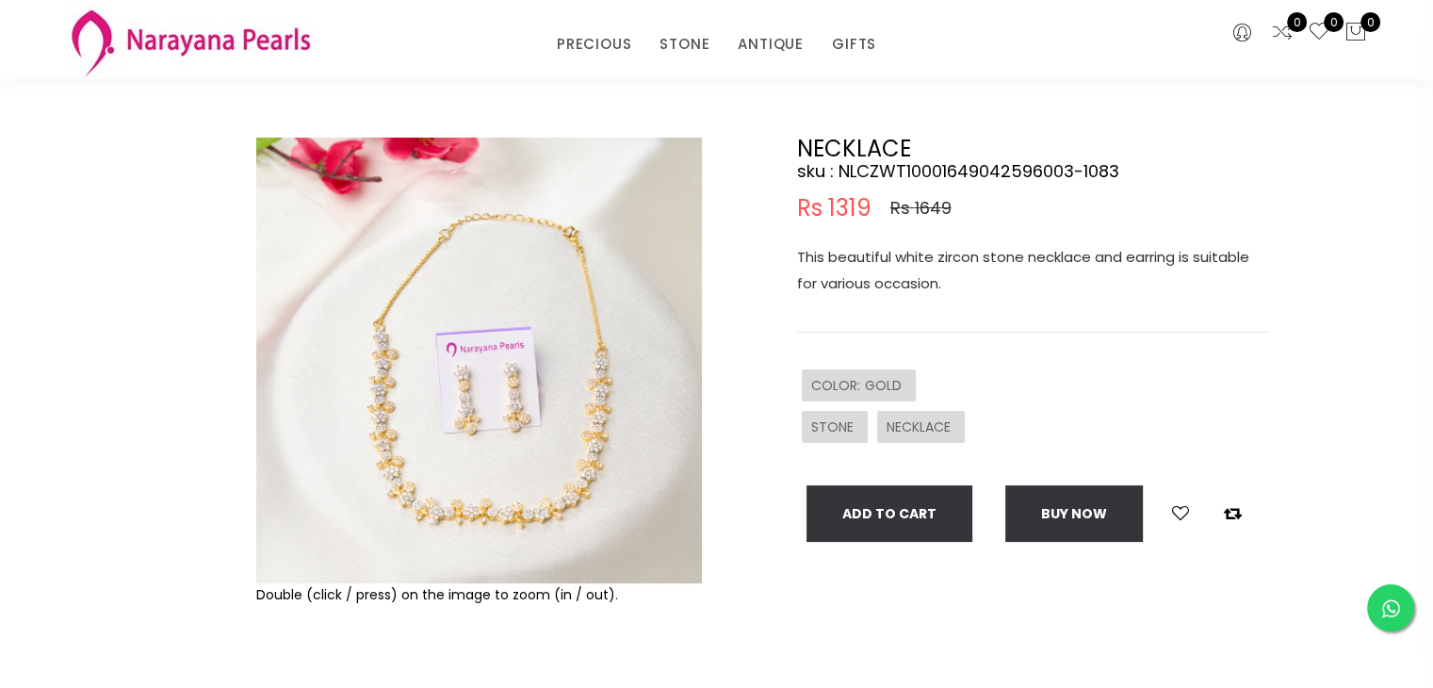
click at [429, 485] on img at bounding box center [479, 361] width 446 height 446
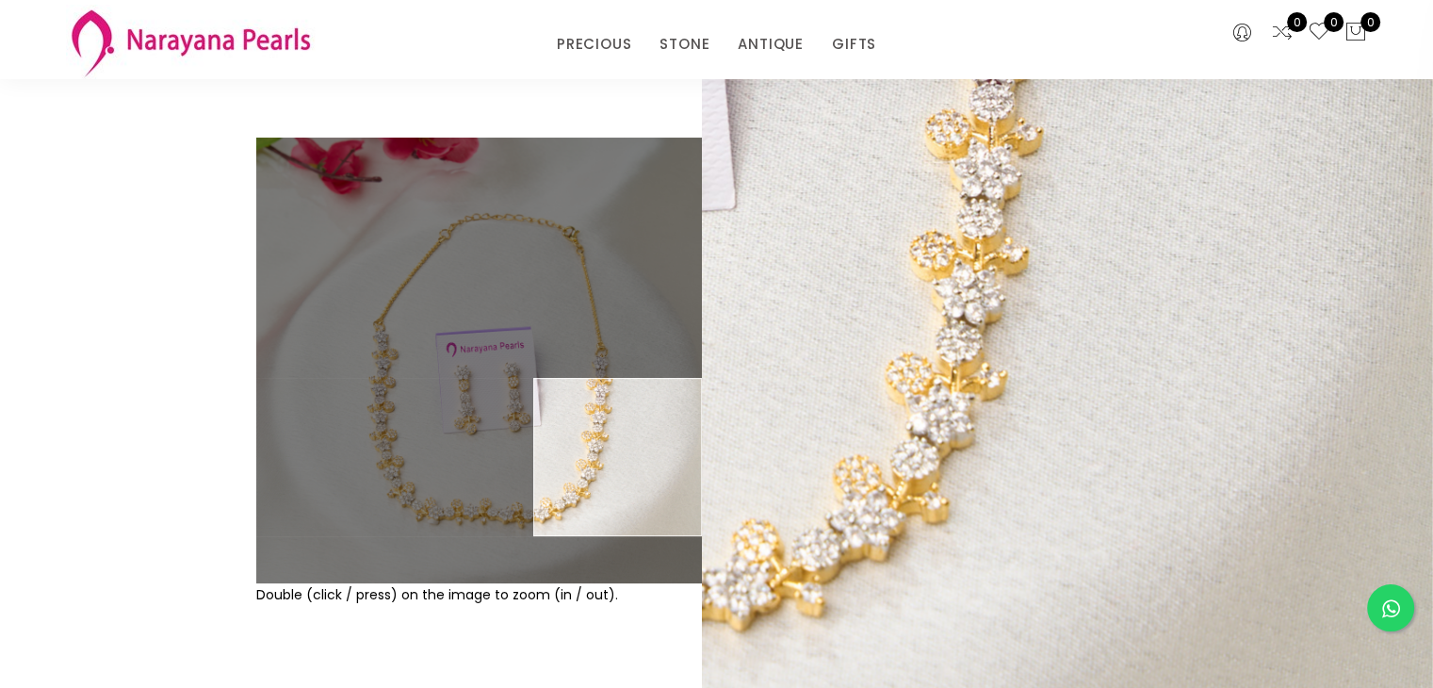
drag, startPoint x: 794, startPoint y: 238, endPoint x: 980, endPoint y: 436, distance: 271.3
click at [980, 436] on div "NECKLACE sku : NLCZWT10001649042596003-1083 Rs 1319 Rs 1649 This beautiful whit…" at bounding box center [999, 435] width 565 height 594
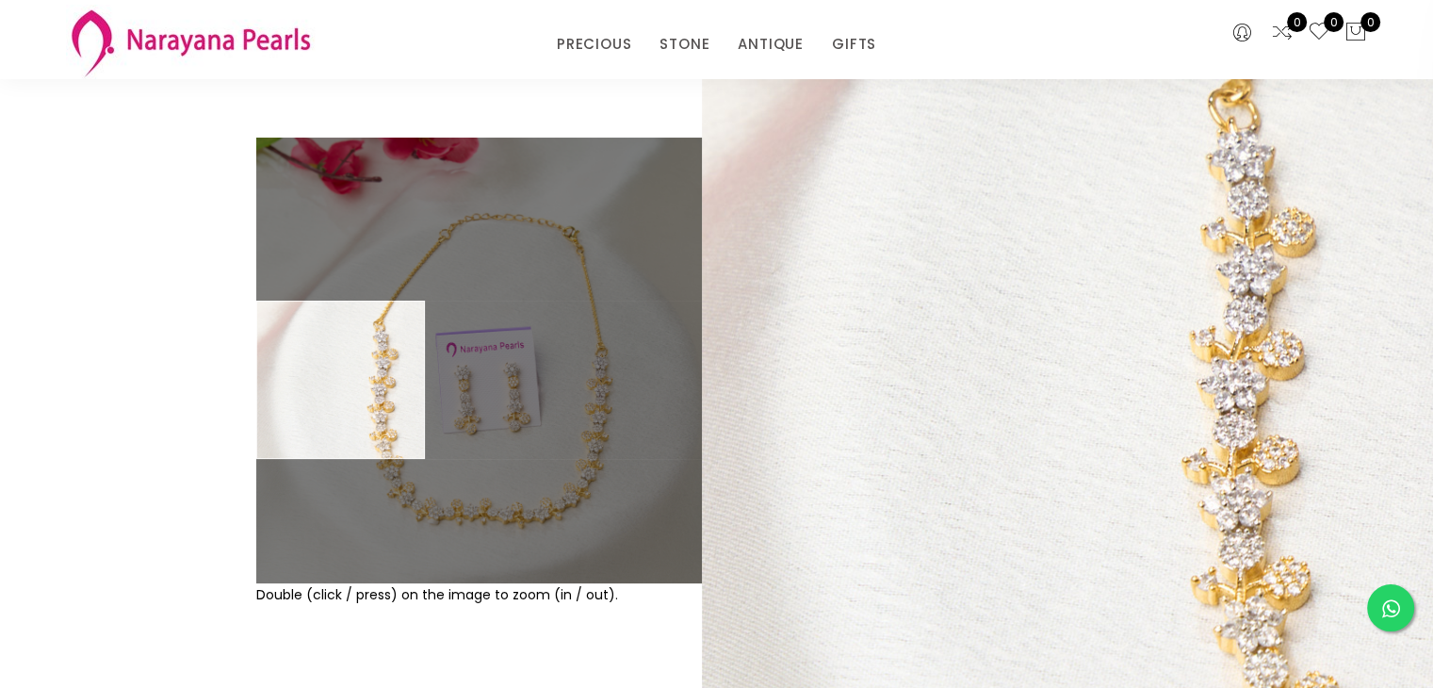
click at [143, 366] on div "Double (click / press) on the image to zoom (in / out). NECKLACE sku : NLCZWT10…" at bounding box center [716, 434] width 1433 height 782
click at [120, 236] on div "Double (click / press) on the image to zoom (in / out). NECKLACE sku : NLCZWT10…" at bounding box center [716, 434] width 1433 height 782
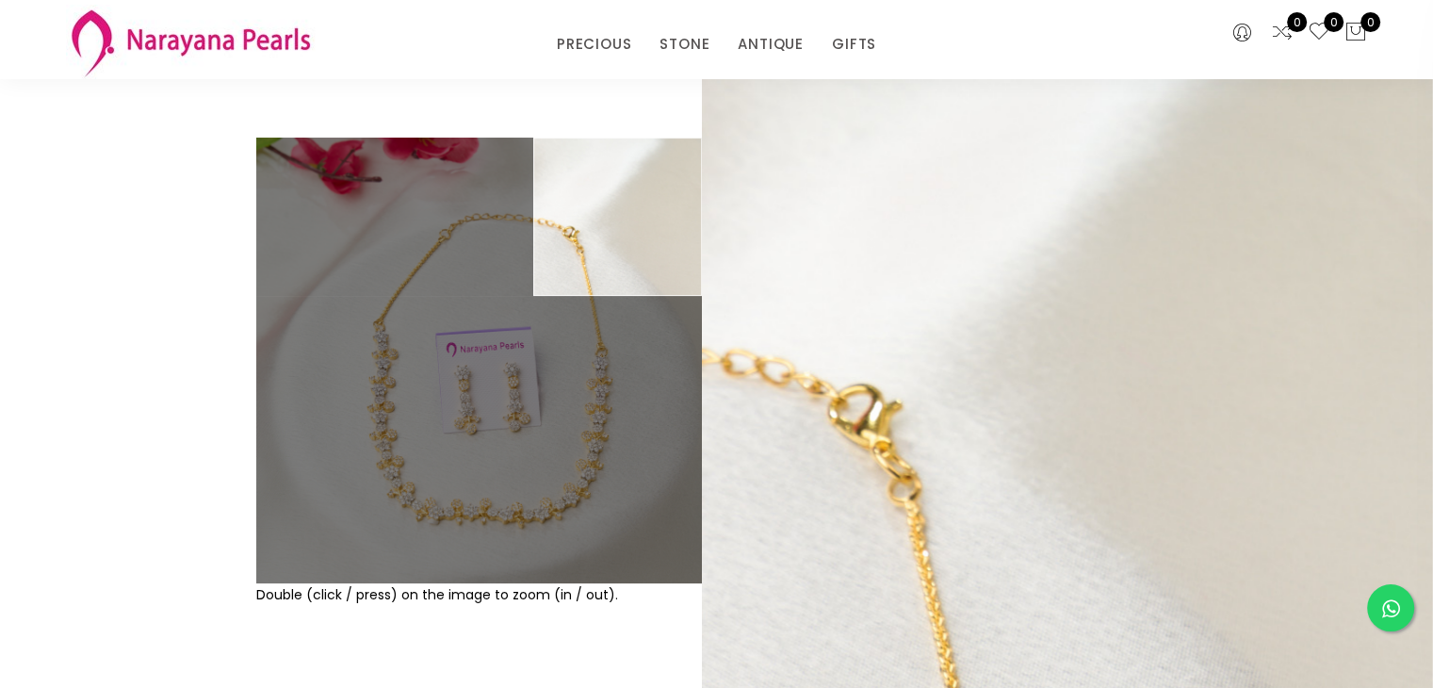
click at [1280, 309] on div "NECKLACE sku : NLCZWT10001649042596003-1083 Rs 1319 Rs 1649 This beautiful whit…" at bounding box center [999, 435] width 565 height 594
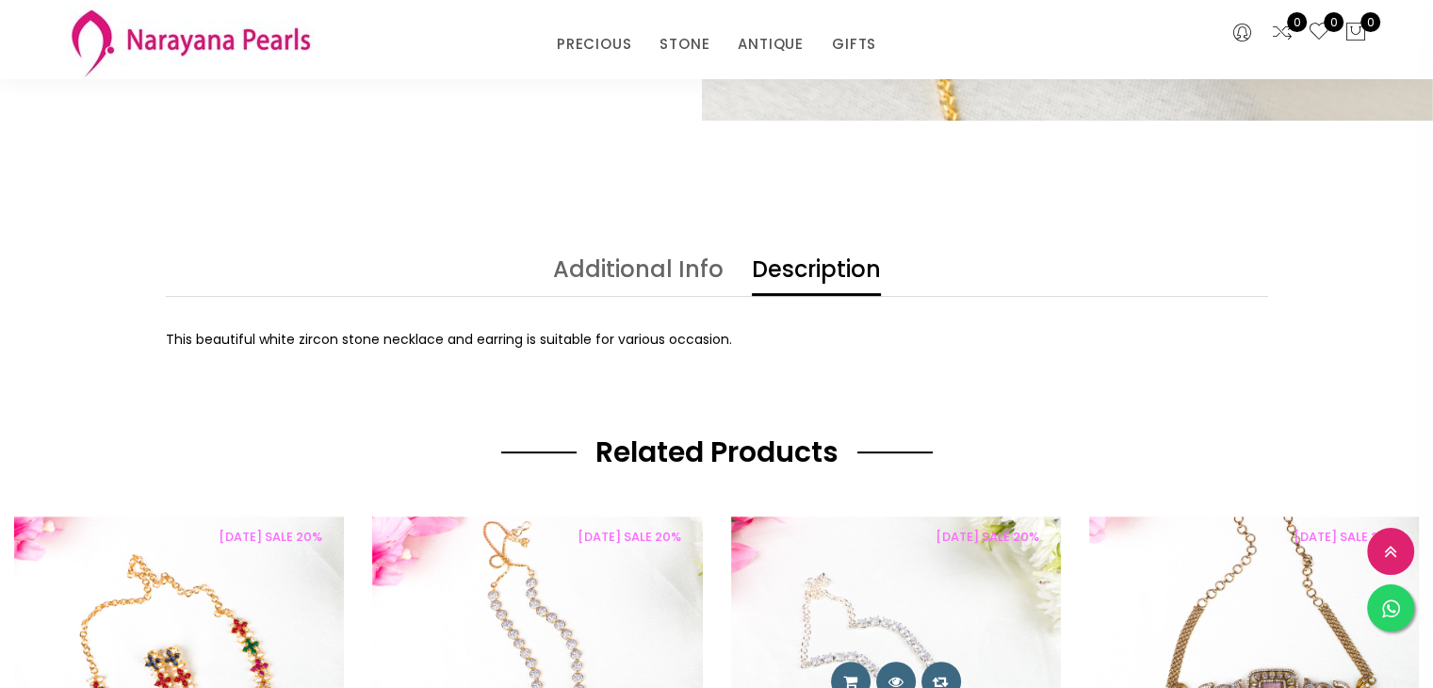
scroll to position [660, 0]
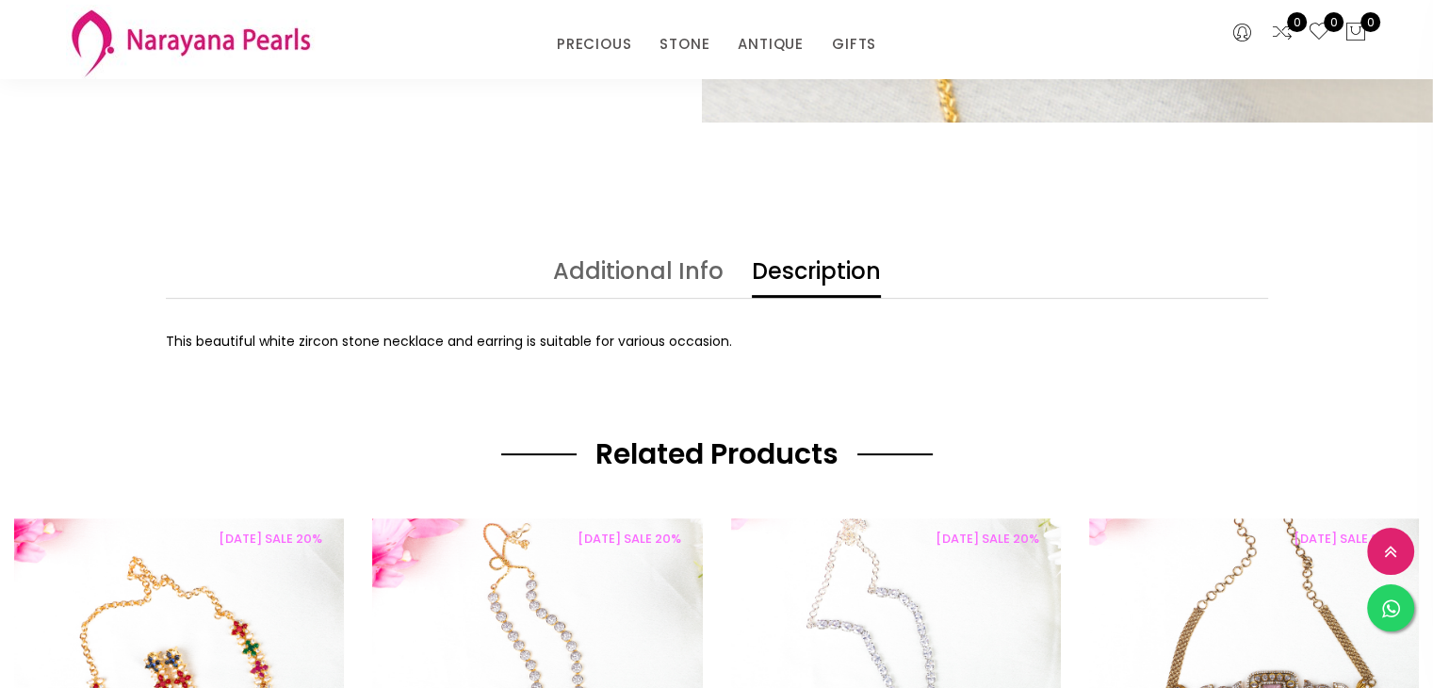
click at [362, 351] on div "This beautiful white zircon stone necklace and earring is suitable for various …" at bounding box center [717, 341] width 1102 height 23
click at [634, 269] on link "Additional Info" at bounding box center [638, 279] width 171 height 38
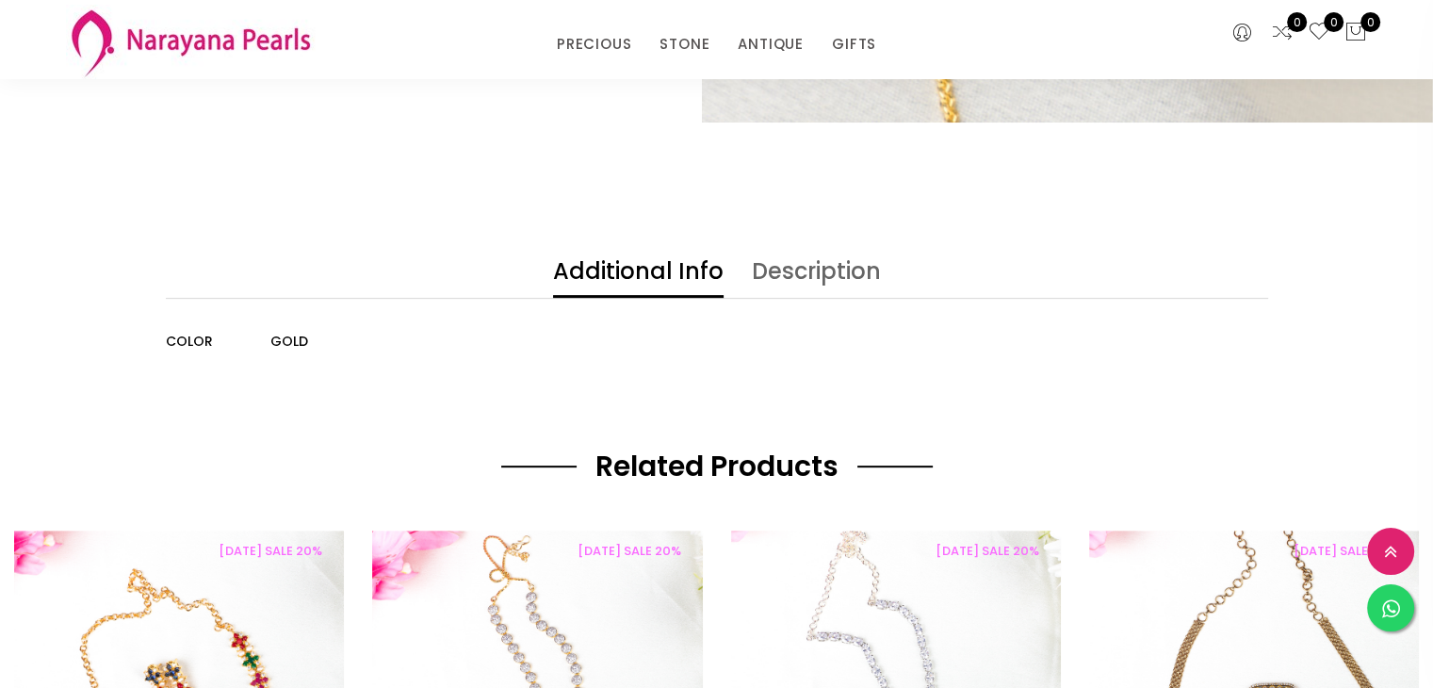
click at [798, 269] on link "Description" at bounding box center [816, 279] width 129 height 38
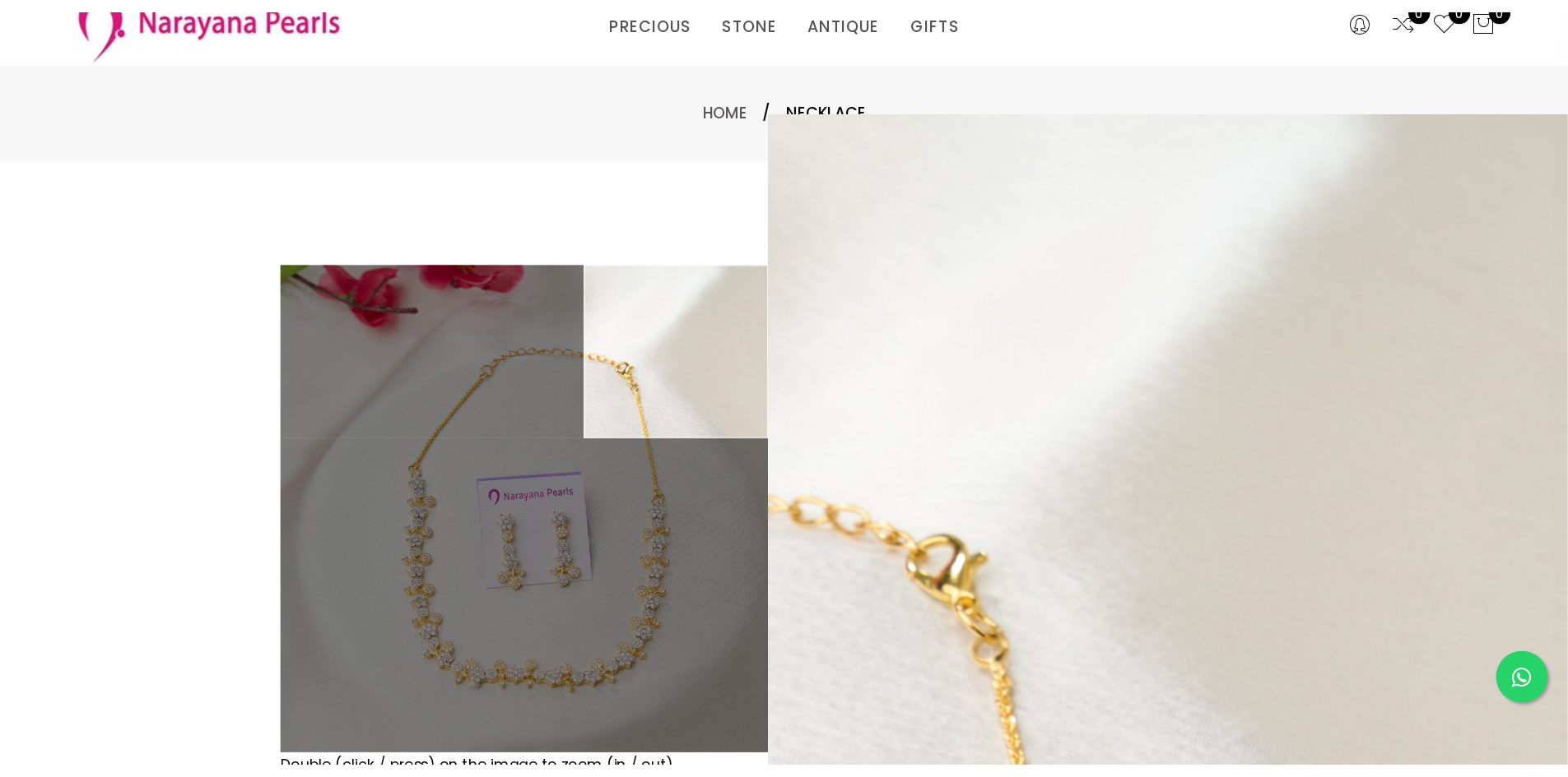
scroll to position [0, 0]
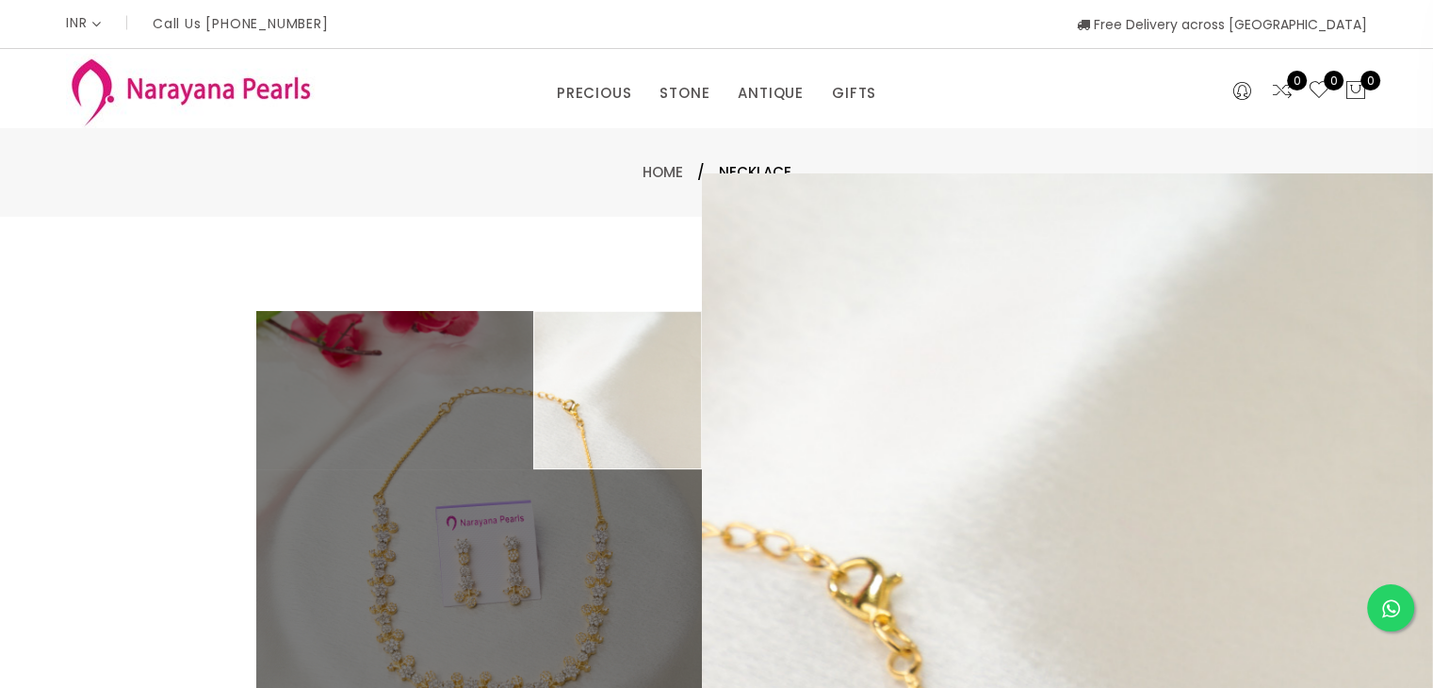
click at [533, 189] on div "Home / NECKLACE" at bounding box center [716, 172] width 1433 height 89
click at [530, 73] on div "PRECIOUS CUSTOM MADE-GEMS PRECIOUS MALA STONE EARRINGS / JHUMKAS NECKLACE ANTIQ…" at bounding box center [716, 89] width 887 height 38
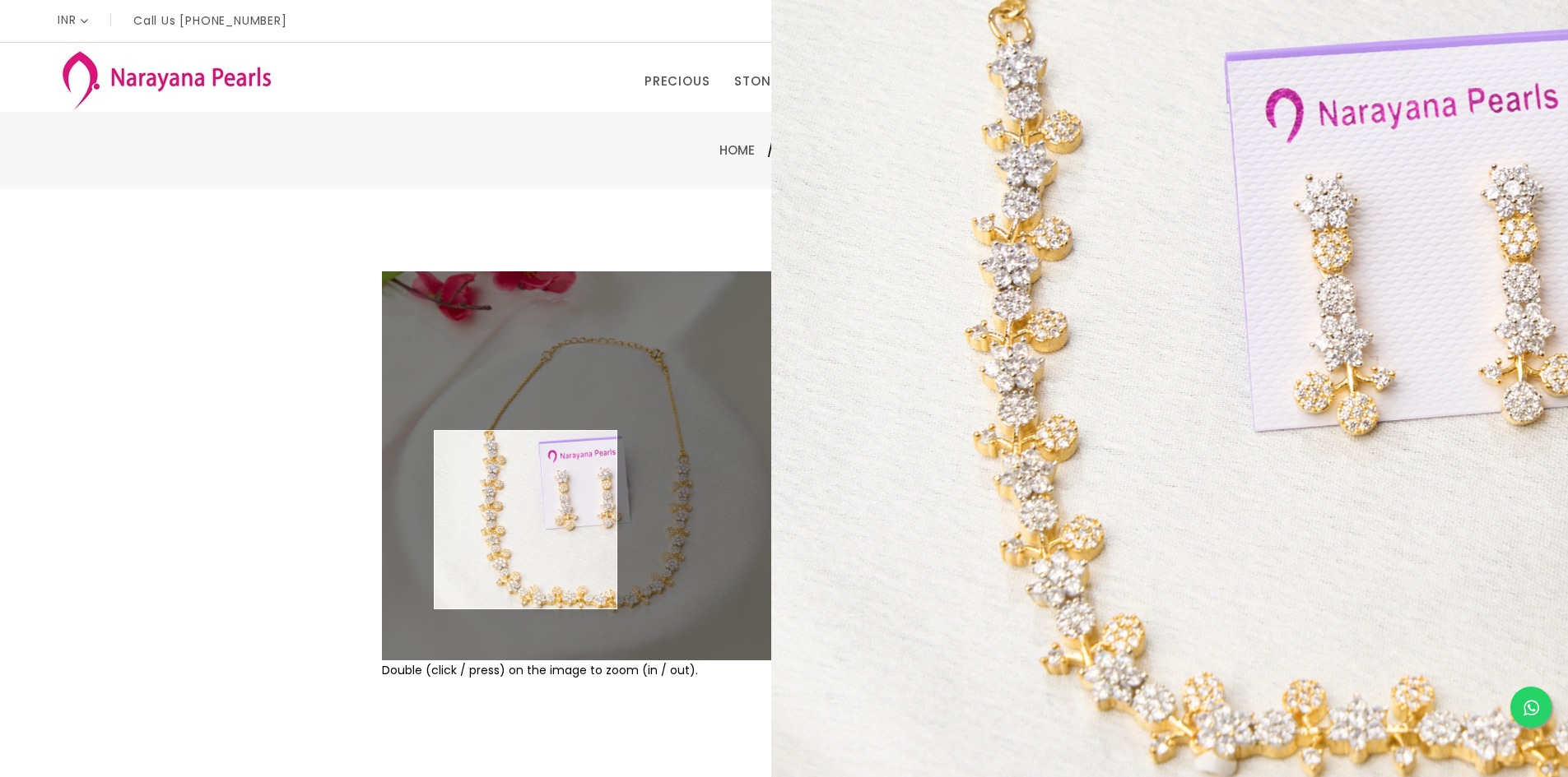
click at [526, 519] on img at bounding box center [577, 466] width 390 height 389
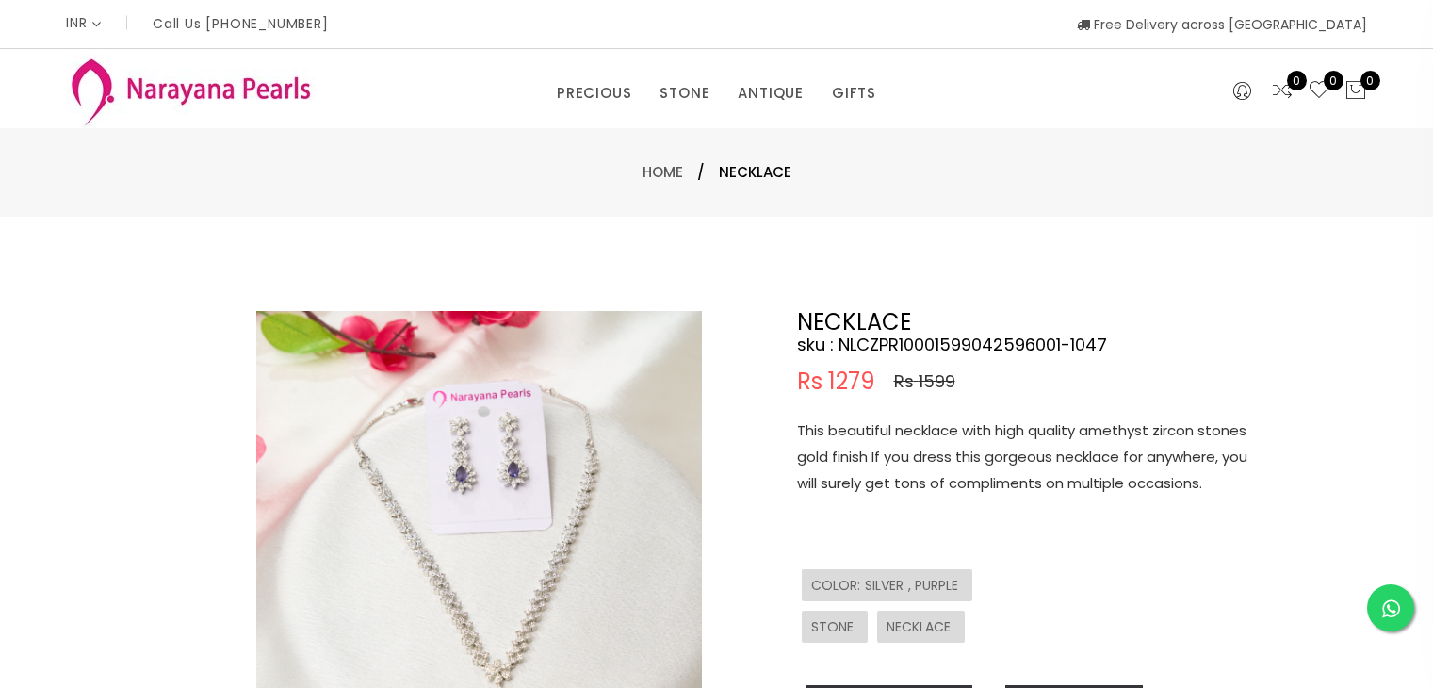
select select "INR"
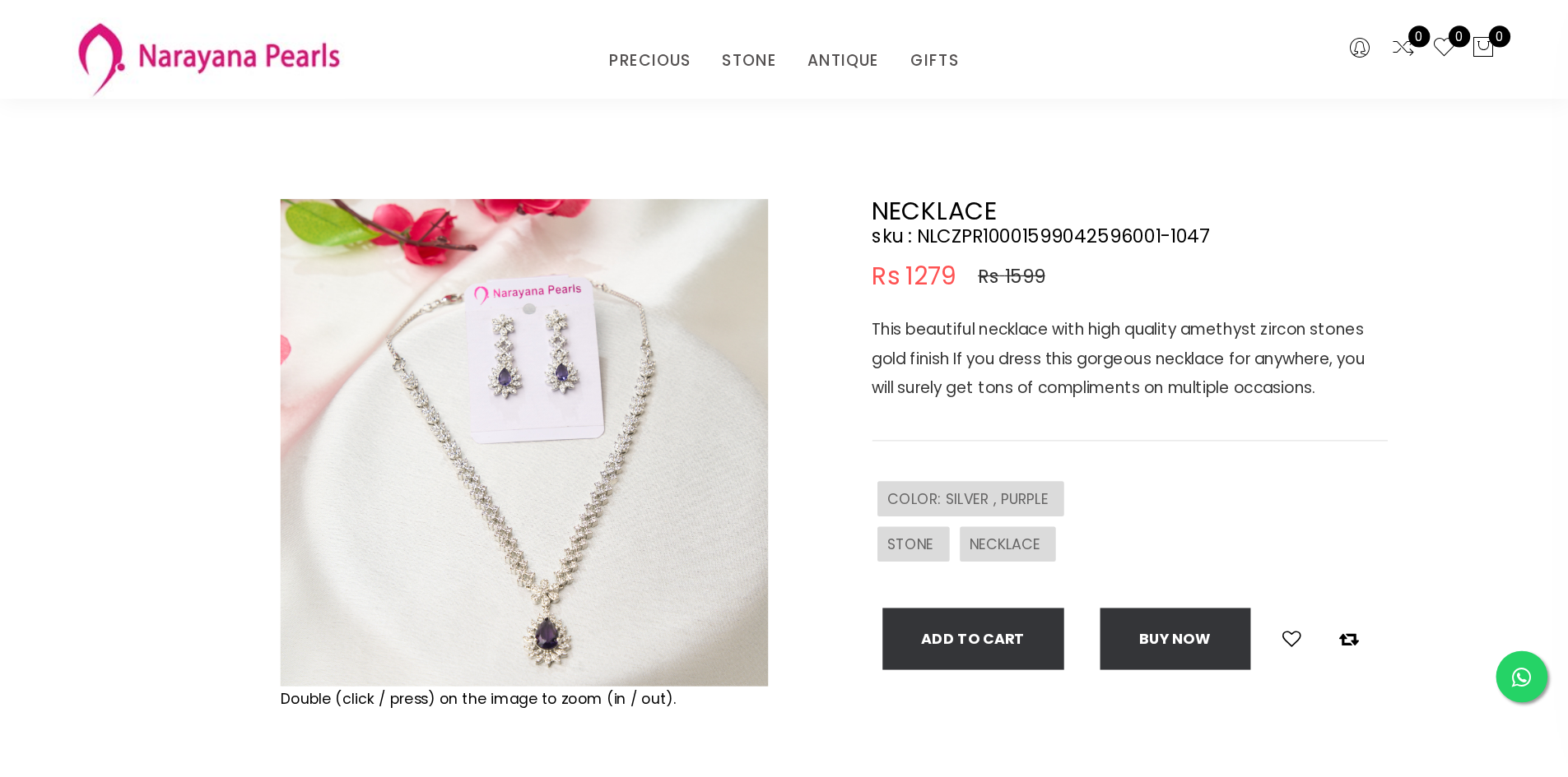
scroll to position [82, 0]
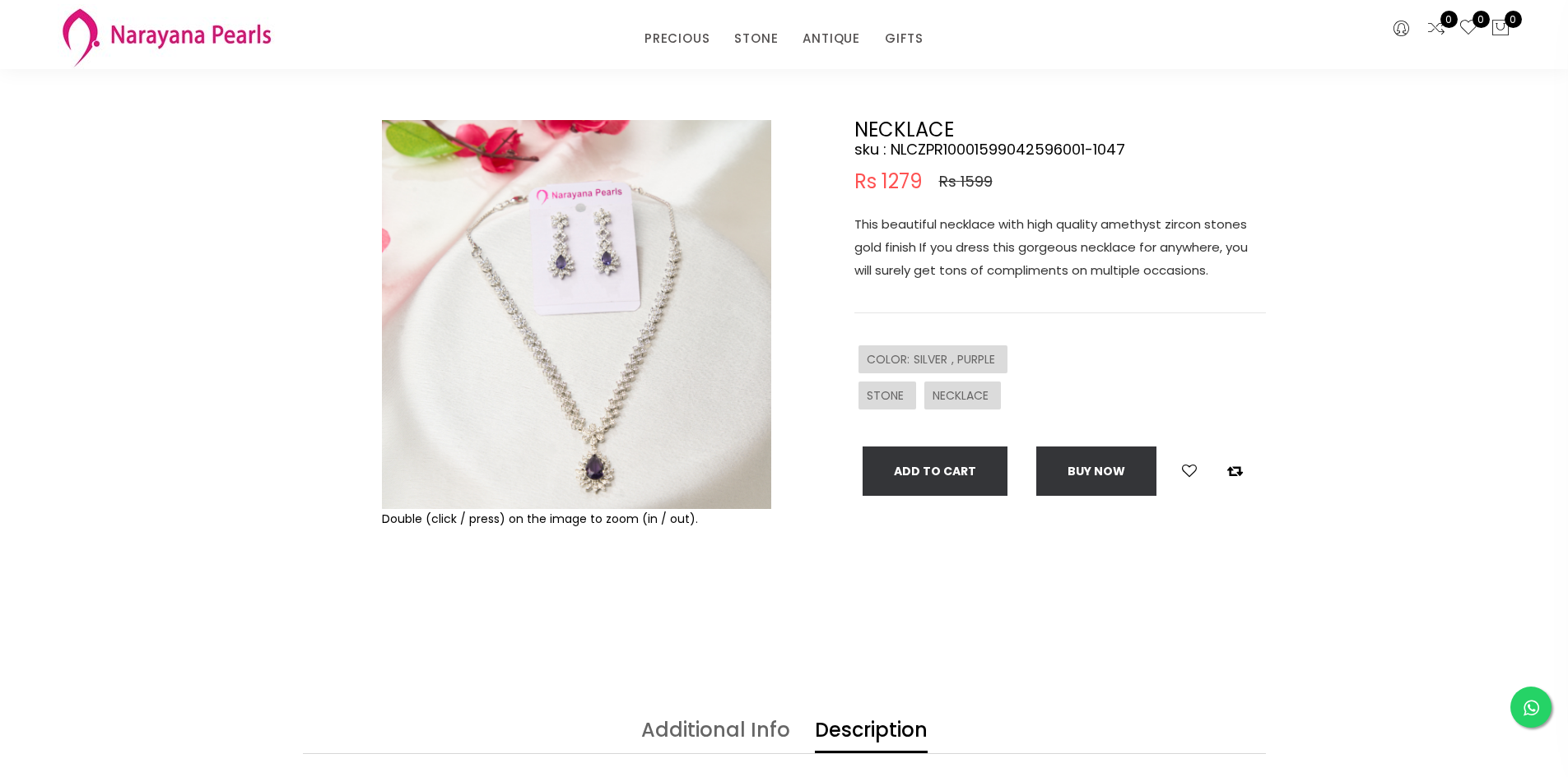
click at [562, 367] on img at bounding box center [577, 315] width 390 height 389
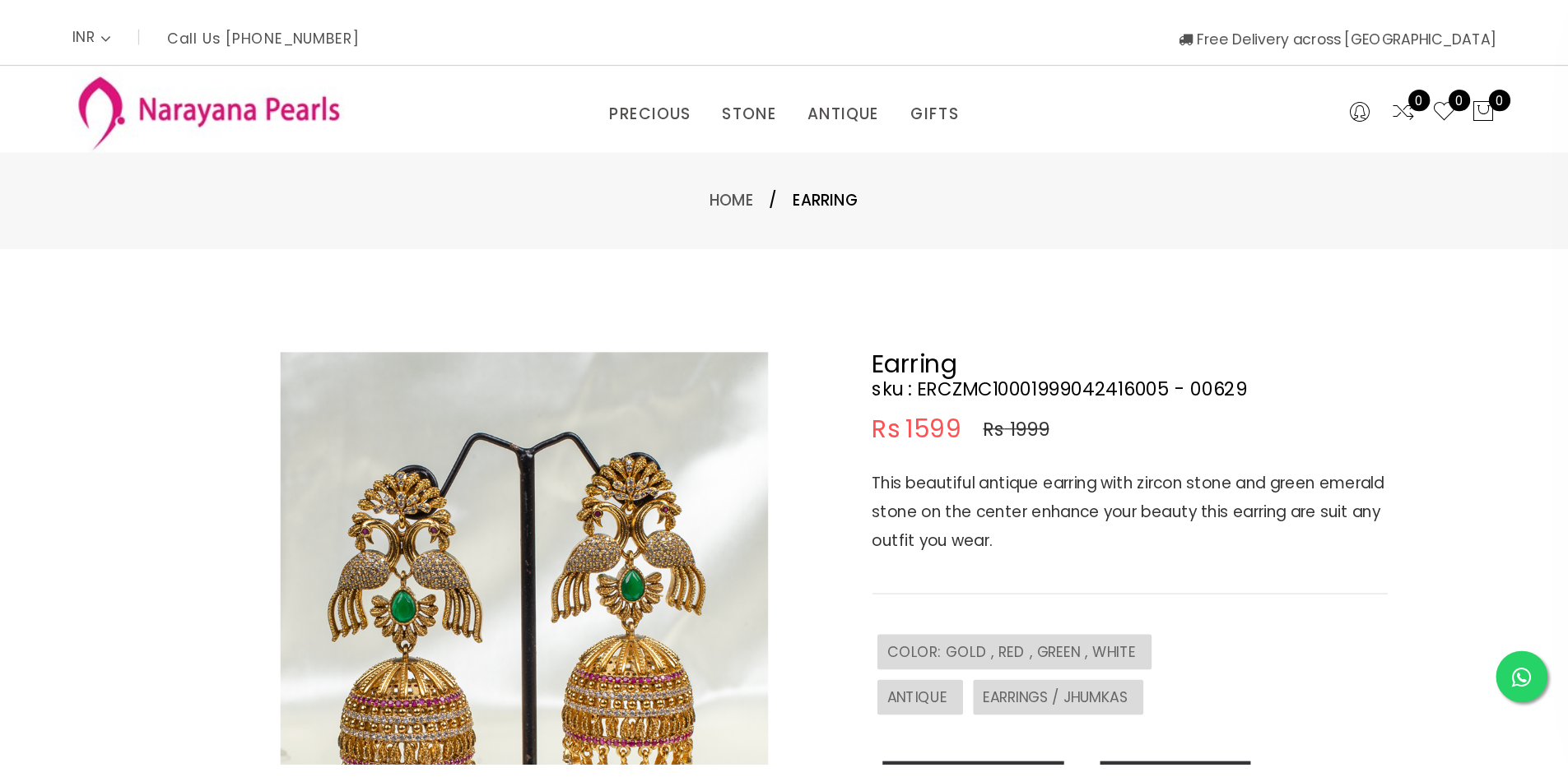
scroll to position [82, 0]
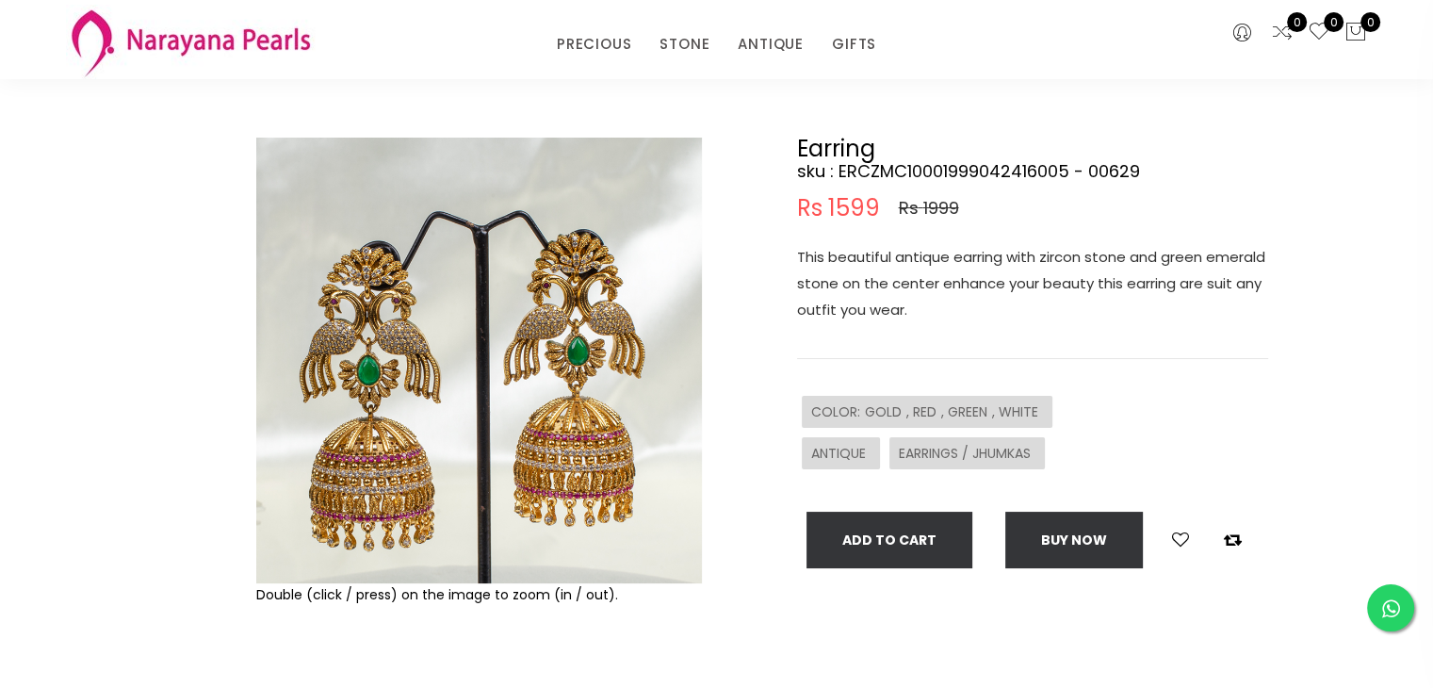
click at [373, 364] on img at bounding box center [479, 361] width 446 height 446
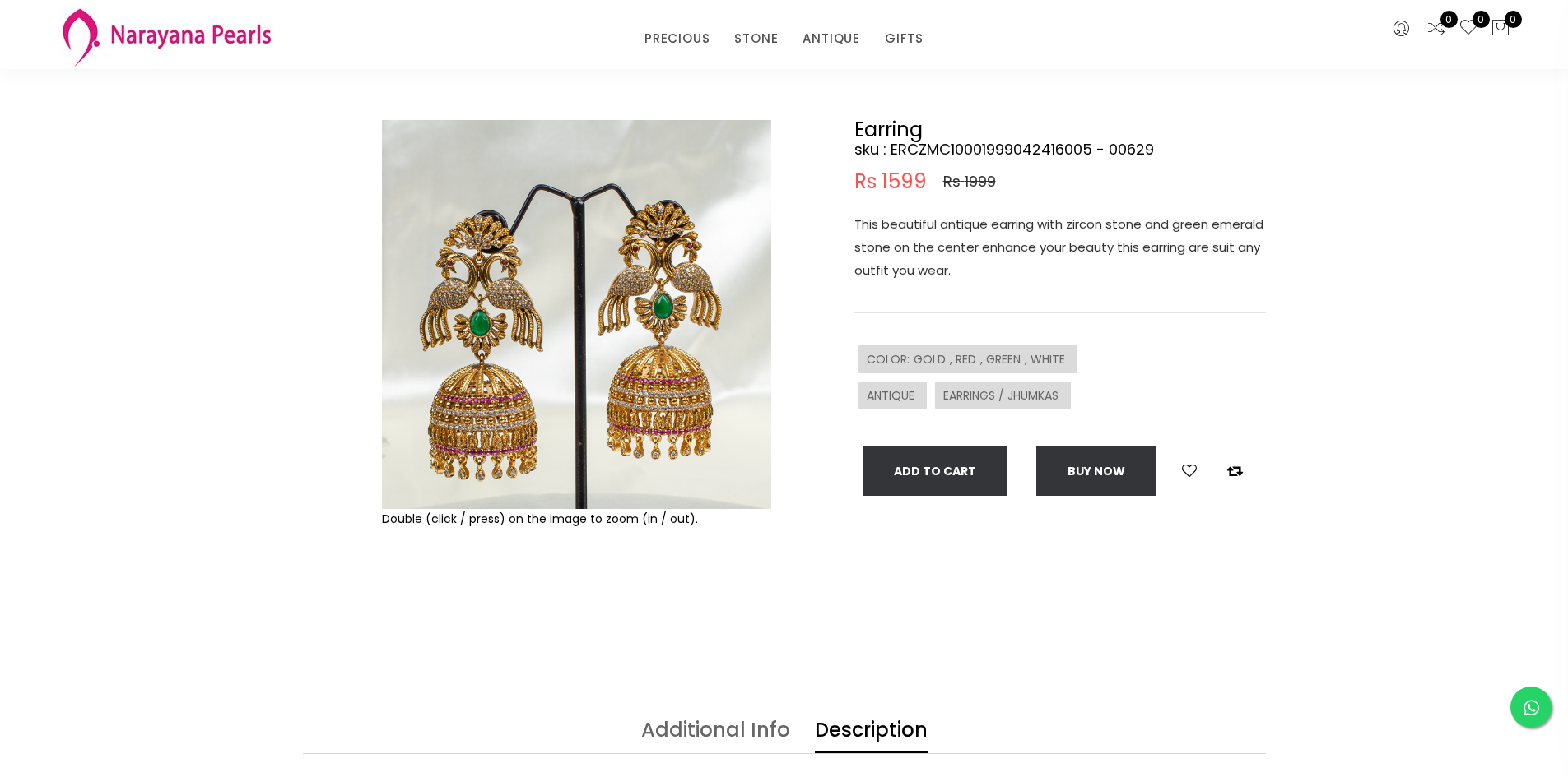
click at [638, 304] on img at bounding box center [577, 315] width 390 height 389
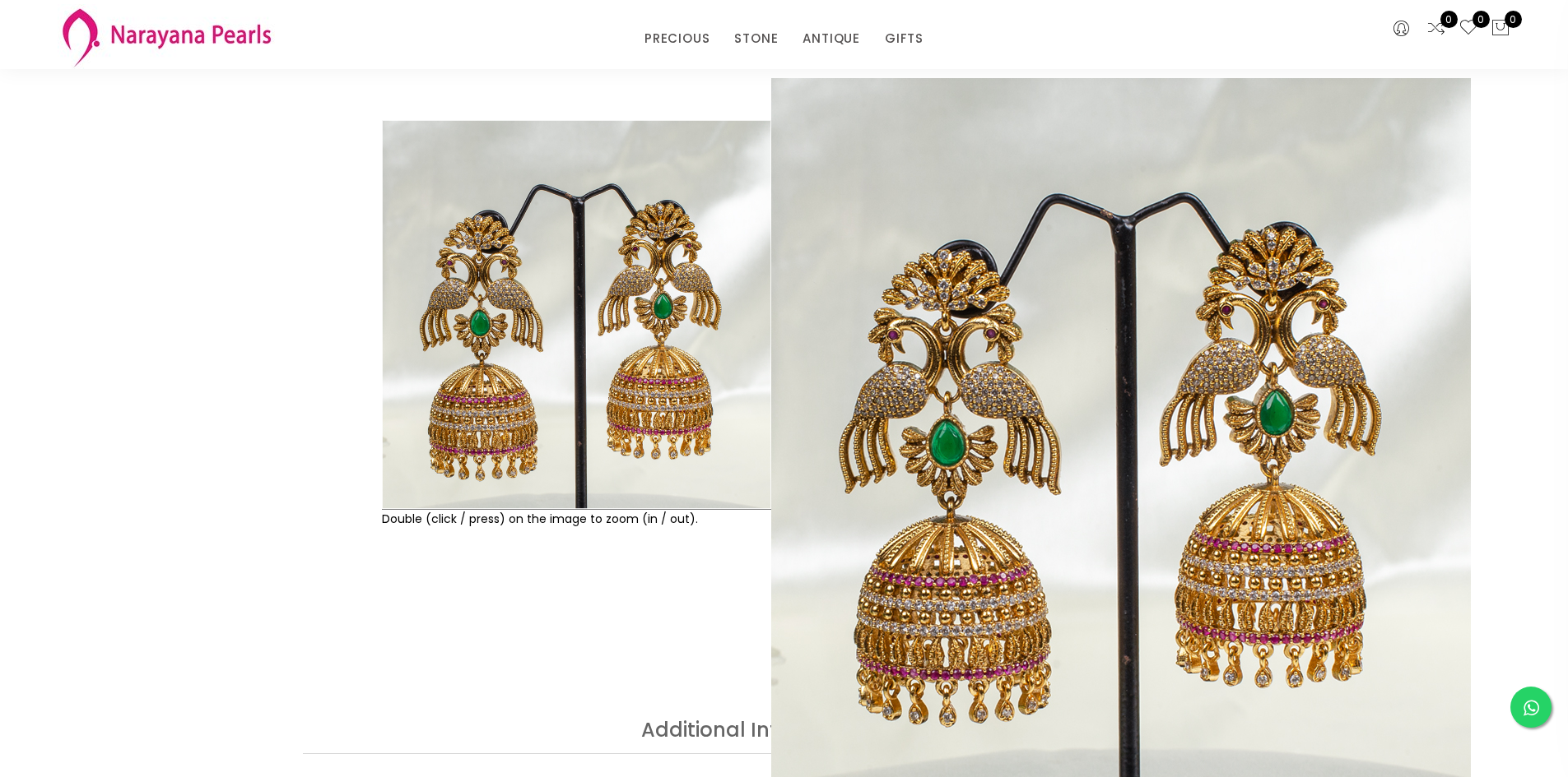
click at [549, 600] on div "Double (click / press) on the image to zoom (in / out). Earring sku : ERCZMC100…" at bounding box center [784, 379] width 1568 height 683
click at [142, 272] on div "Double (click / press) on the image to zoom (in / out). Earring sku : ERCZMC100…" at bounding box center [784, 379] width 1568 height 683
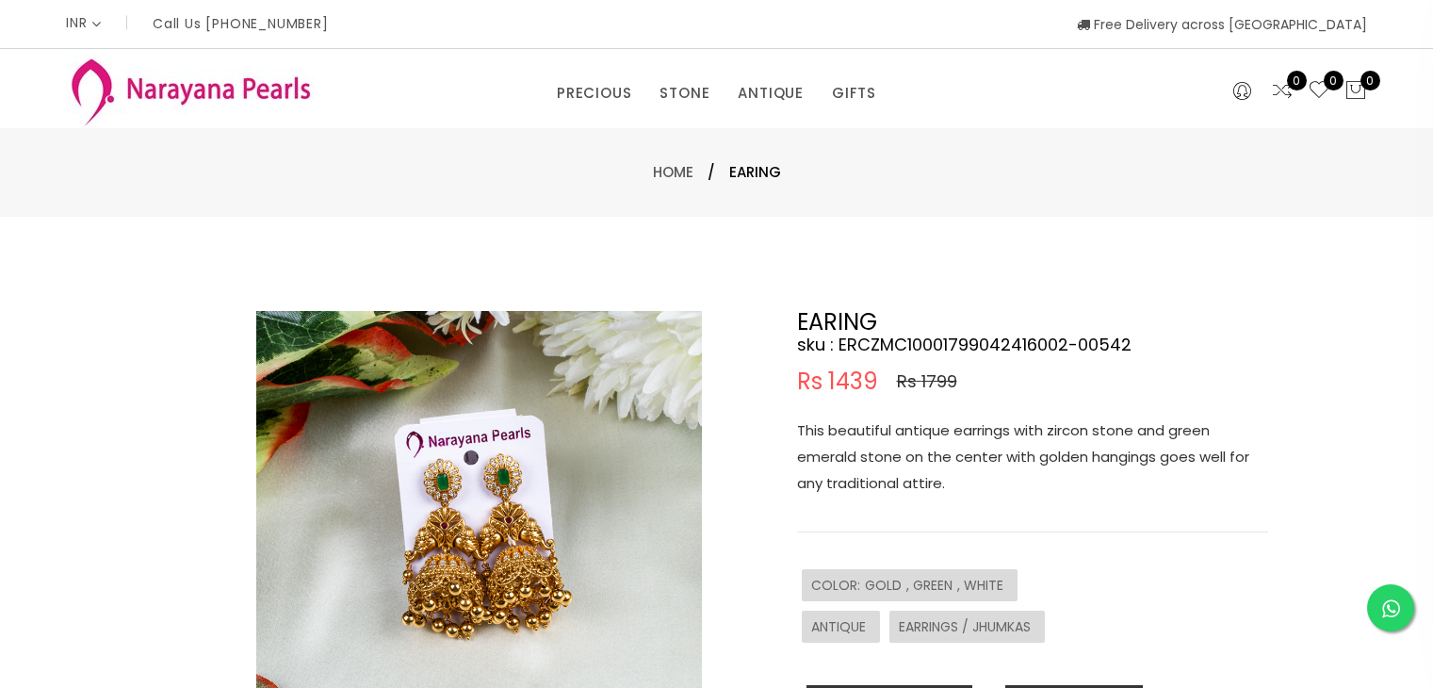
select select "INR"
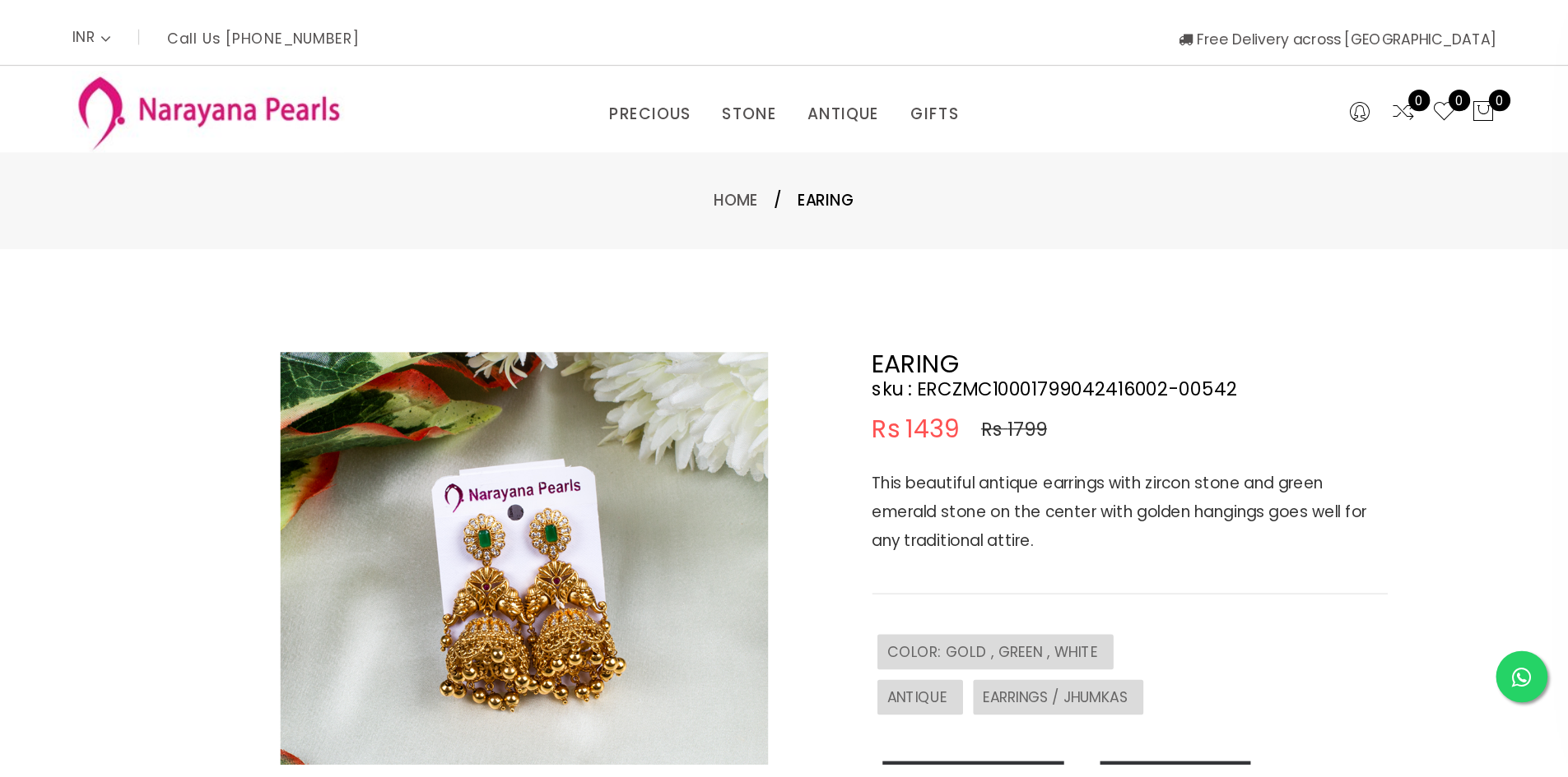
scroll to position [82, 0]
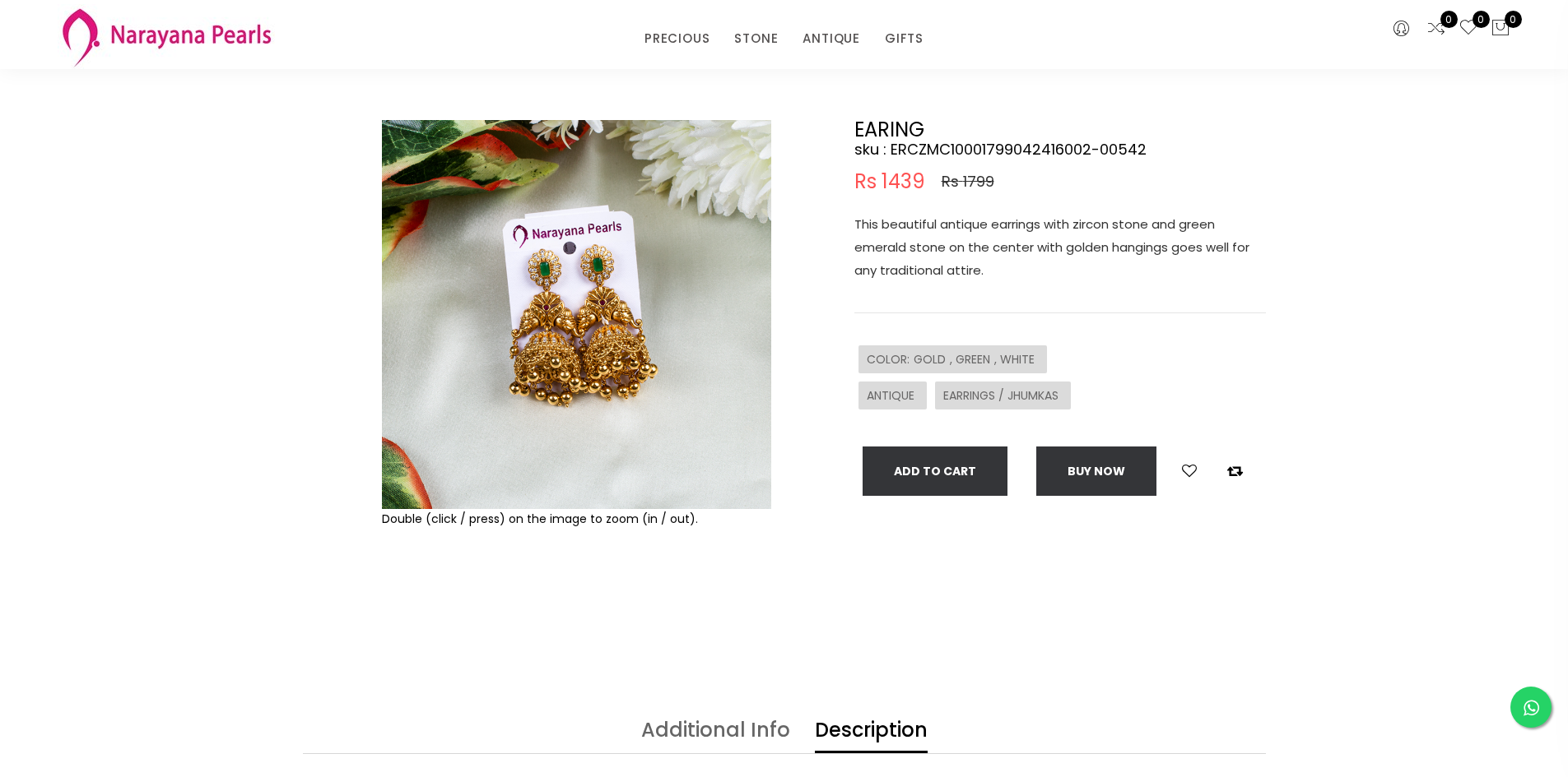
click at [591, 357] on img at bounding box center [577, 315] width 390 height 389
click at [549, 363] on img at bounding box center [577, 315] width 390 height 389
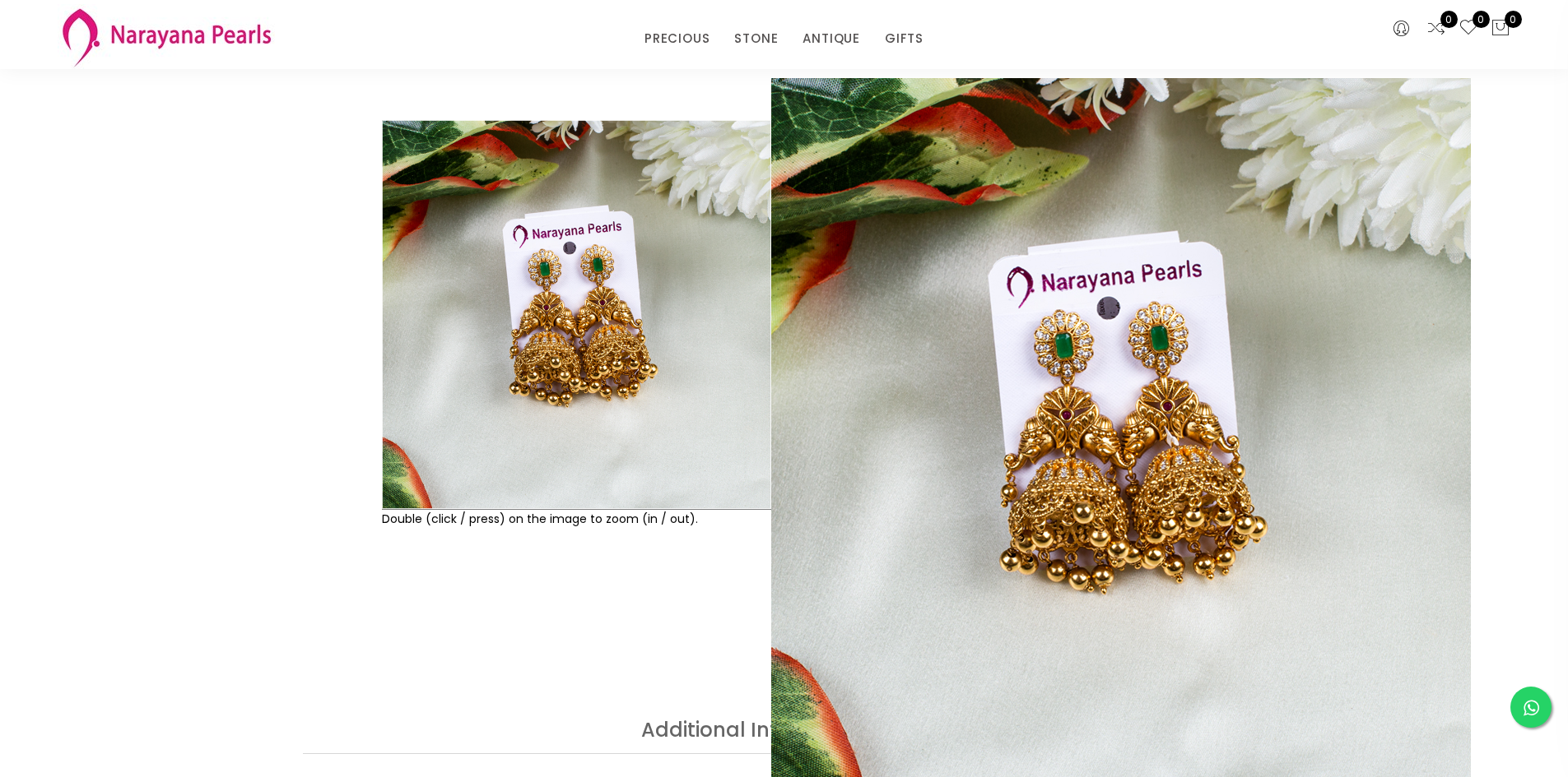
click at [1046, 496] on div "EARING sku : ERCZMC10001799042416002-00542 Rs 1439 Rs 1799 This beautiful antiq…" at bounding box center [1031, 380] width 494 height 519
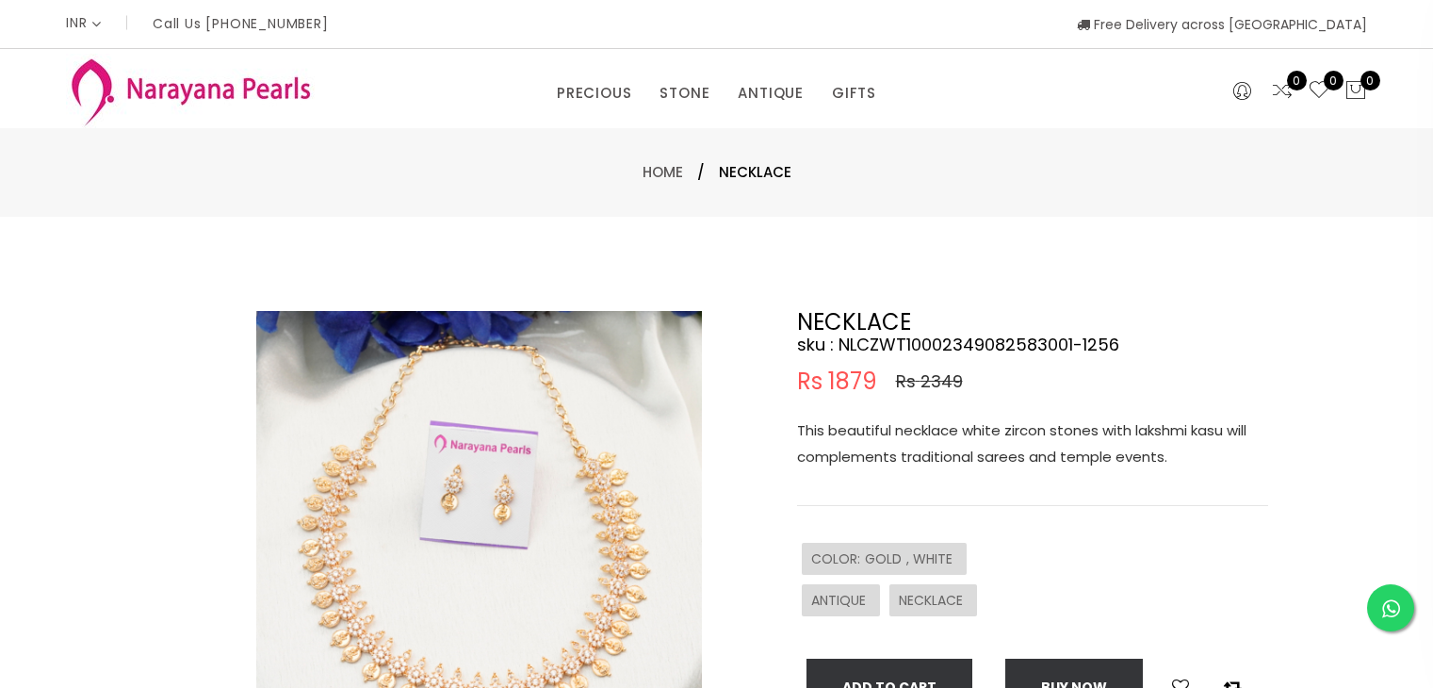
select select "INR"
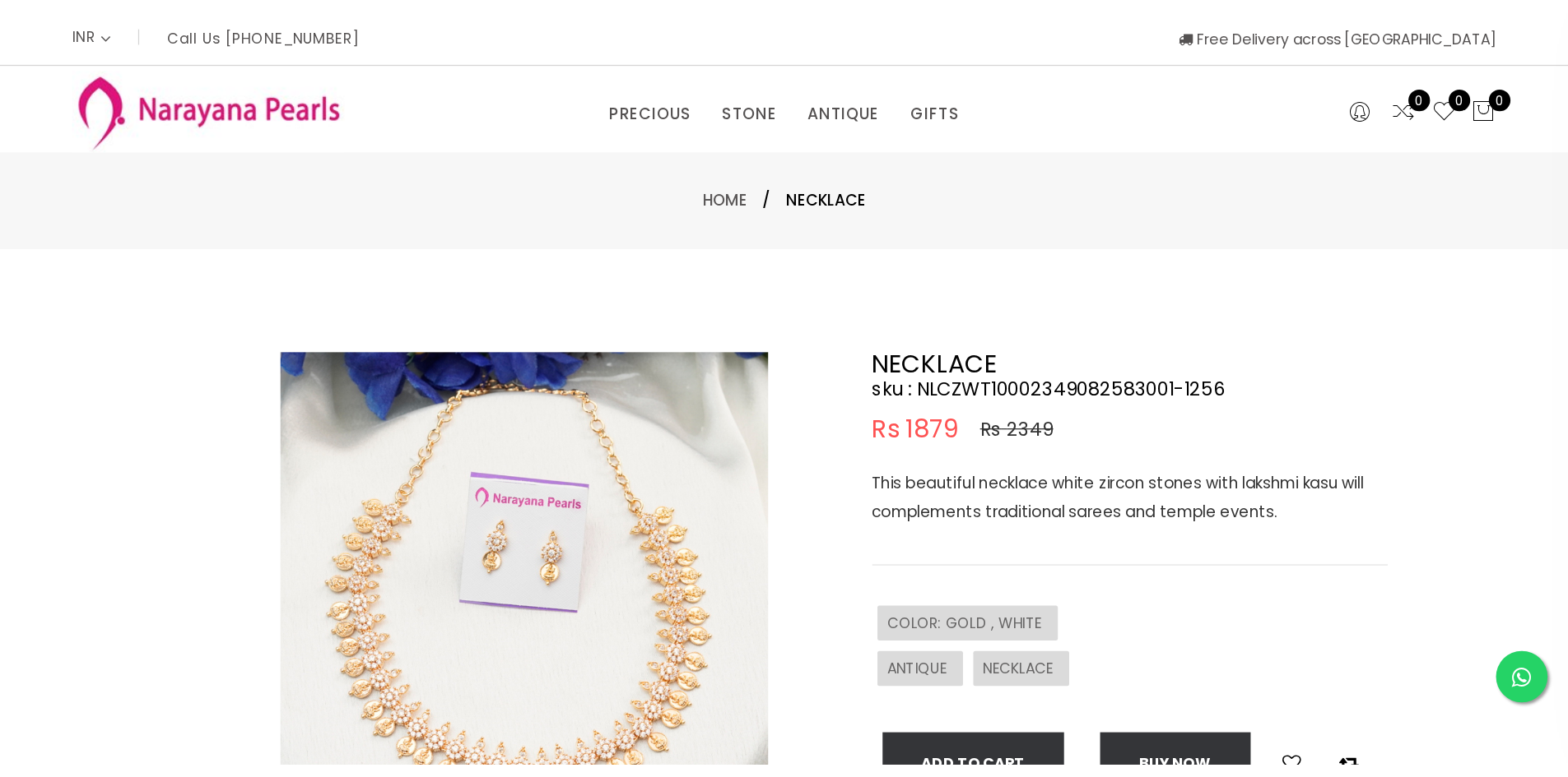
scroll to position [82, 0]
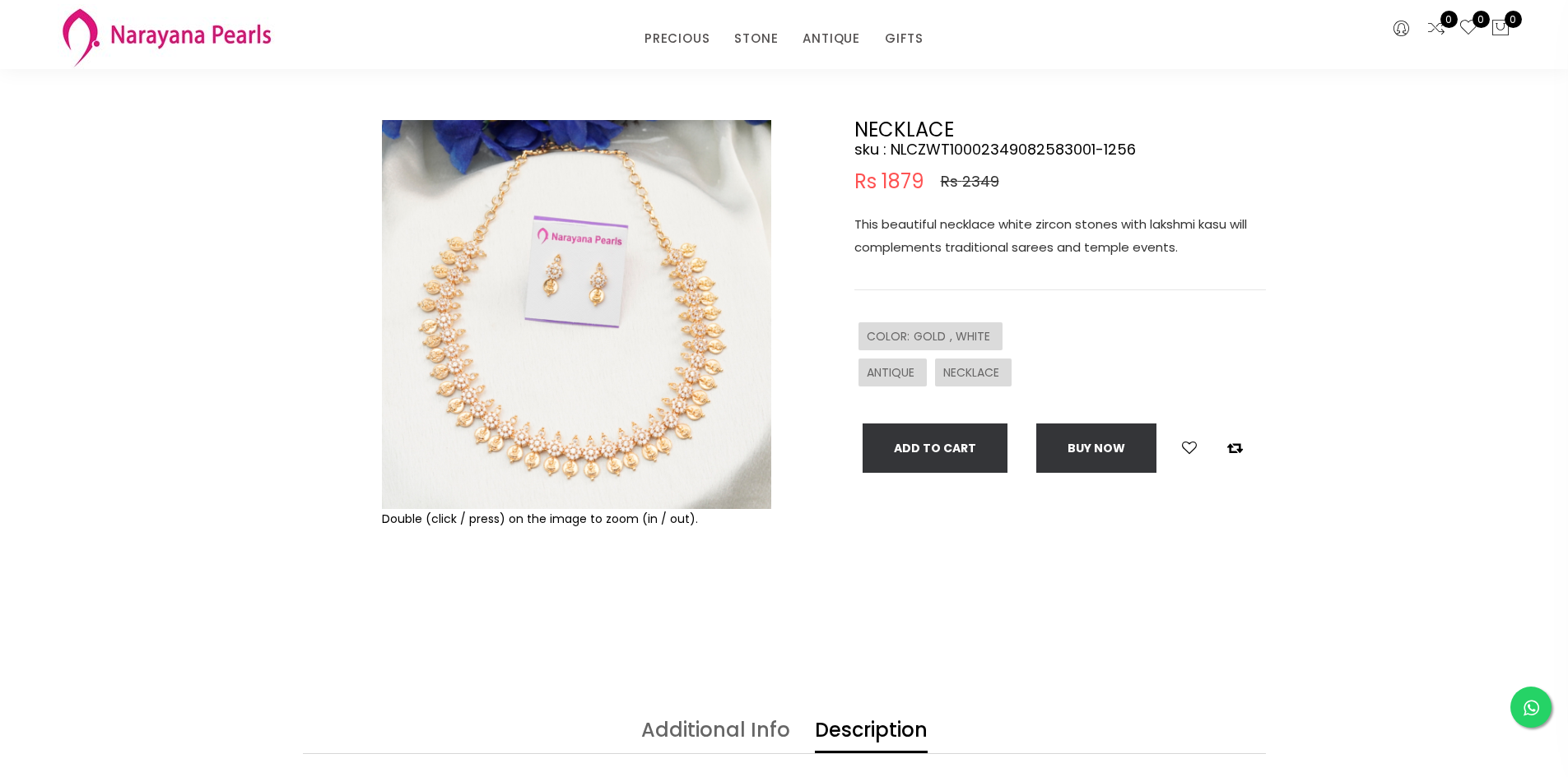
click at [515, 434] on img at bounding box center [577, 315] width 390 height 389
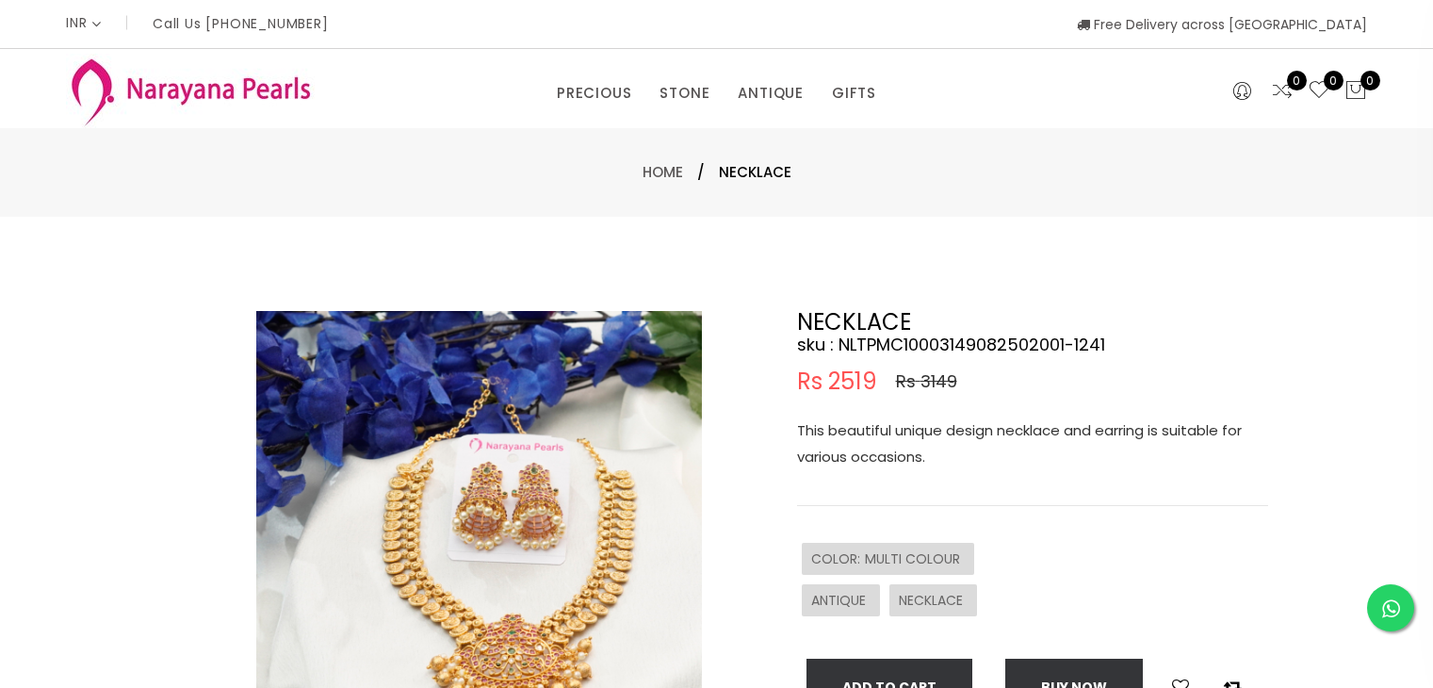
select select "INR"
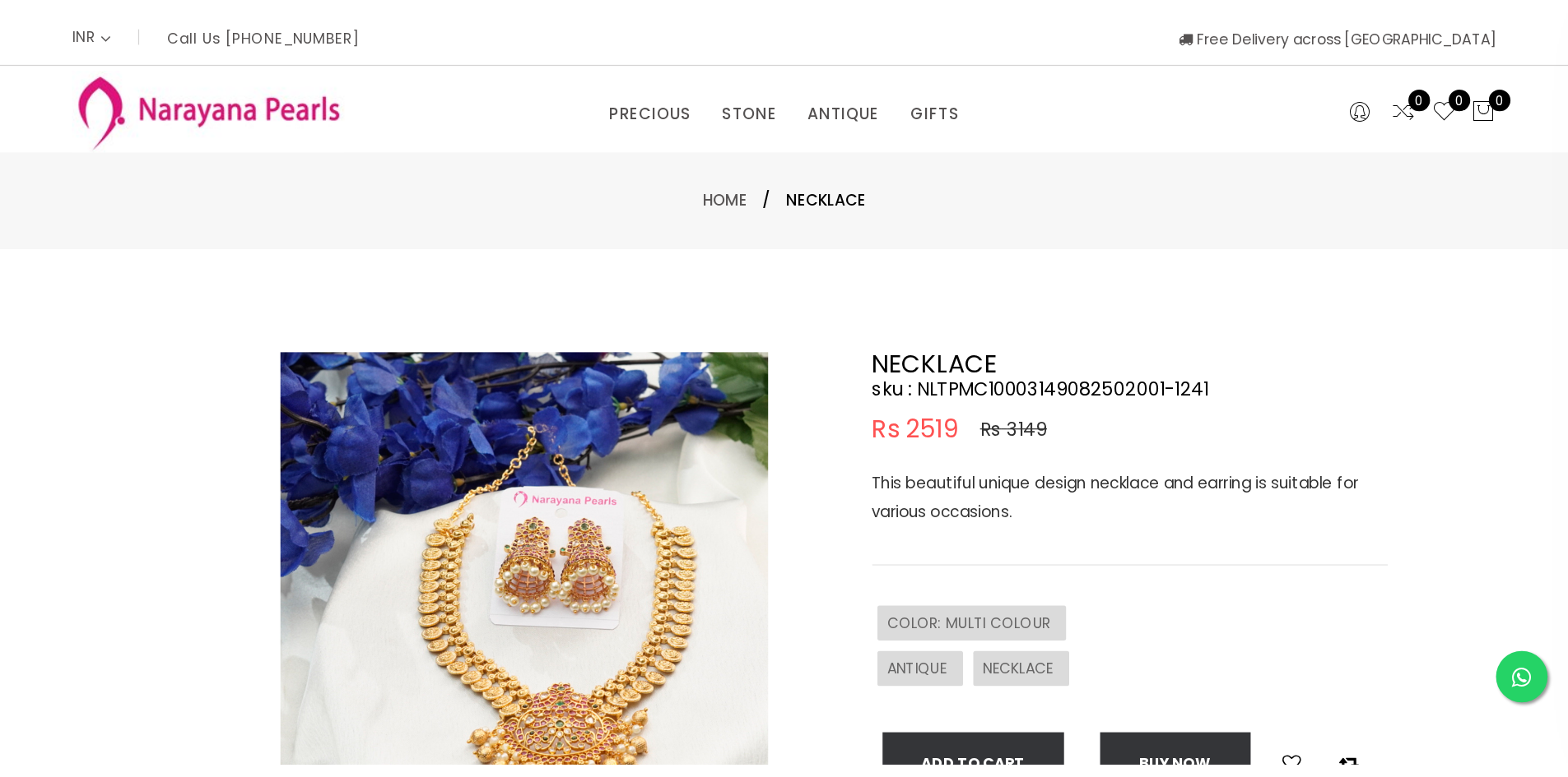
scroll to position [82, 0]
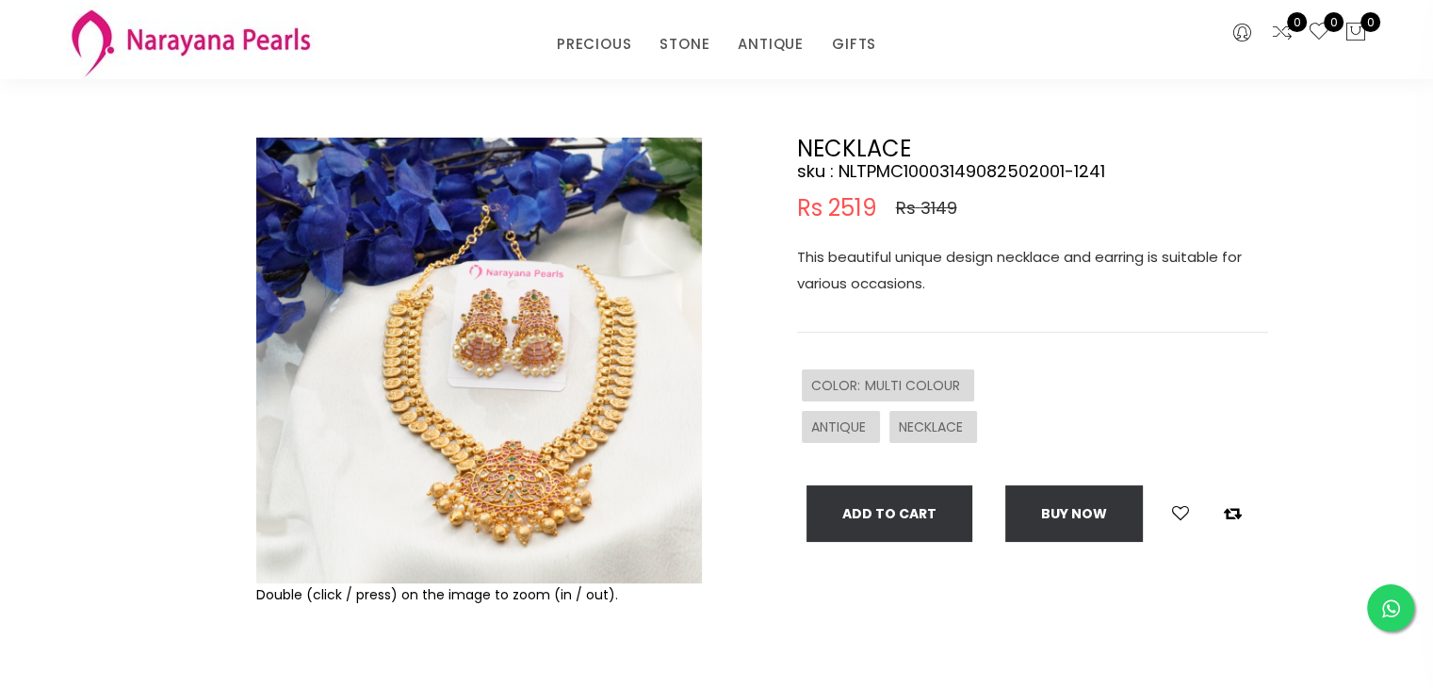
click at [473, 502] on img at bounding box center [479, 361] width 446 height 446
click at [491, 495] on img at bounding box center [479, 361] width 446 height 446
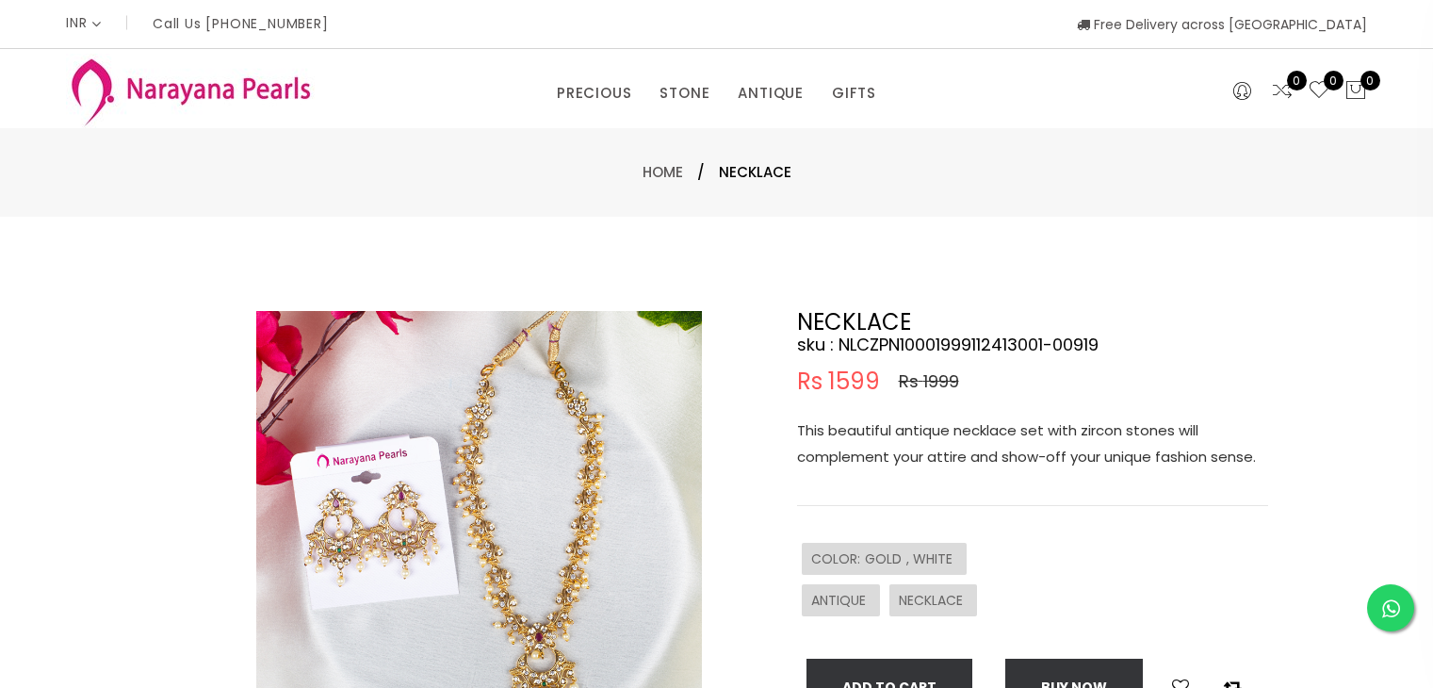
select select "INR"
click at [584, 505] on img at bounding box center [479, 534] width 446 height 446
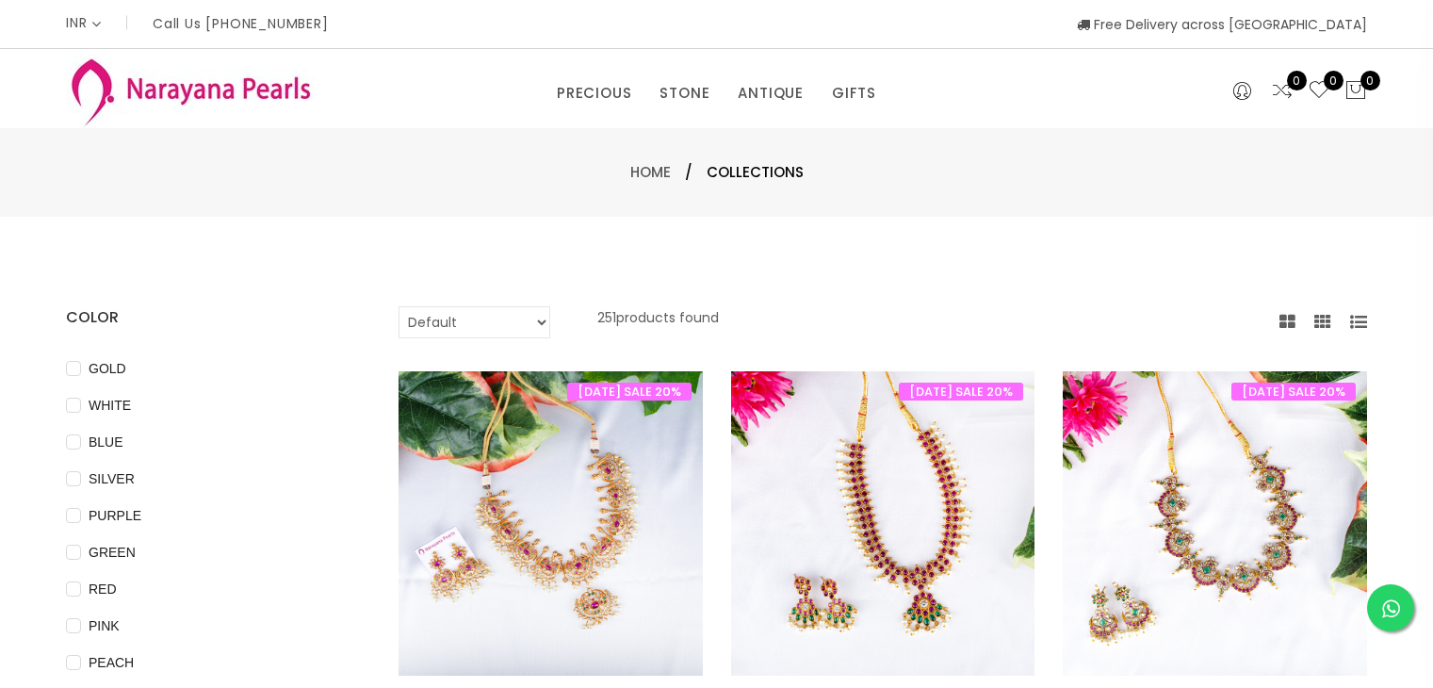
select select "INR"
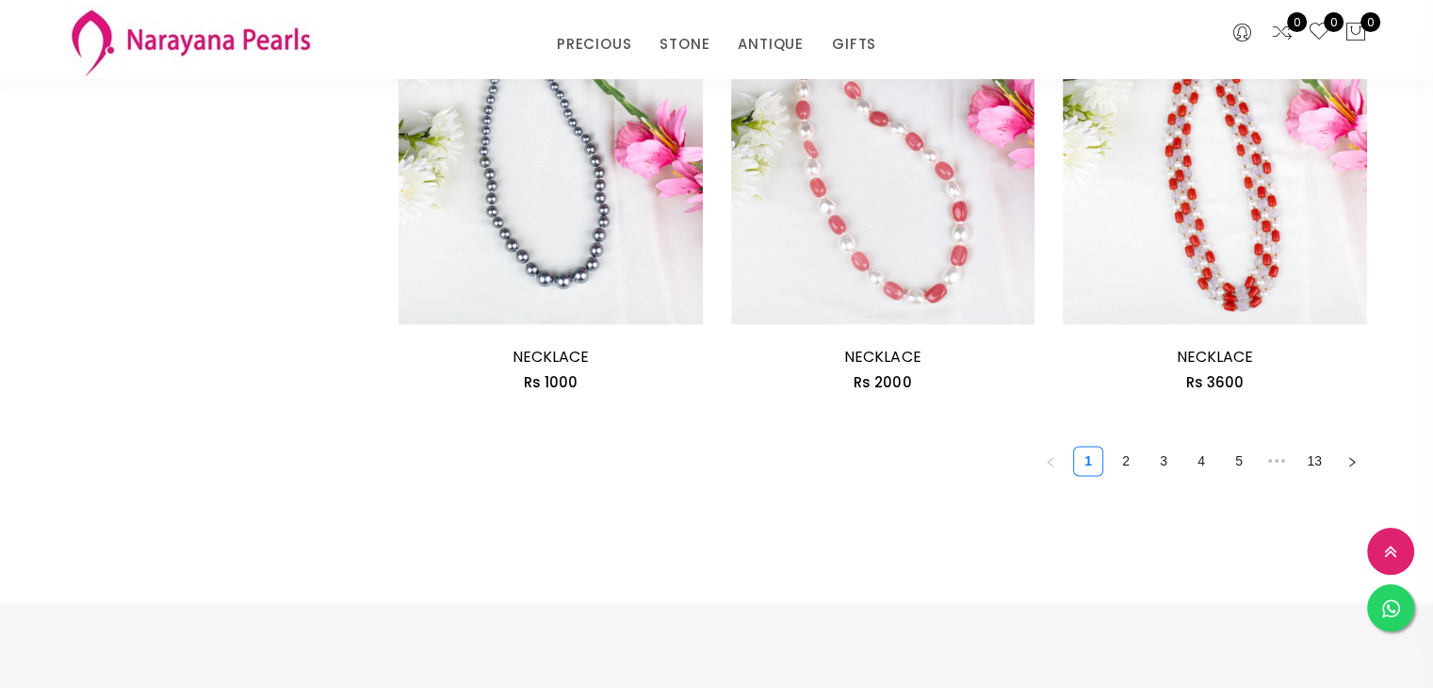
scroll to position [2638, 0]
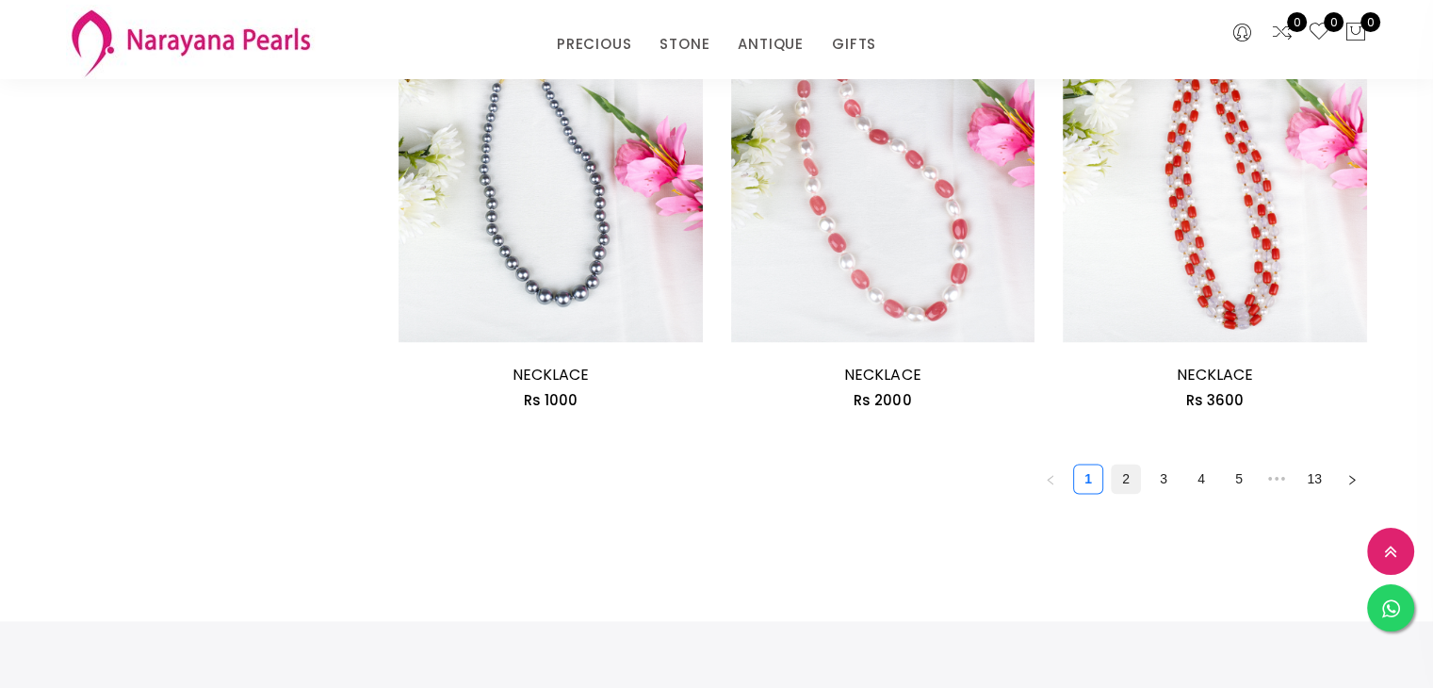
click at [1125, 481] on link "2" at bounding box center [1126, 479] width 28 height 28
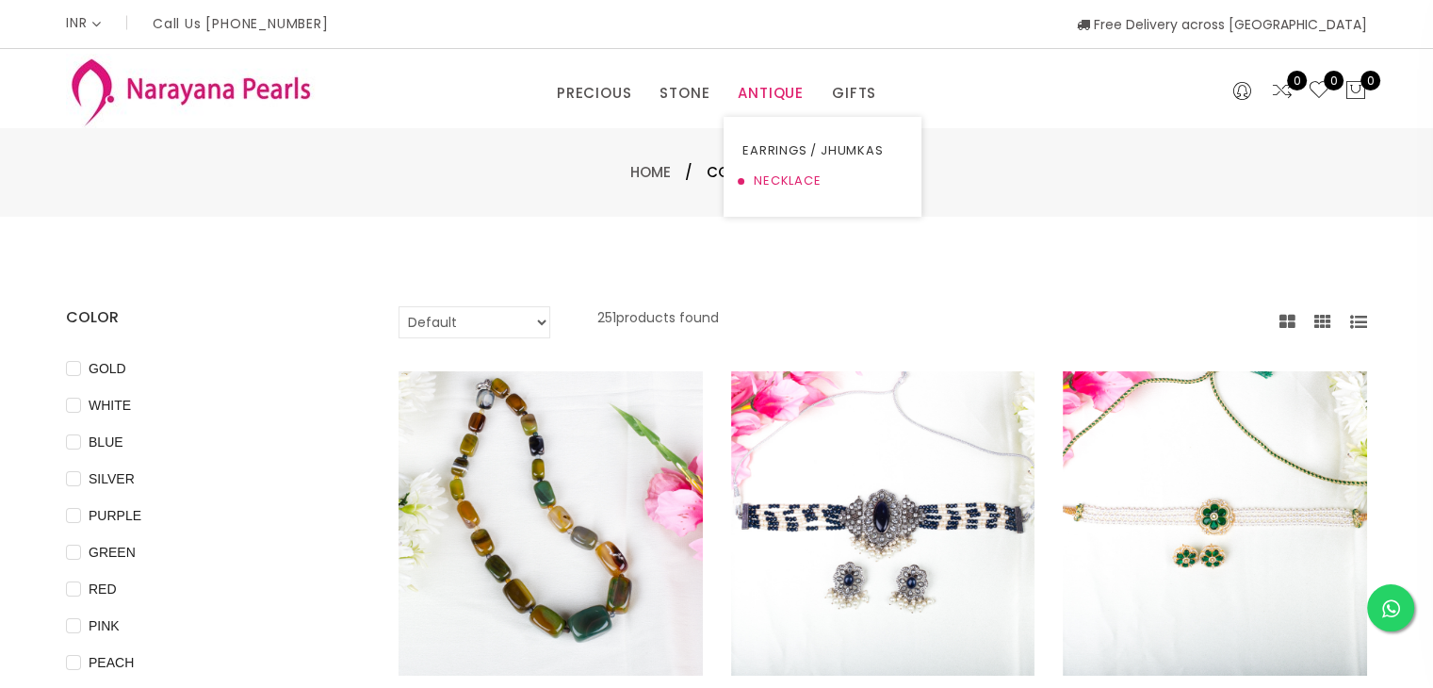
click at [784, 181] on link "NECKLACE" at bounding box center [822, 181] width 160 height 30
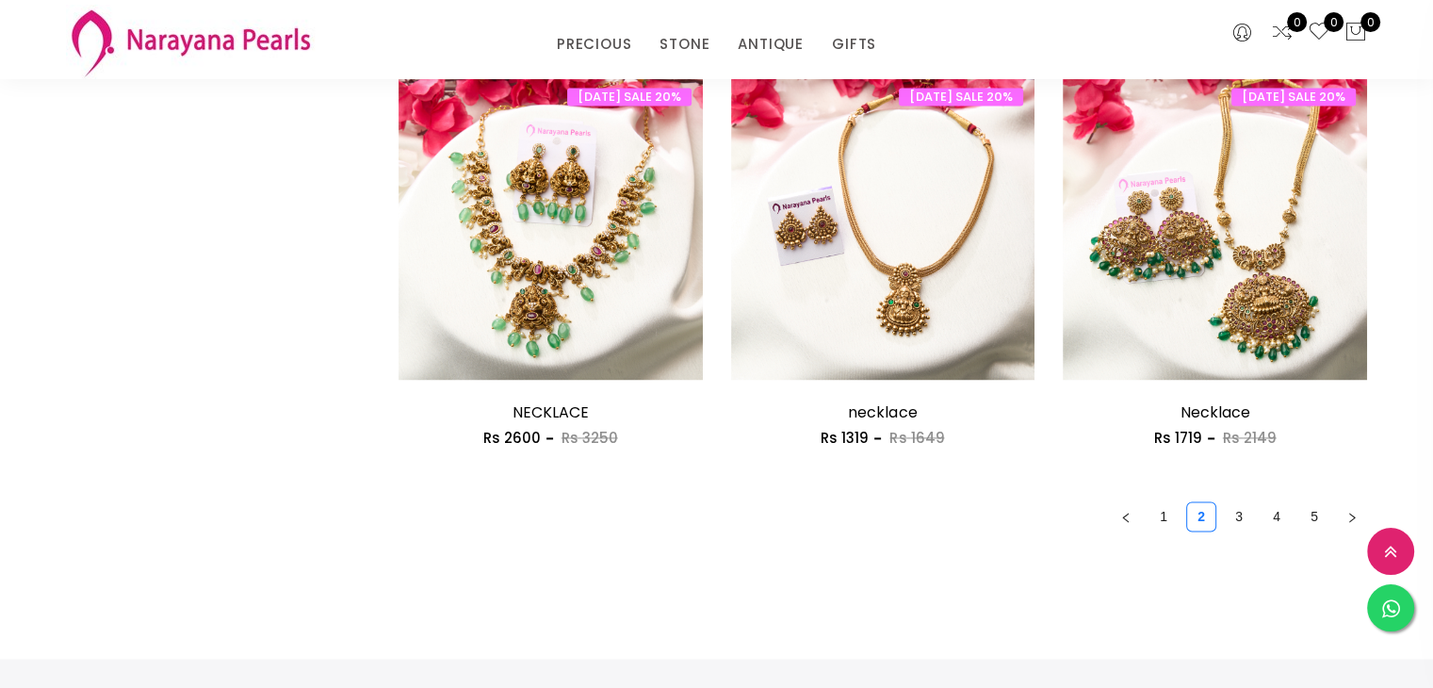
scroll to position [2638, 0]
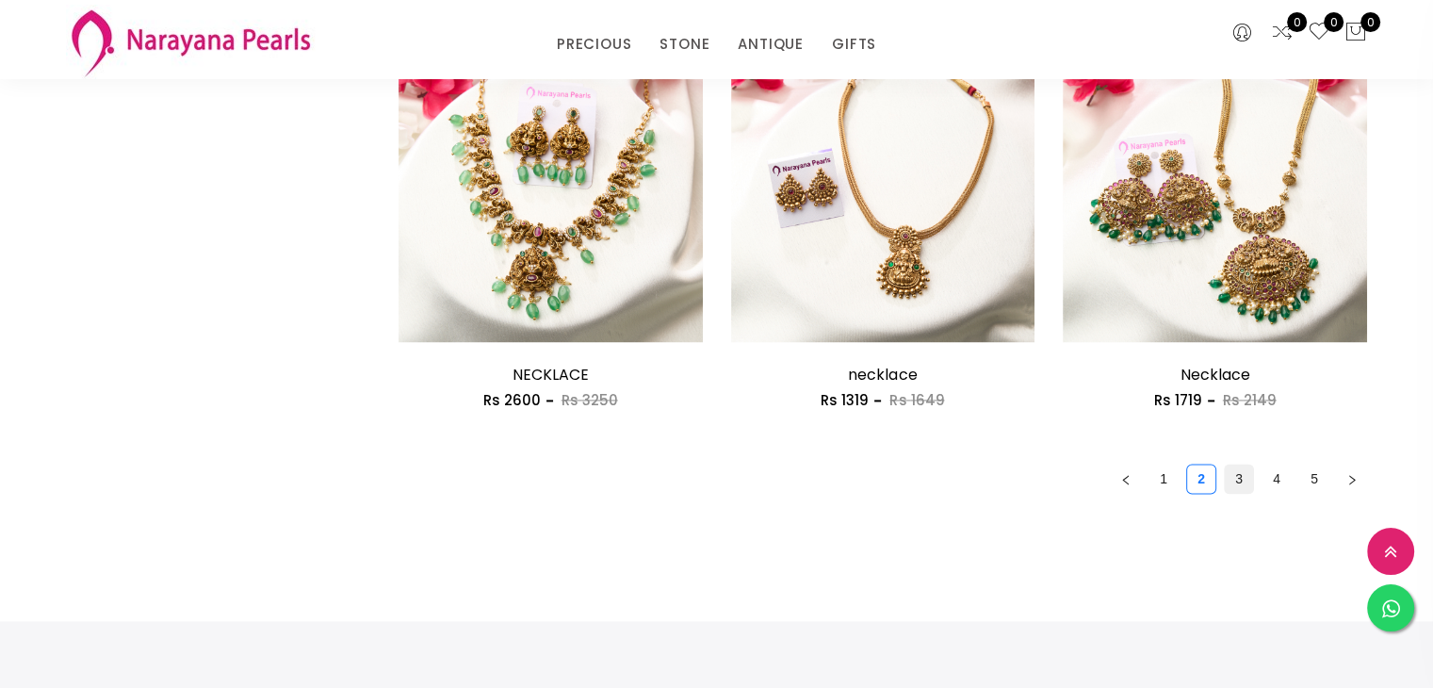
click at [1238, 481] on link "3" at bounding box center [1239, 479] width 28 height 28
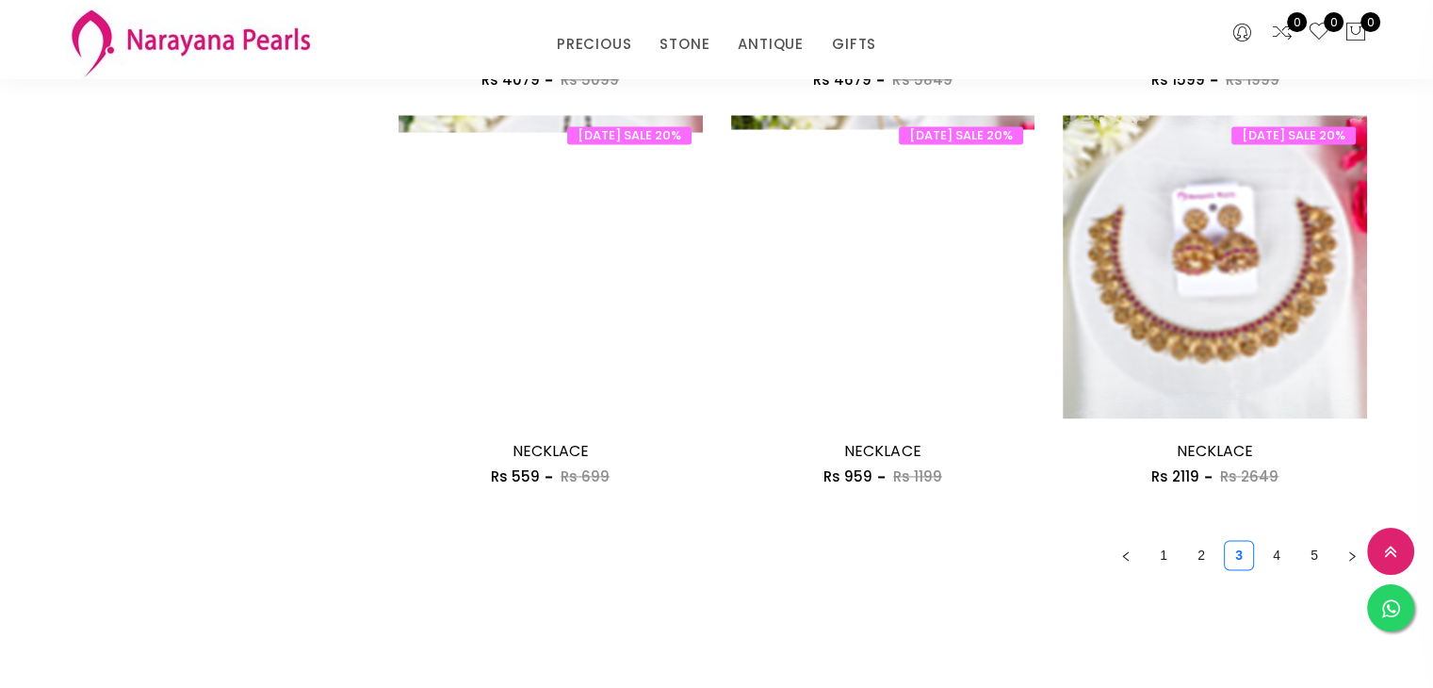
scroll to position [2732, 0]
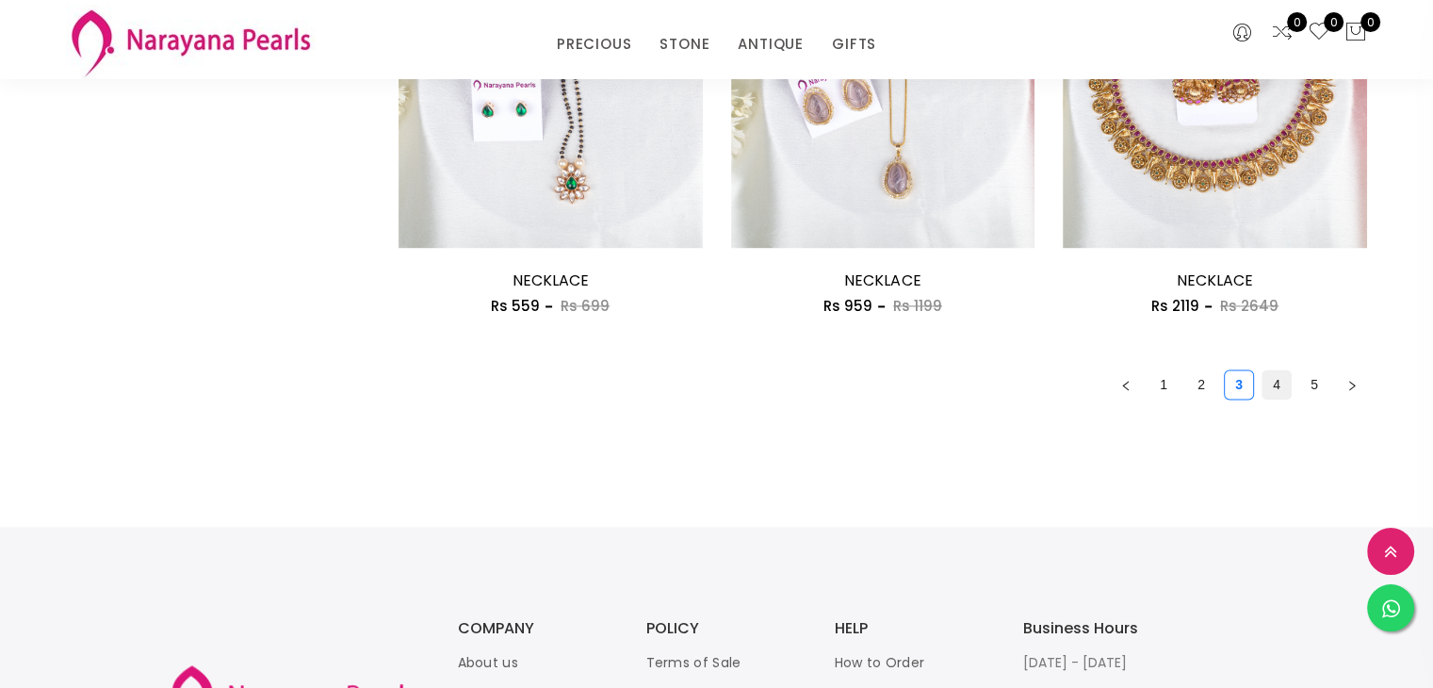
click at [1273, 383] on link "4" at bounding box center [1277, 384] width 28 height 28
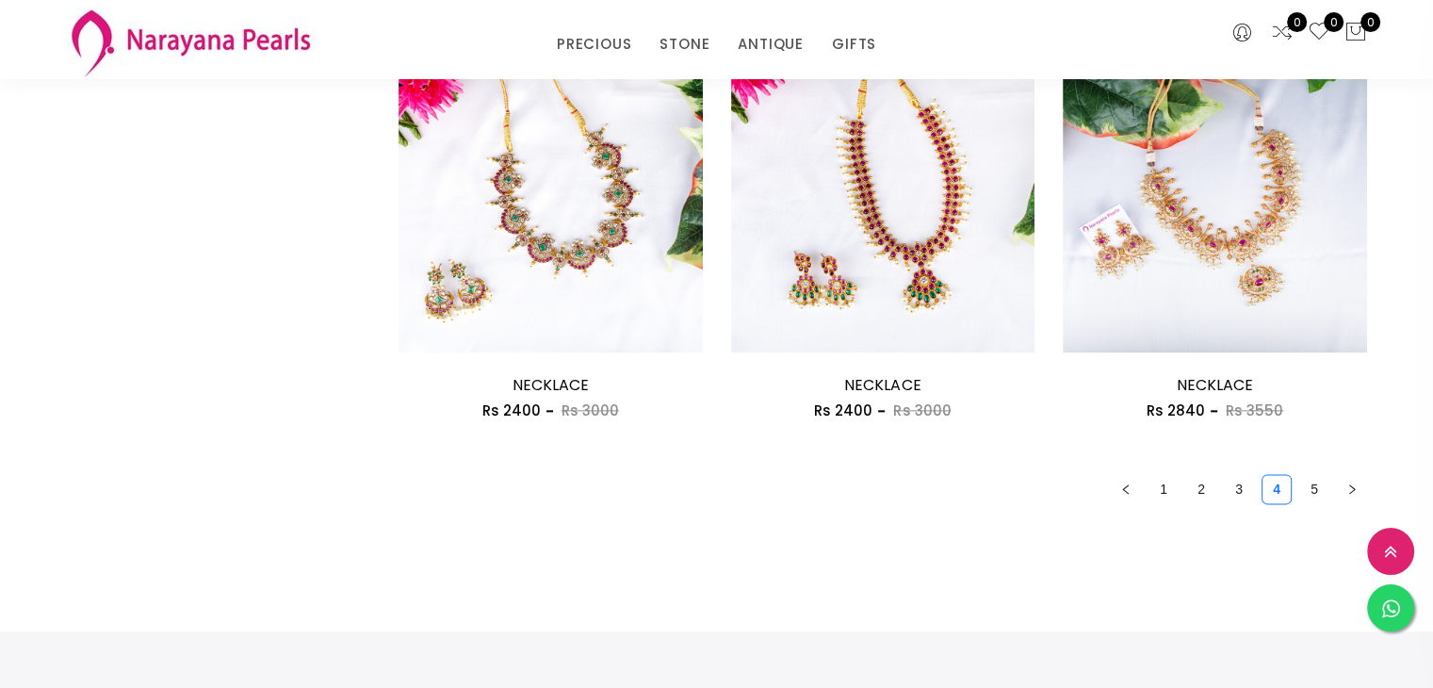
scroll to position [2261, 0]
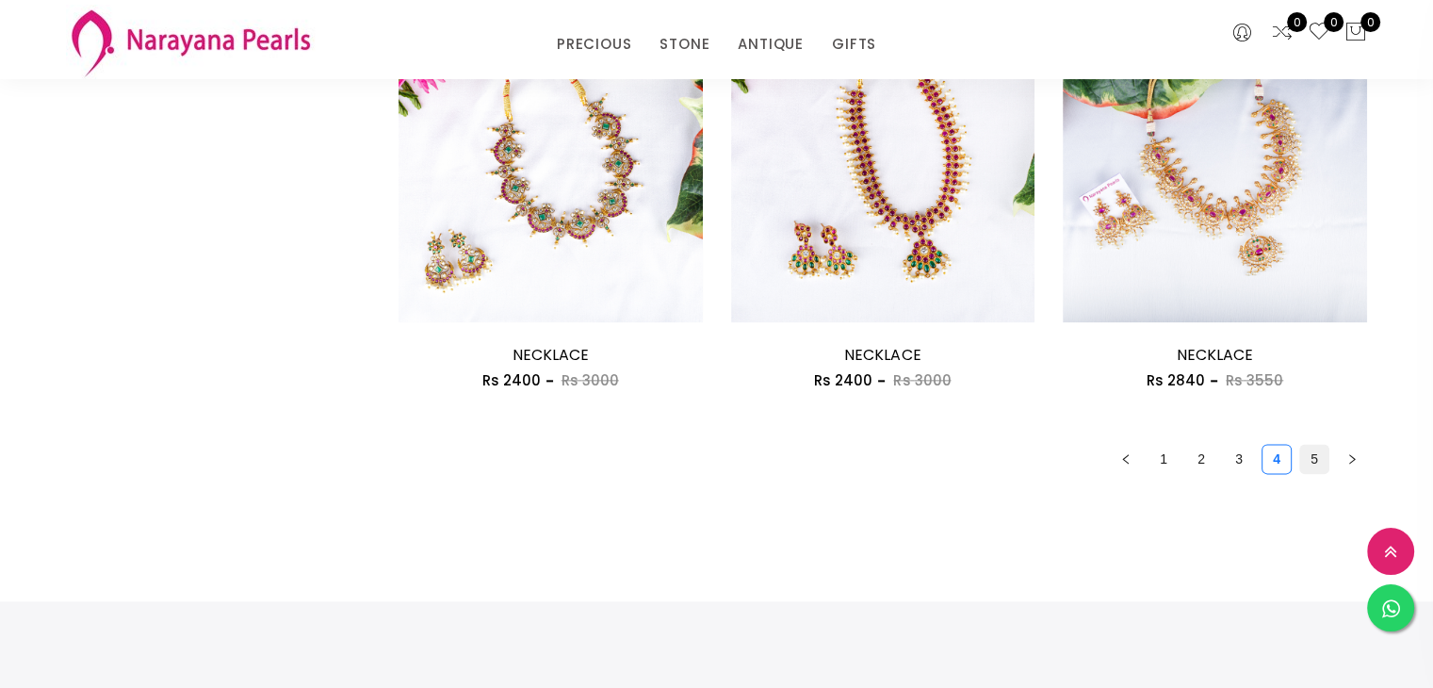
click at [1319, 452] on link "5" at bounding box center [1314, 459] width 28 height 28
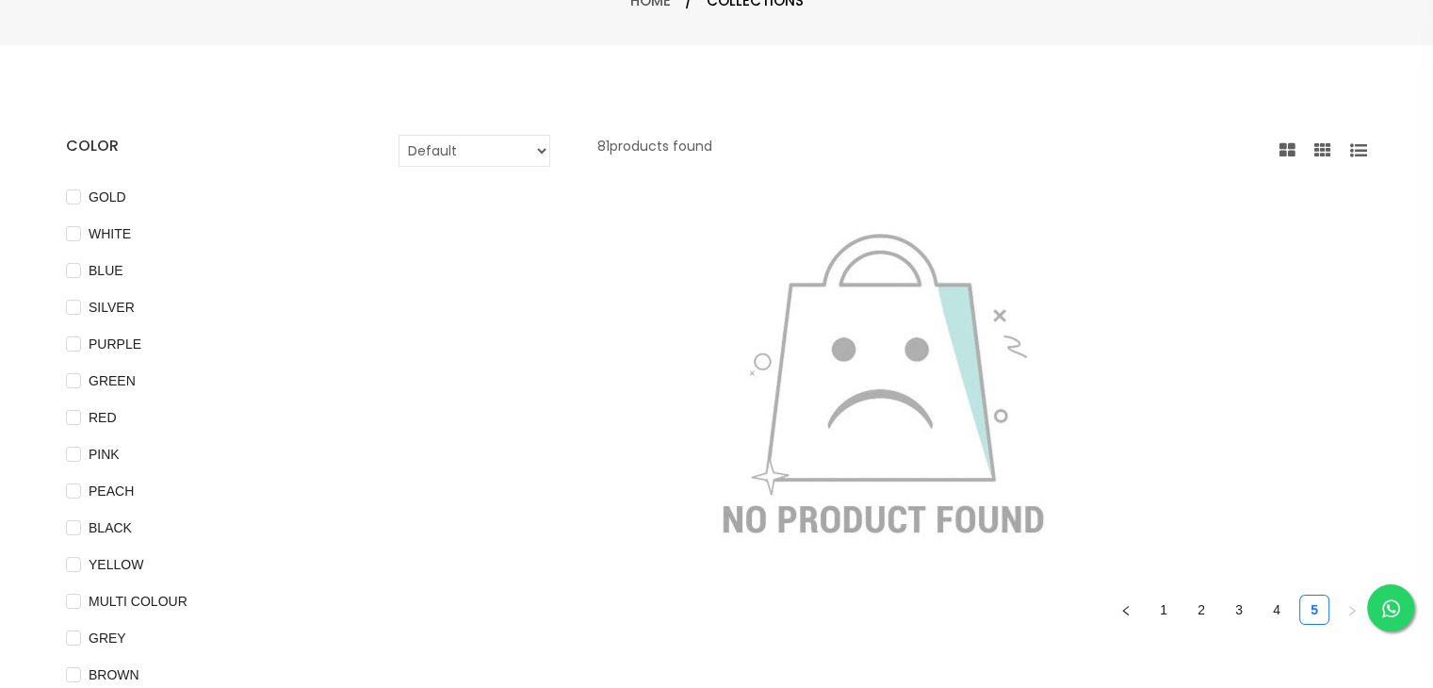
scroll to position [377, 0]
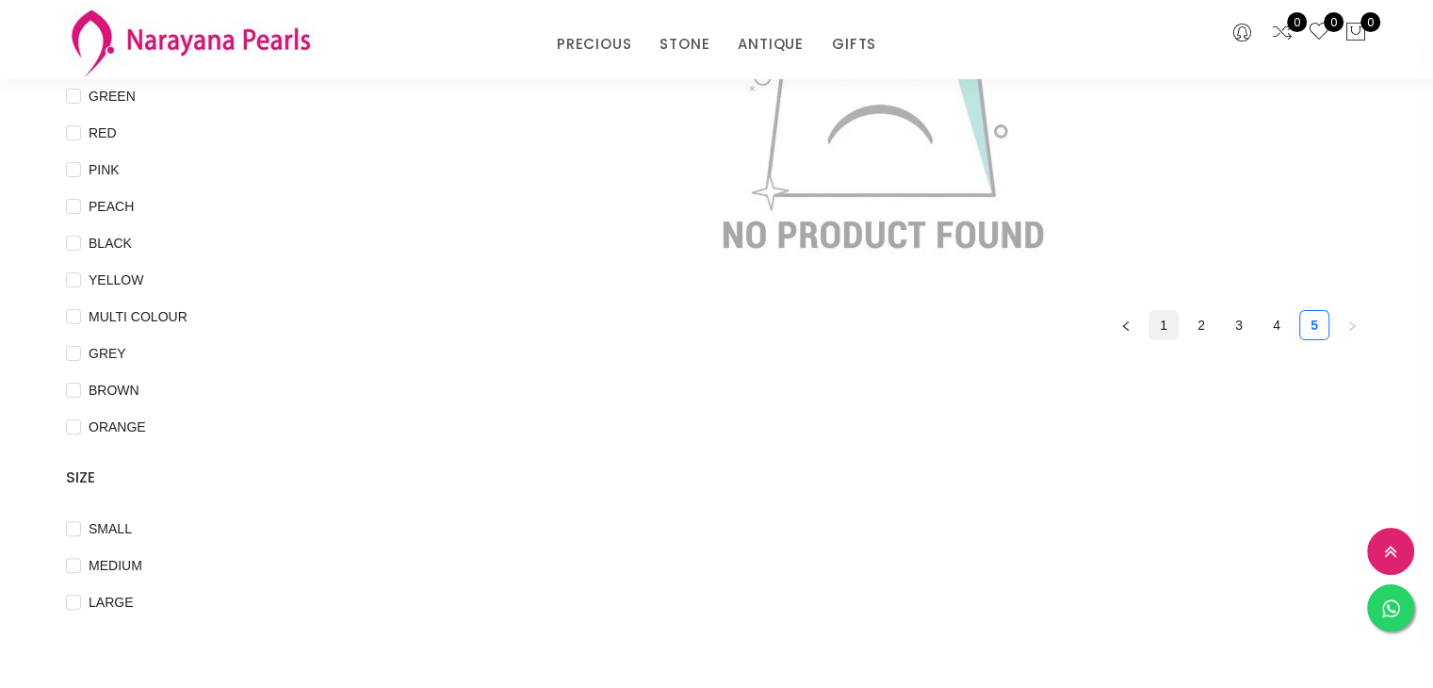
click at [1160, 318] on link "1" at bounding box center [1164, 325] width 28 height 28
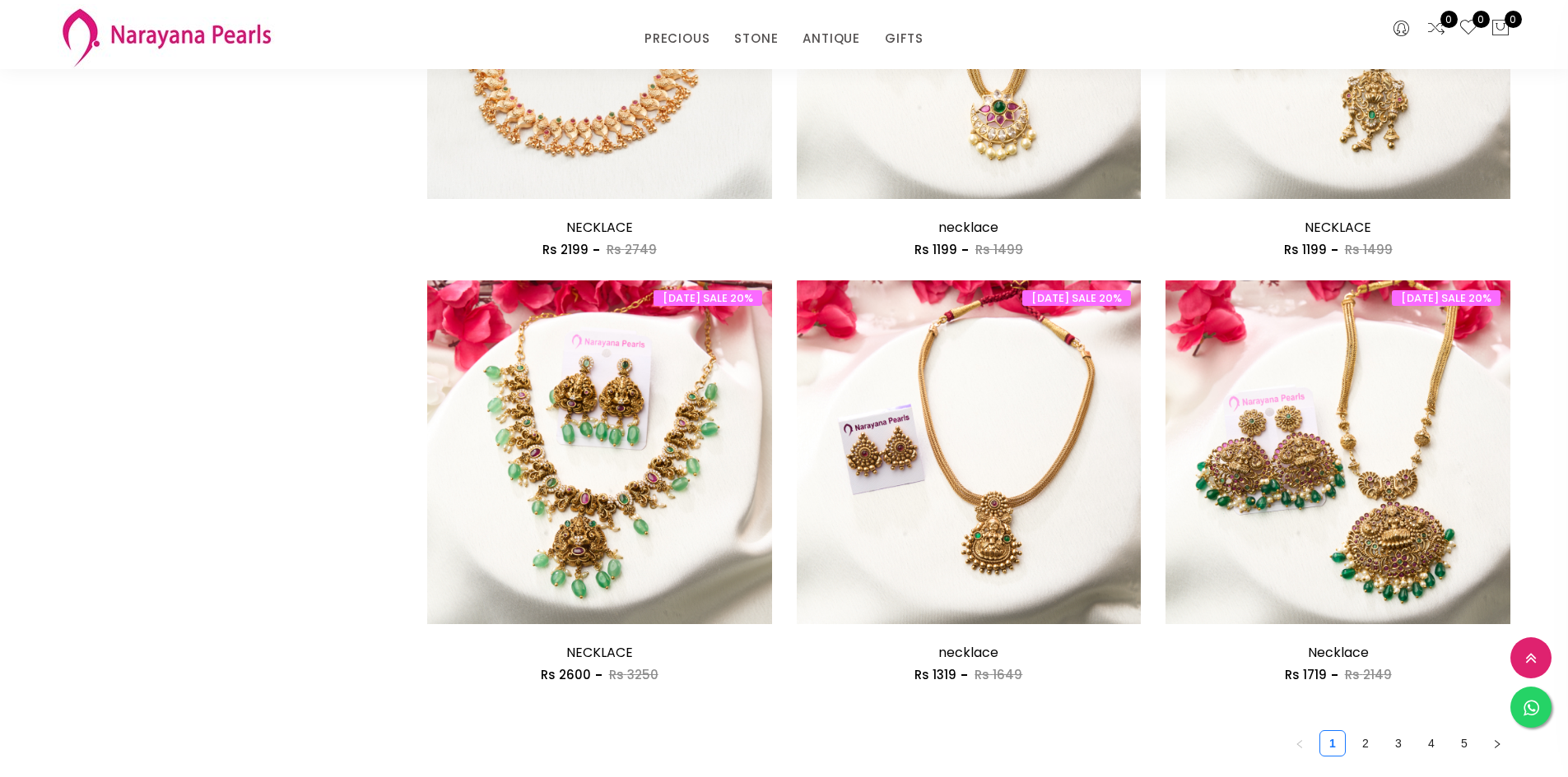
scroll to position [2632, 0]
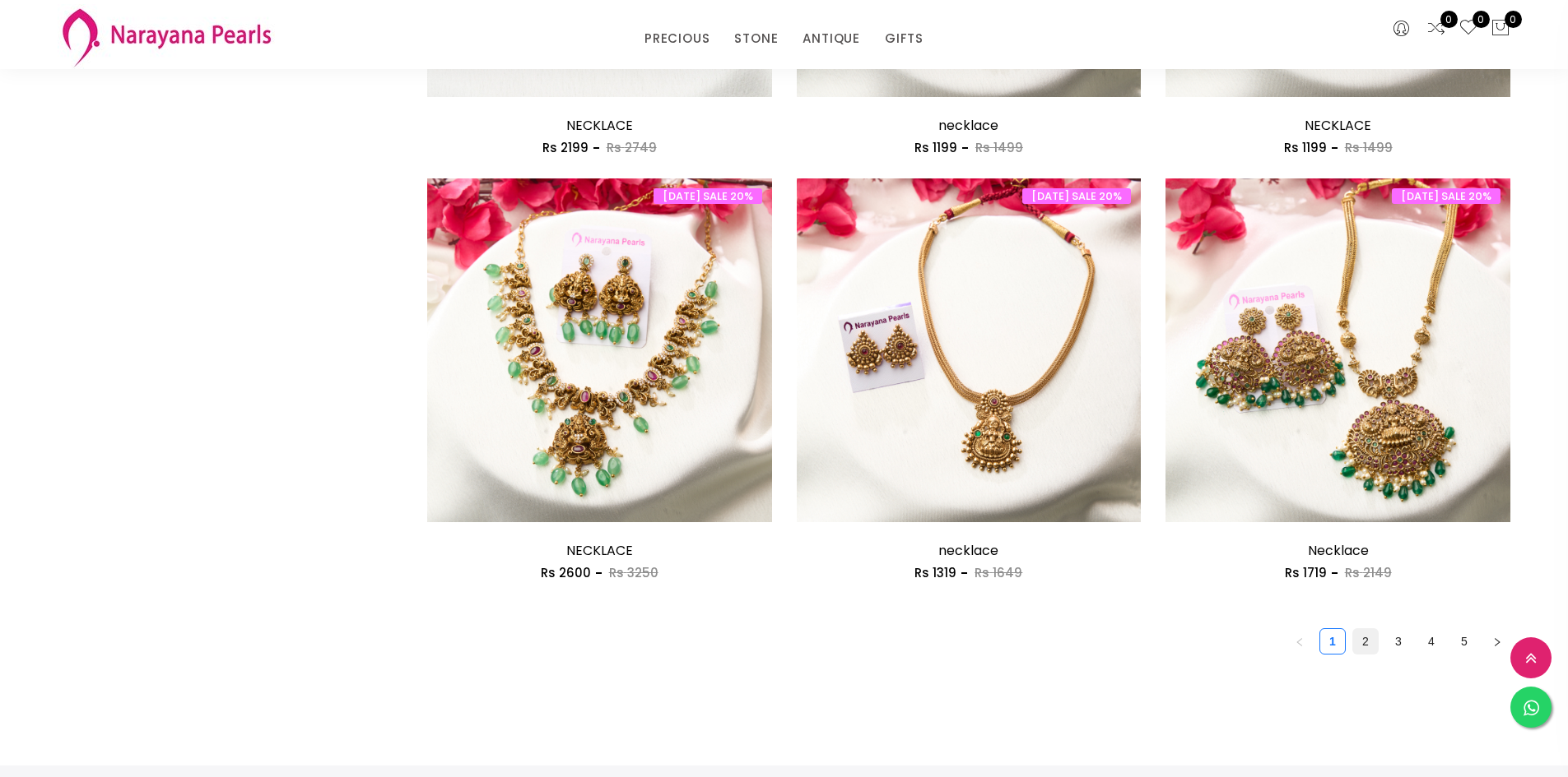
click at [1251, 600] on link "2" at bounding box center [1365, 642] width 24 height 24
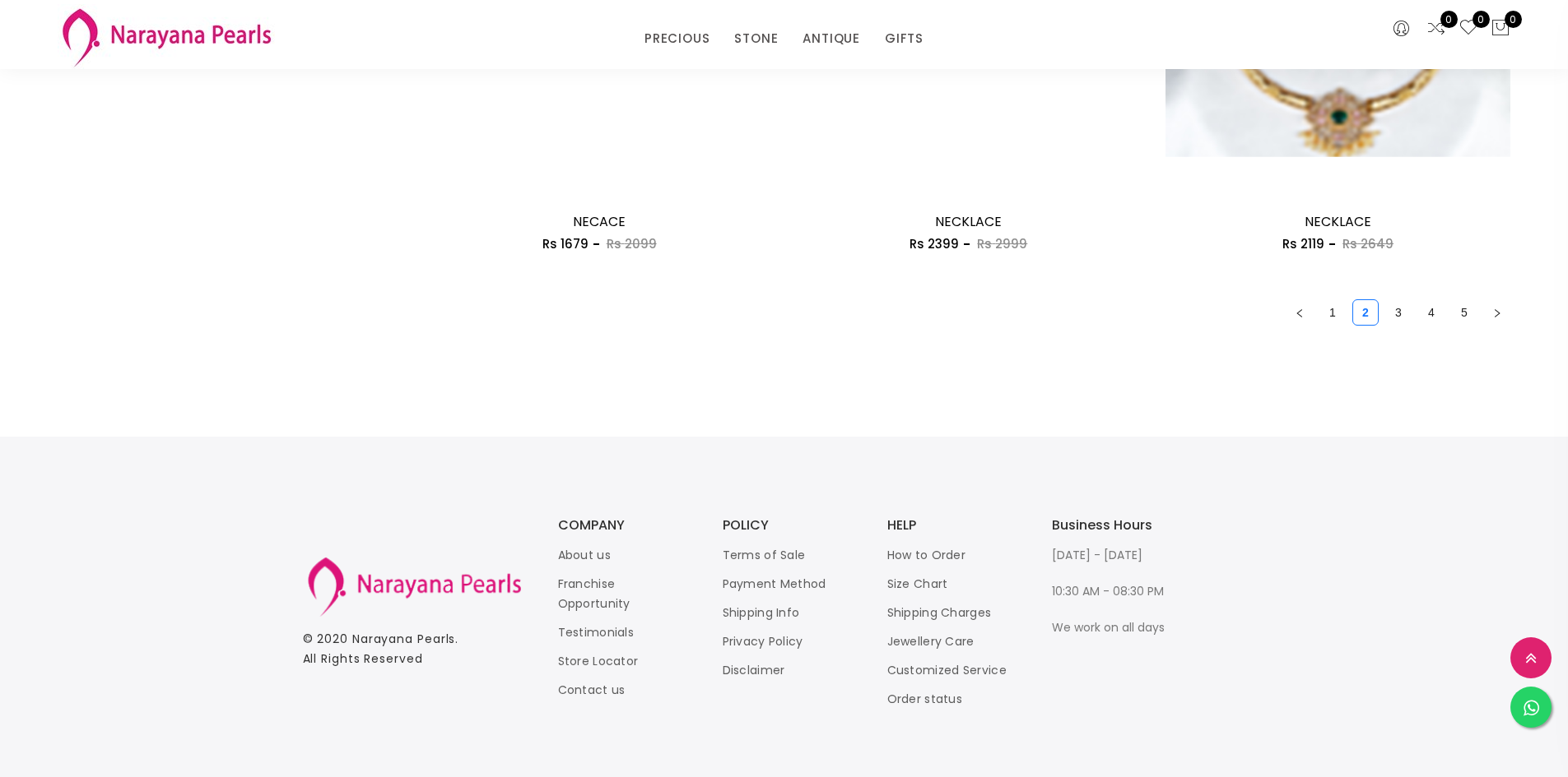
scroll to position [2550, 0]
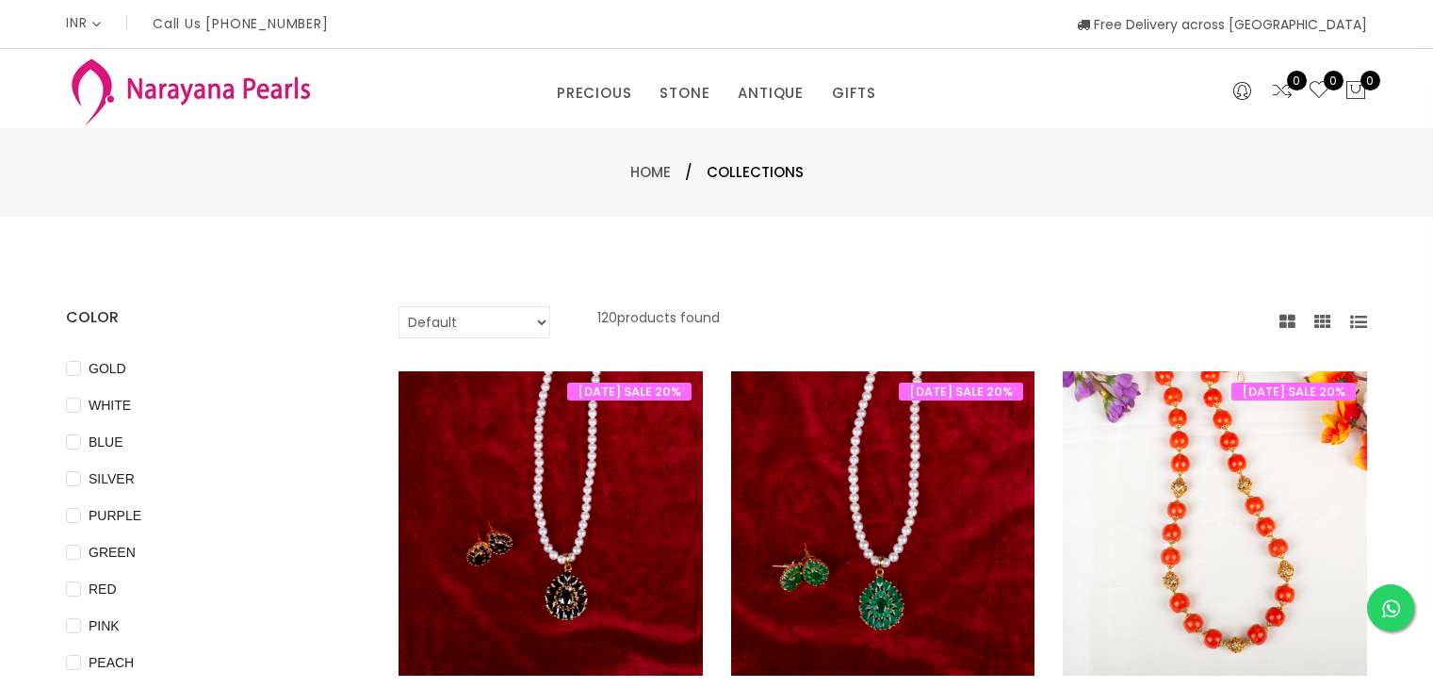
select select "INR"
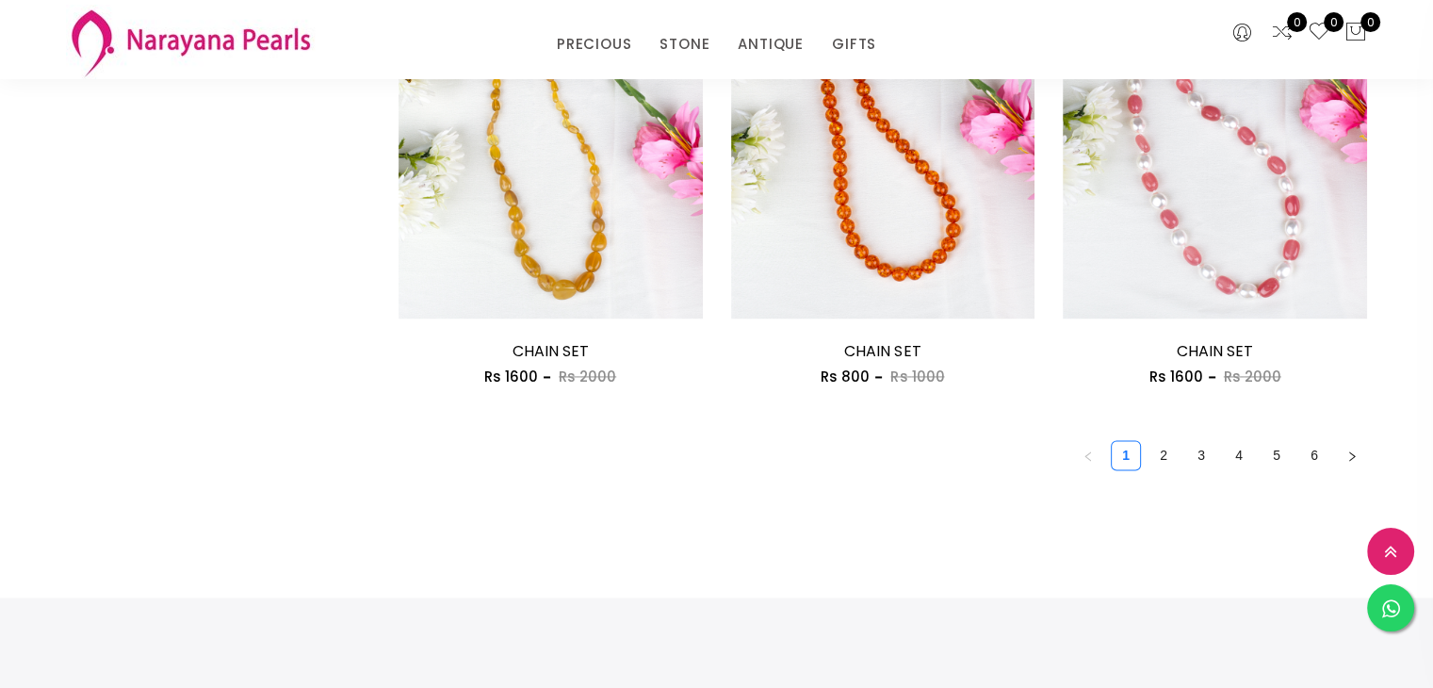
scroll to position [2921, 0]
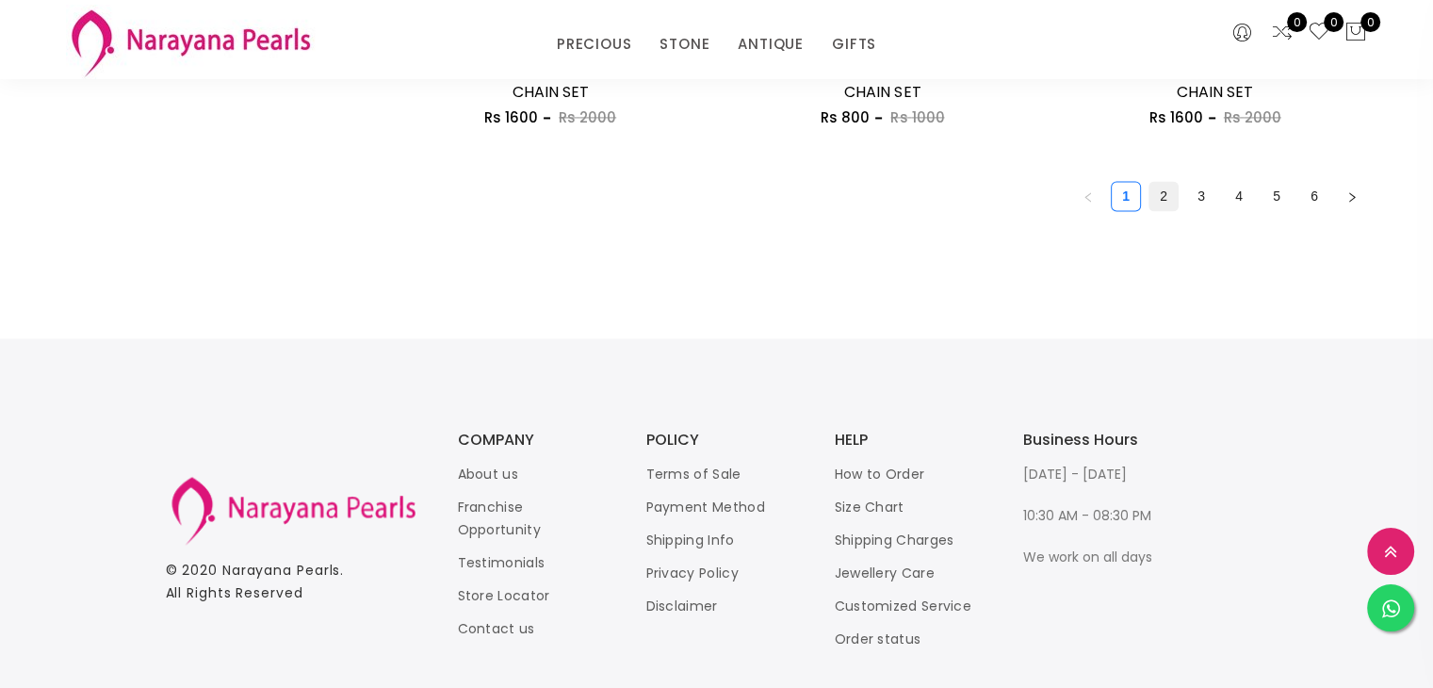
click at [1166, 197] on link "2" at bounding box center [1164, 196] width 28 height 28
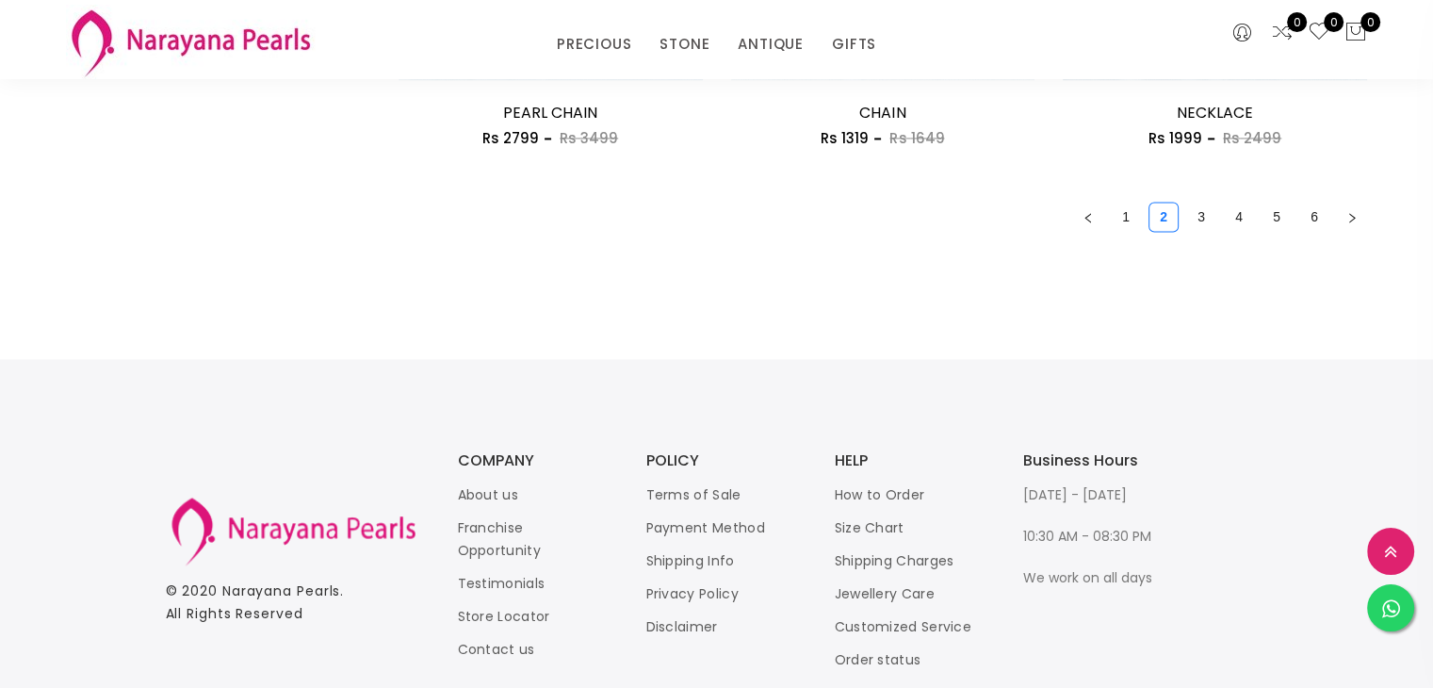
scroll to position [2921, 0]
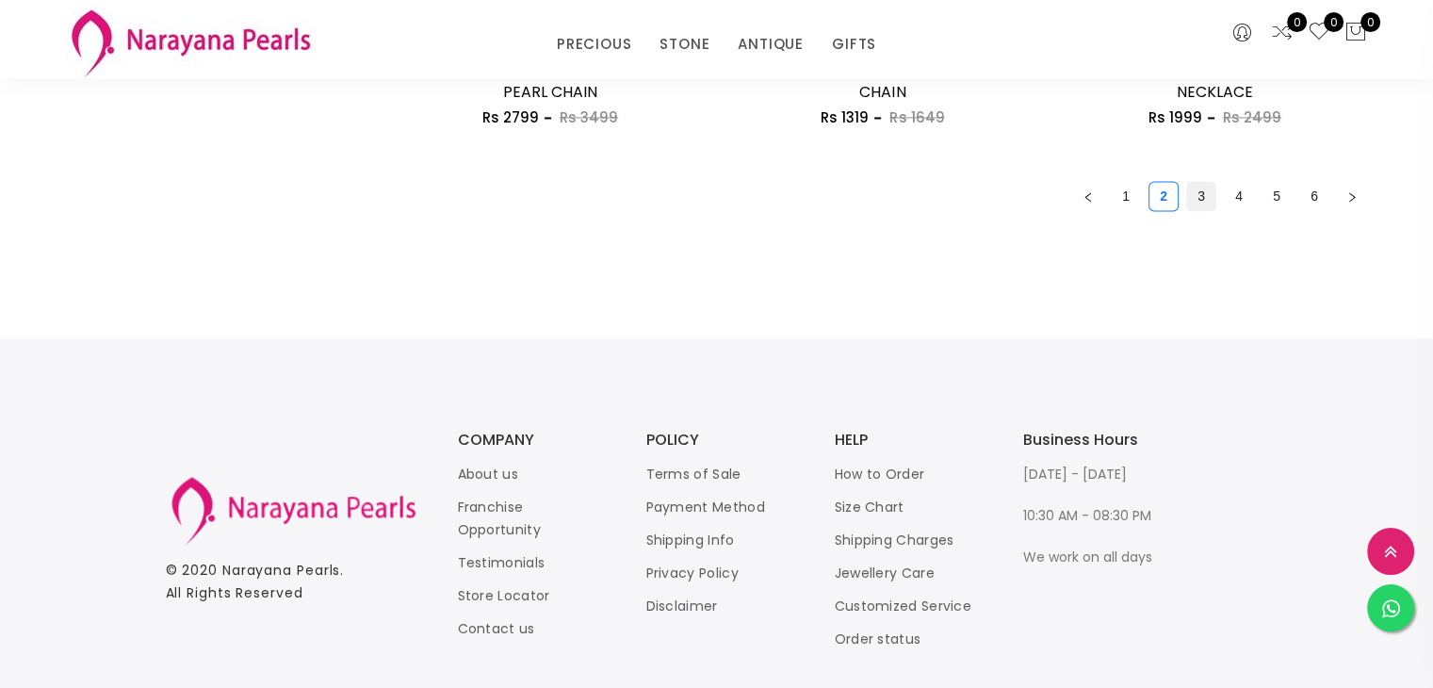
click at [1205, 197] on link "3" at bounding box center [1201, 196] width 28 height 28
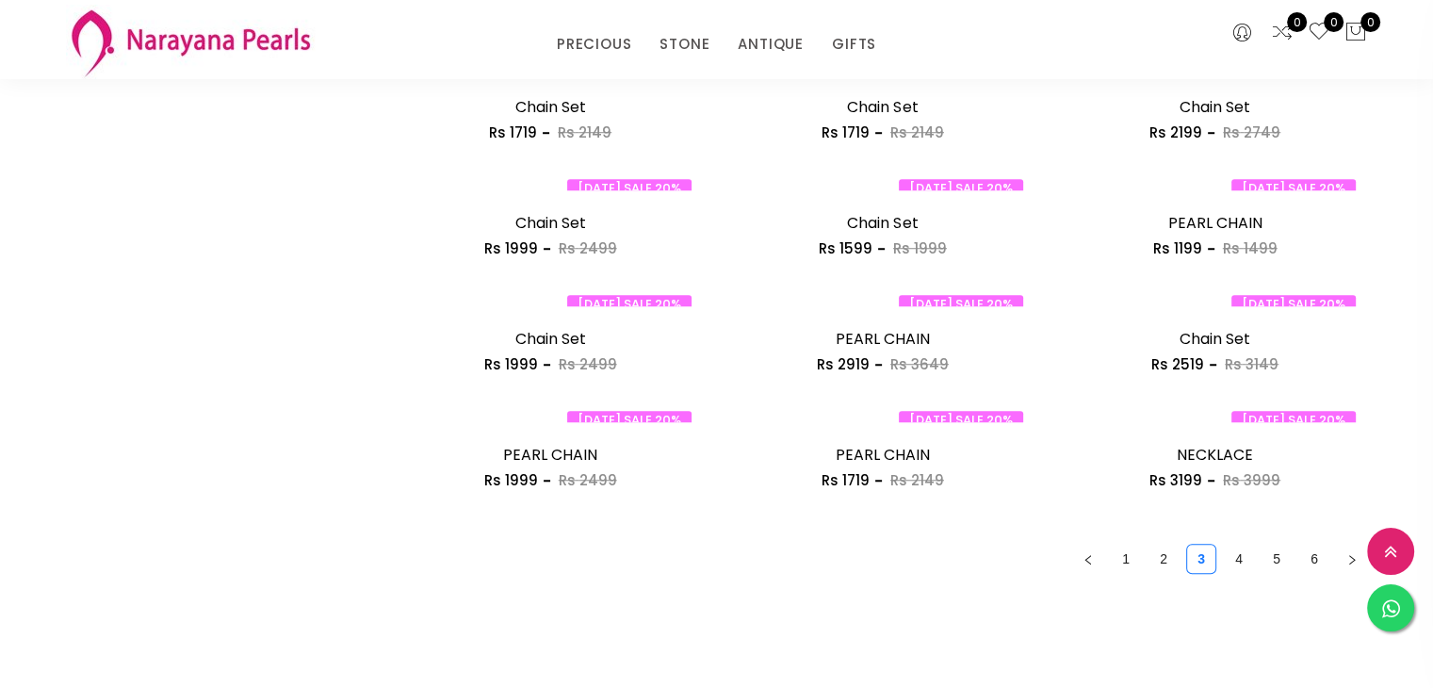
scroll to position [1696, 0]
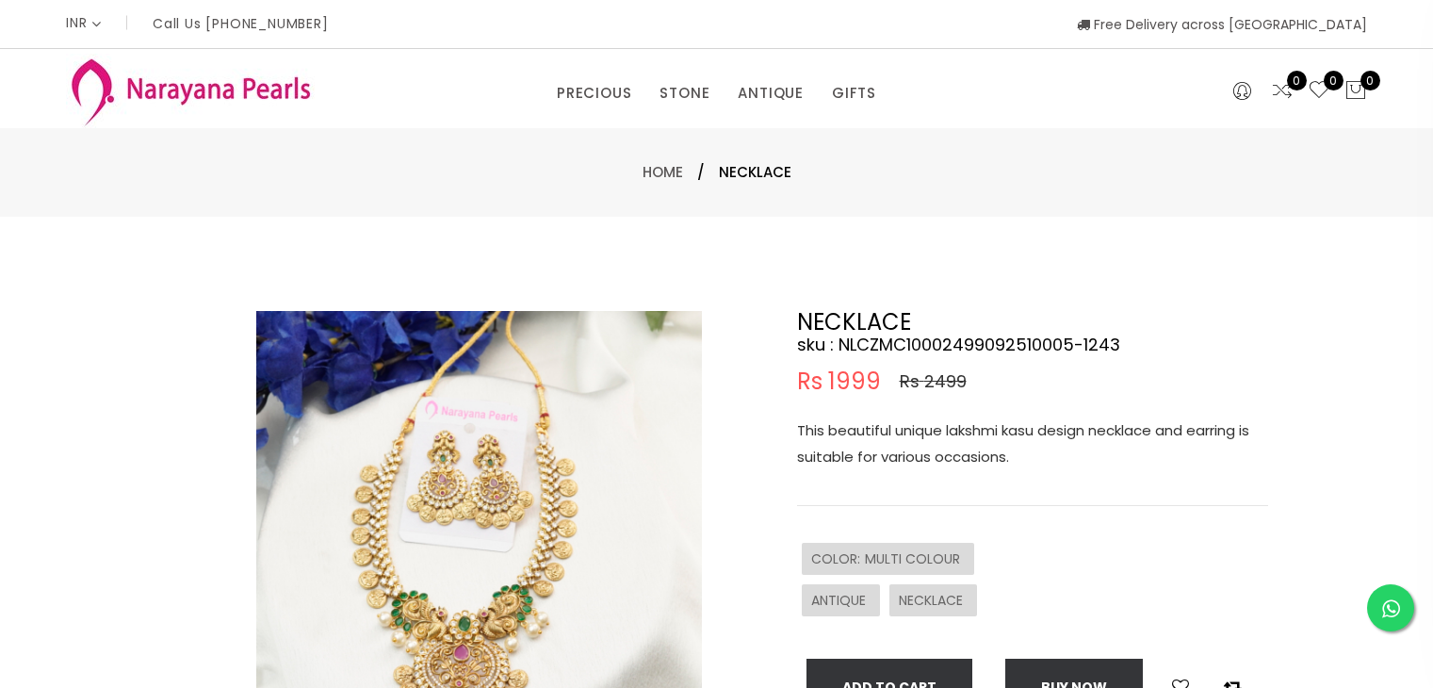
select select "INR"
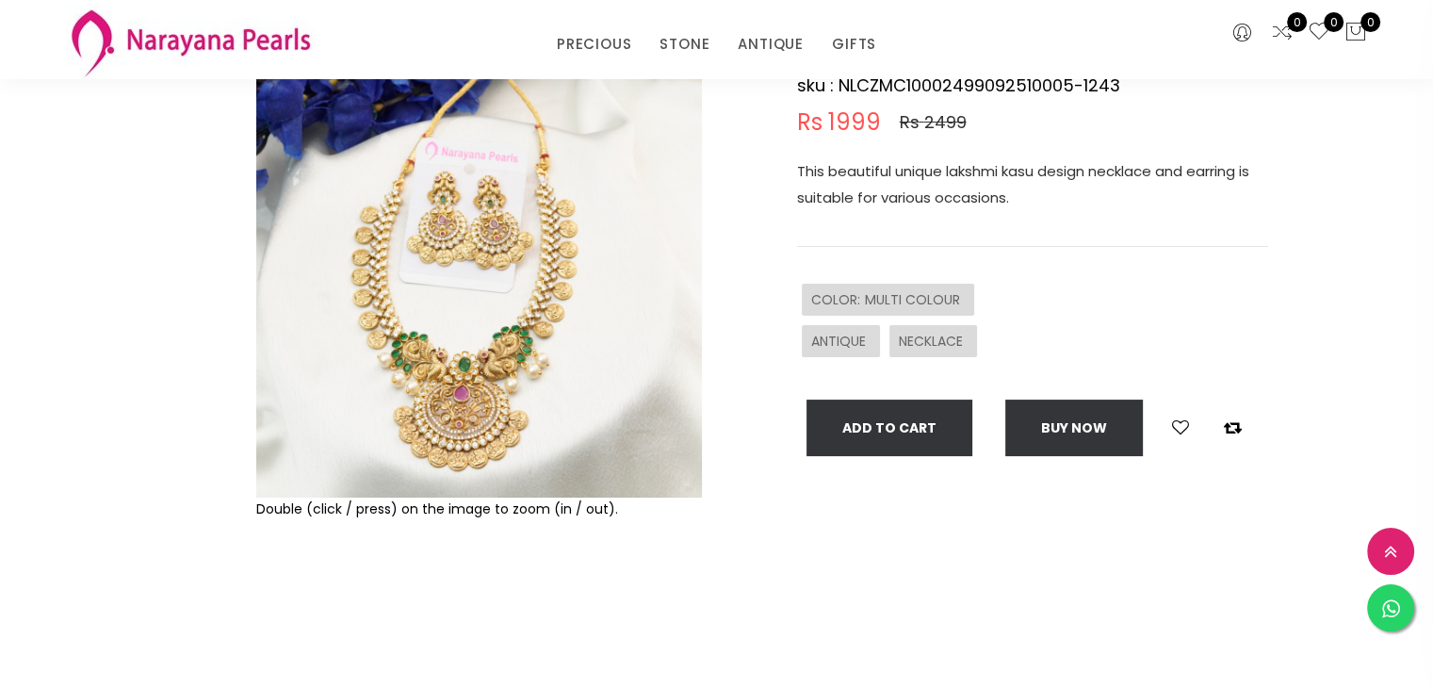
scroll to position [188, 0]
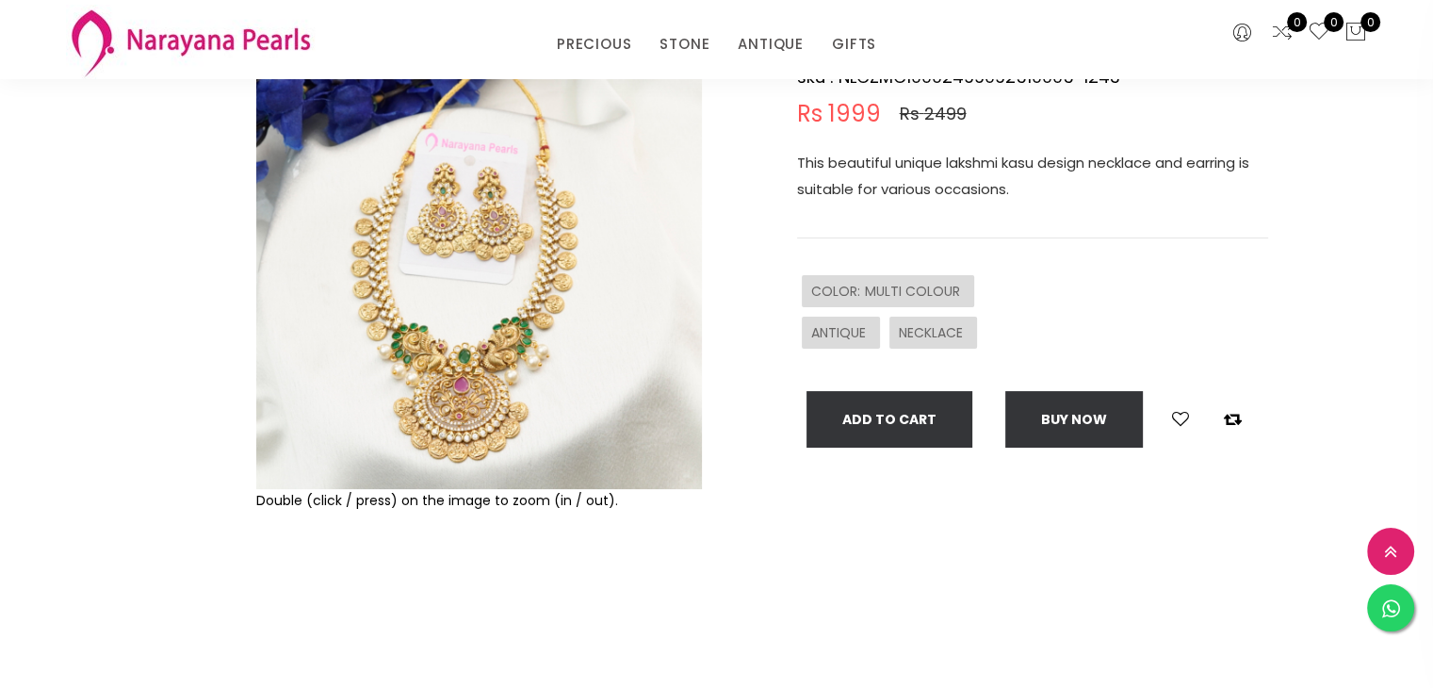
click at [495, 400] on img at bounding box center [479, 266] width 446 height 446
click at [456, 341] on img at bounding box center [479, 266] width 446 height 446
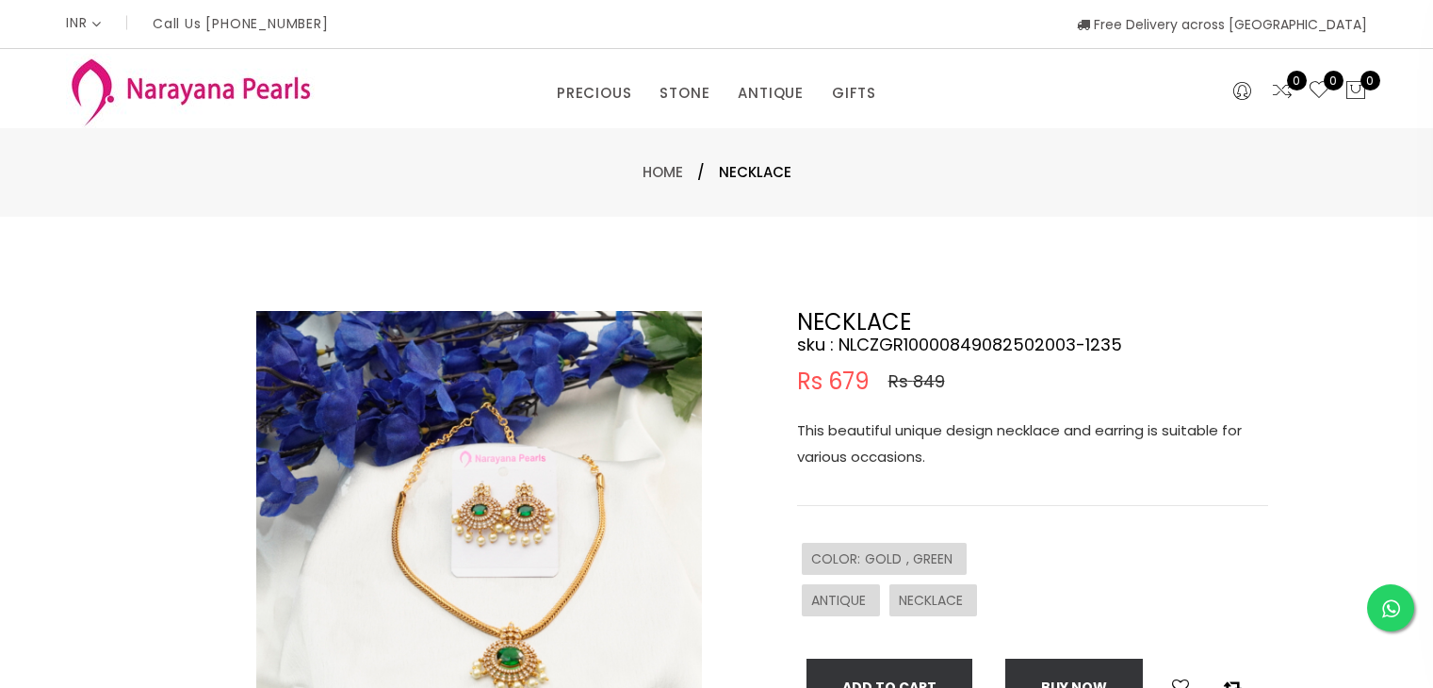
select select "INR"
click at [526, 526] on img at bounding box center [479, 534] width 446 height 446
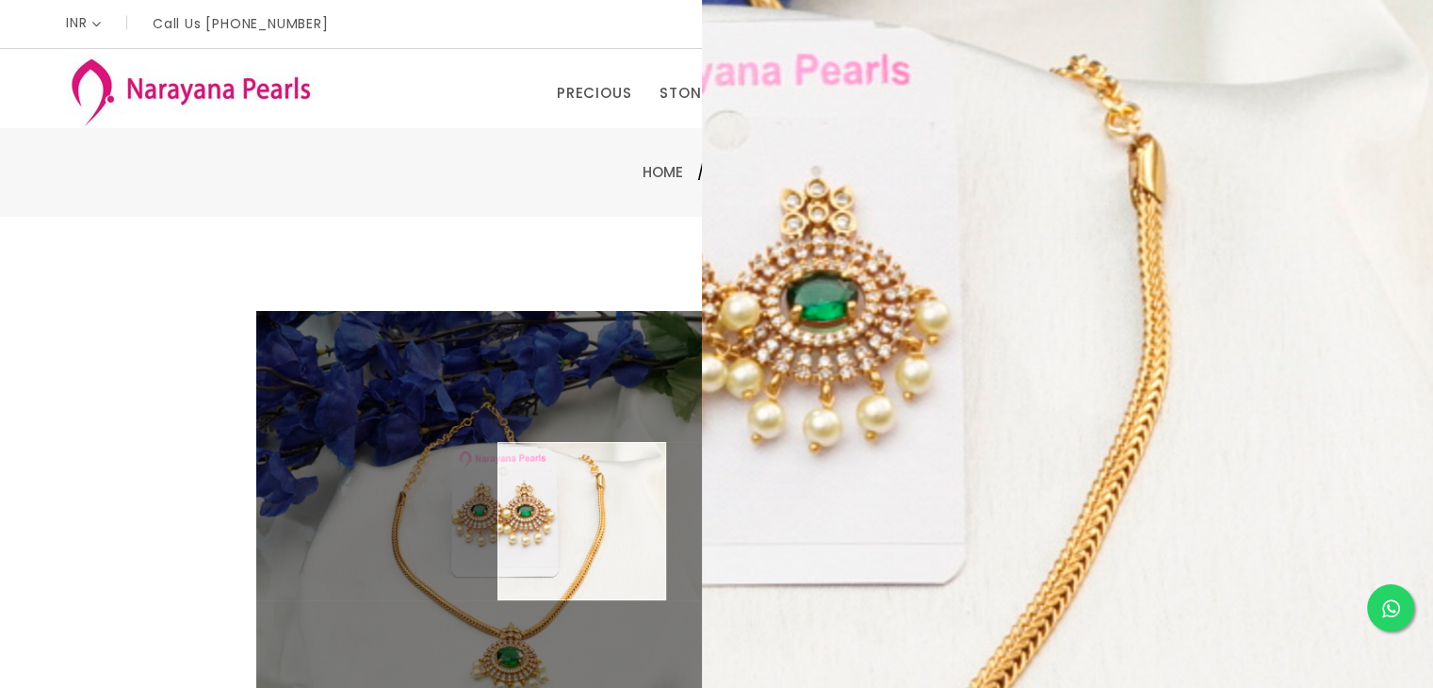
click at [582, 521] on img at bounding box center [479, 534] width 446 height 446
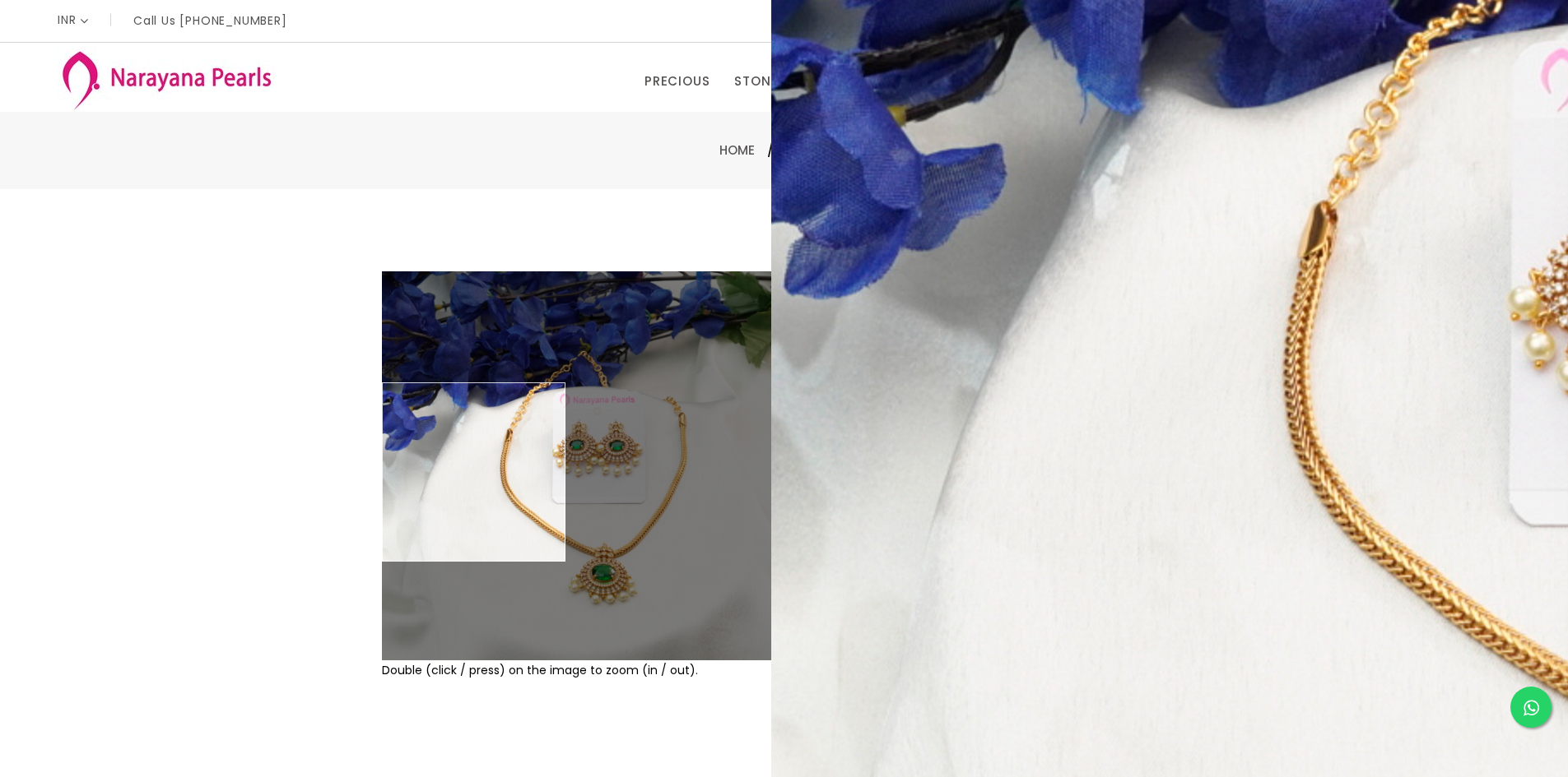
click at [212, 391] on div "Double (click / press) on the image to zoom (in / out). NECKLACE sku : NLCZGR10…" at bounding box center [784, 531] width 1568 height 683
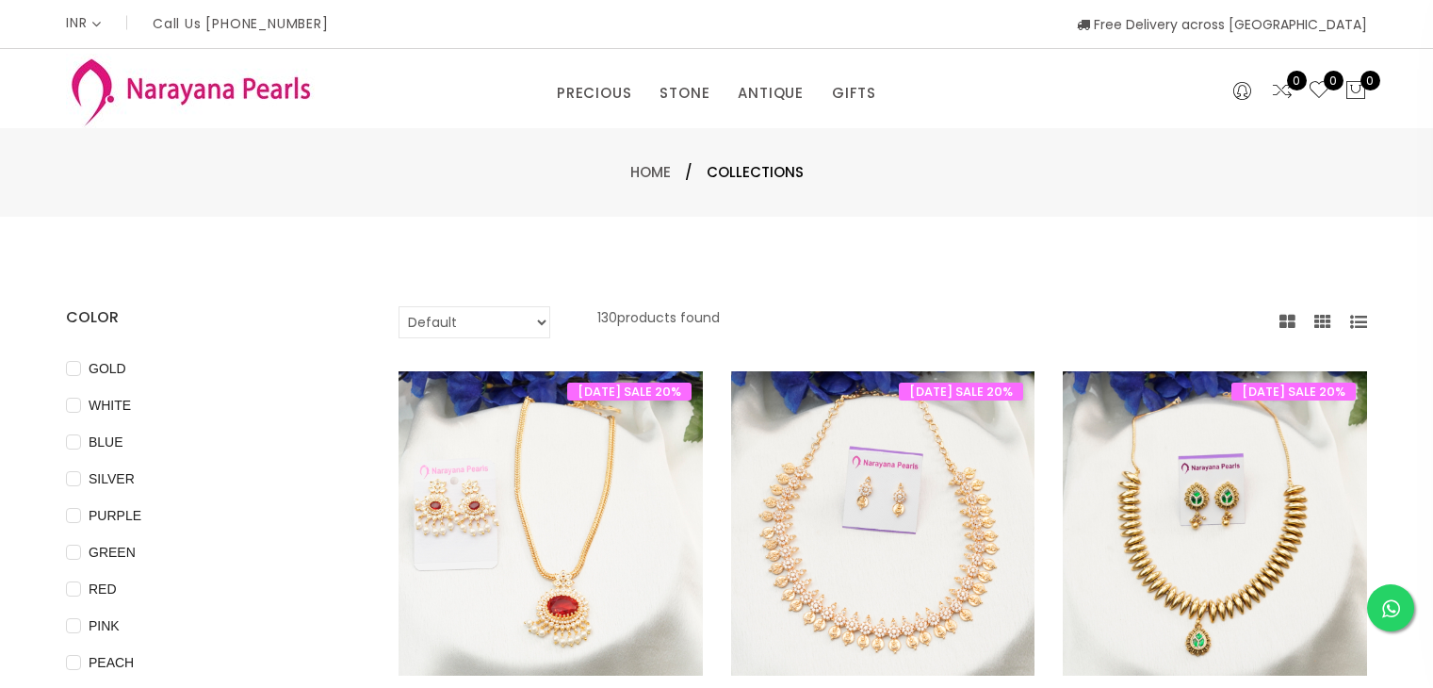
select select "INR"
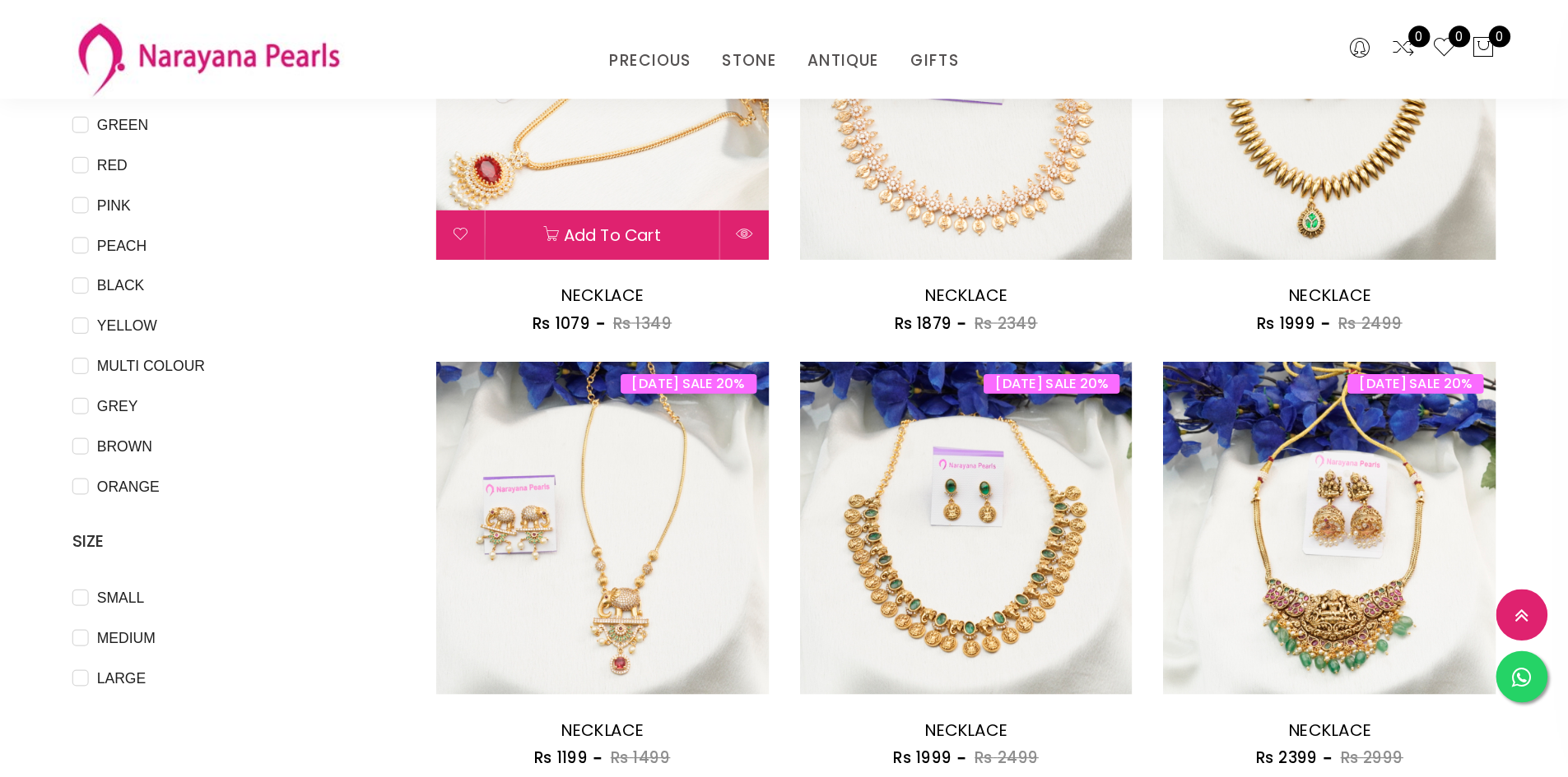
scroll to position [411, 0]
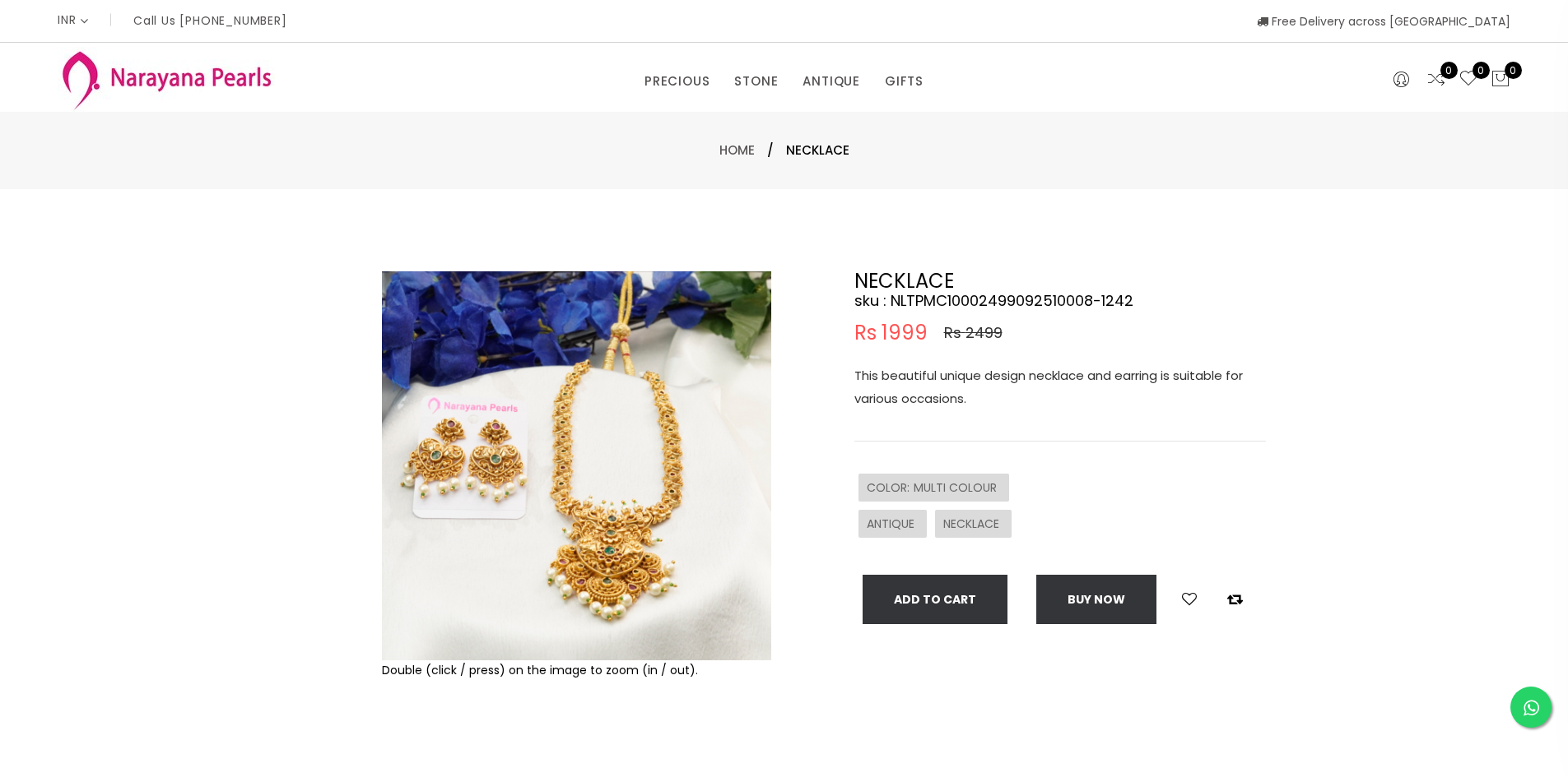
select select "INR"
click at [590, 562] on img at bounding box center [577, 466] width 390 height 389
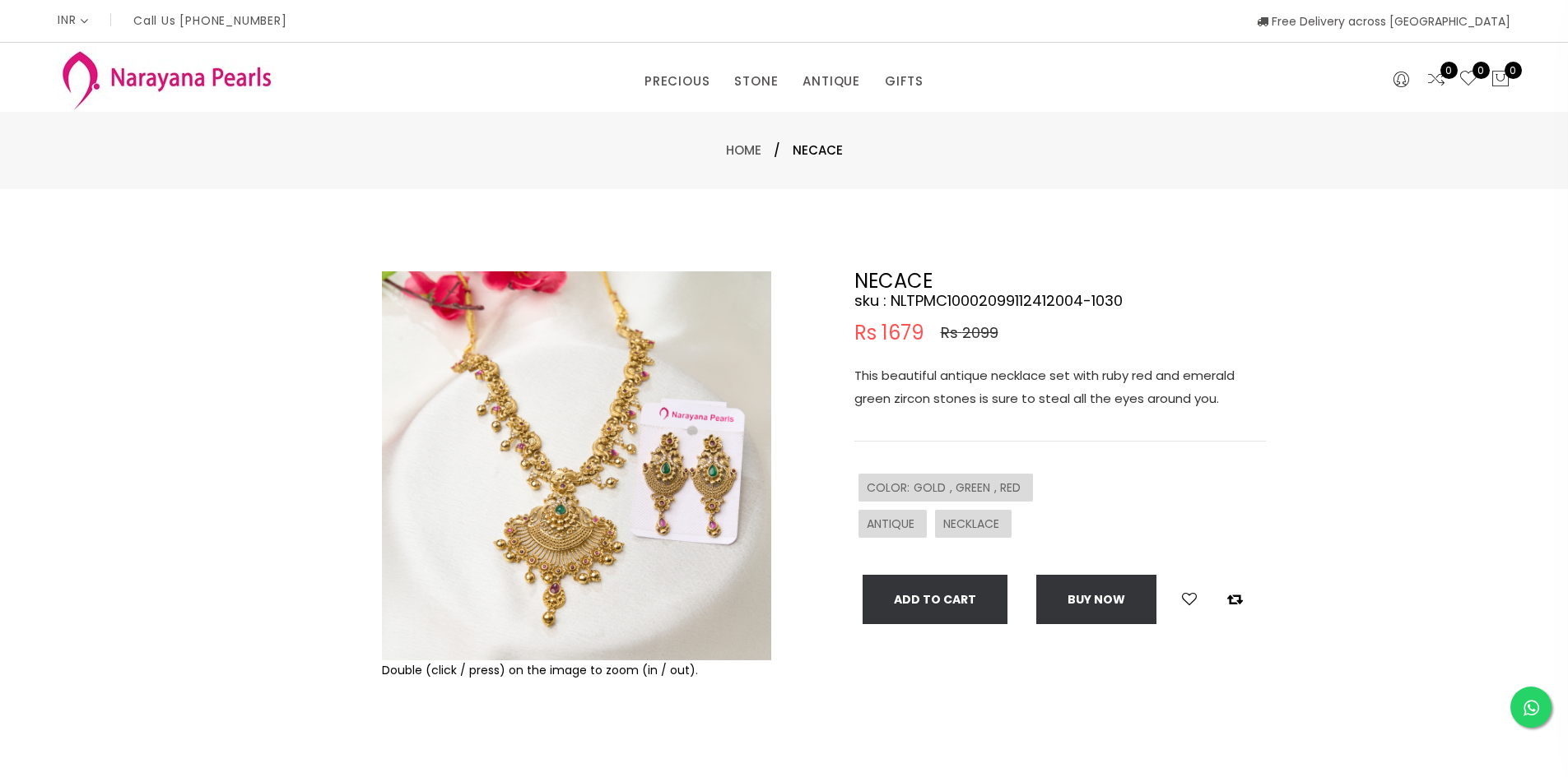
select select "INR"
click at [563, 498] on img at bounding box center [577, 466] width 390 height 389
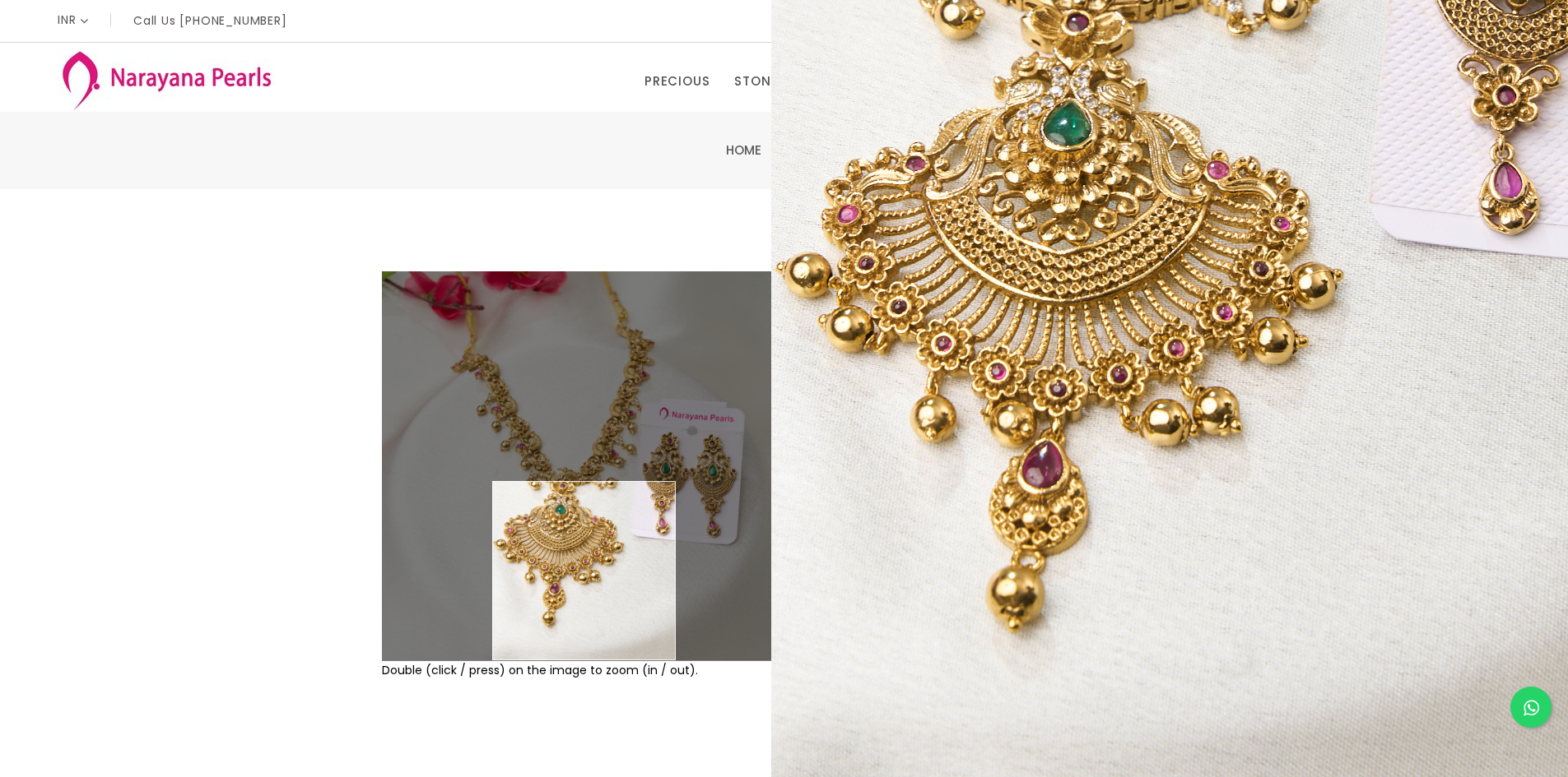
click at [172, 493] on div "Double (click / press) on the image to zoom (in / out). NECACE sku : NLTPMC1000…" at bounding box center [784, 531] width 1568 height 683
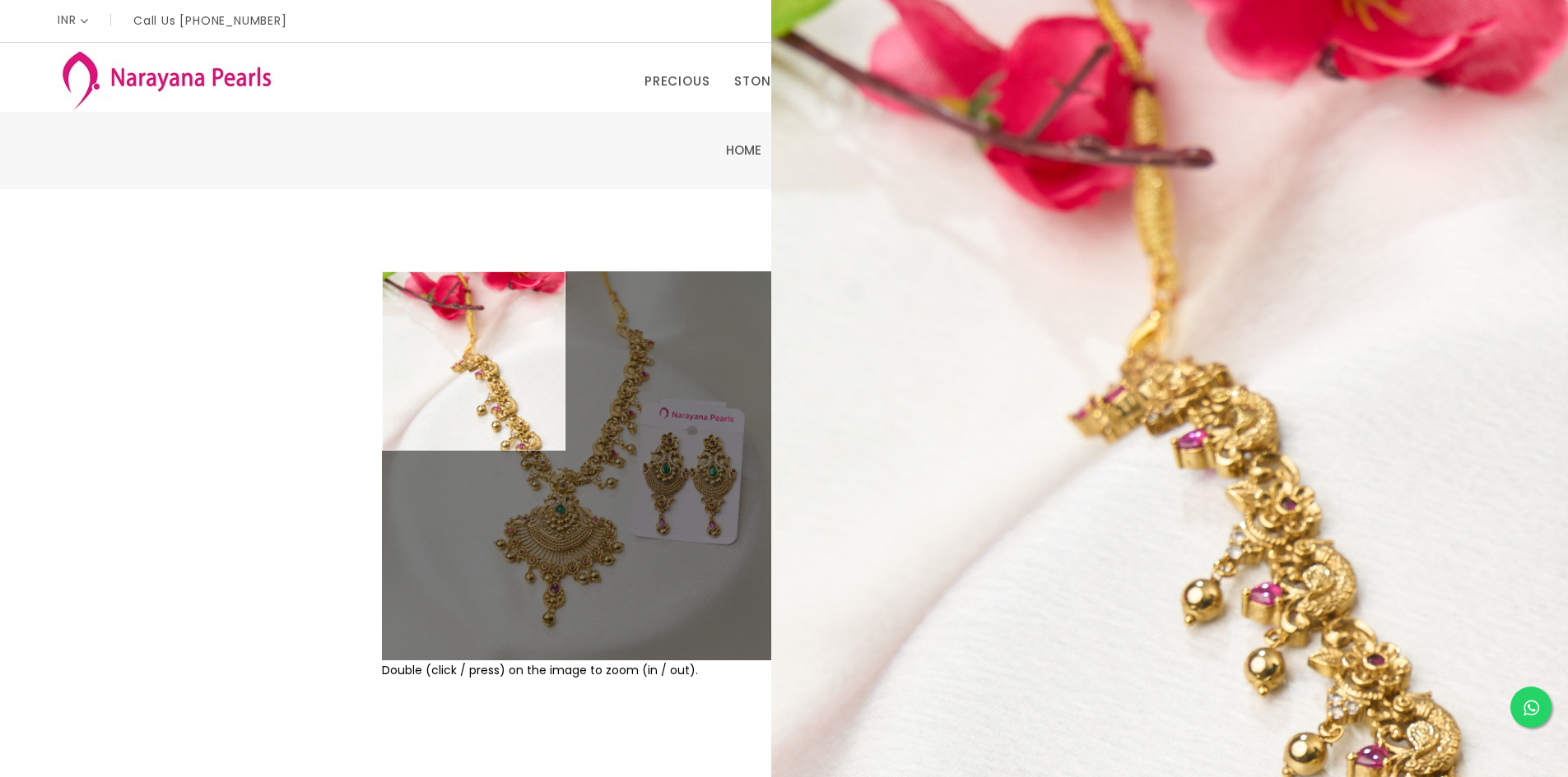
click at [249, 332] on div "Double (click / press) on the image to zoom (in / out). NECACE sku : NLTPMC1000…" at bounding box center [784, 531] width 1568 height 683
click at [283, 296] on div "Double (click / press) on the image to zoom (in / out). NECACE sku : NLTPMC1000…" at bounding box center [784, 531] width 1568 height 683
click at [252, 402] on div "Double (click / press) on the image to zoom (in / out). NECACE sku : NLTPMC1000…" at bounding box center [784, 531] width 1568 height 683
click at [308, 397] on div at bounding box center [339, 531] width 72 height 519
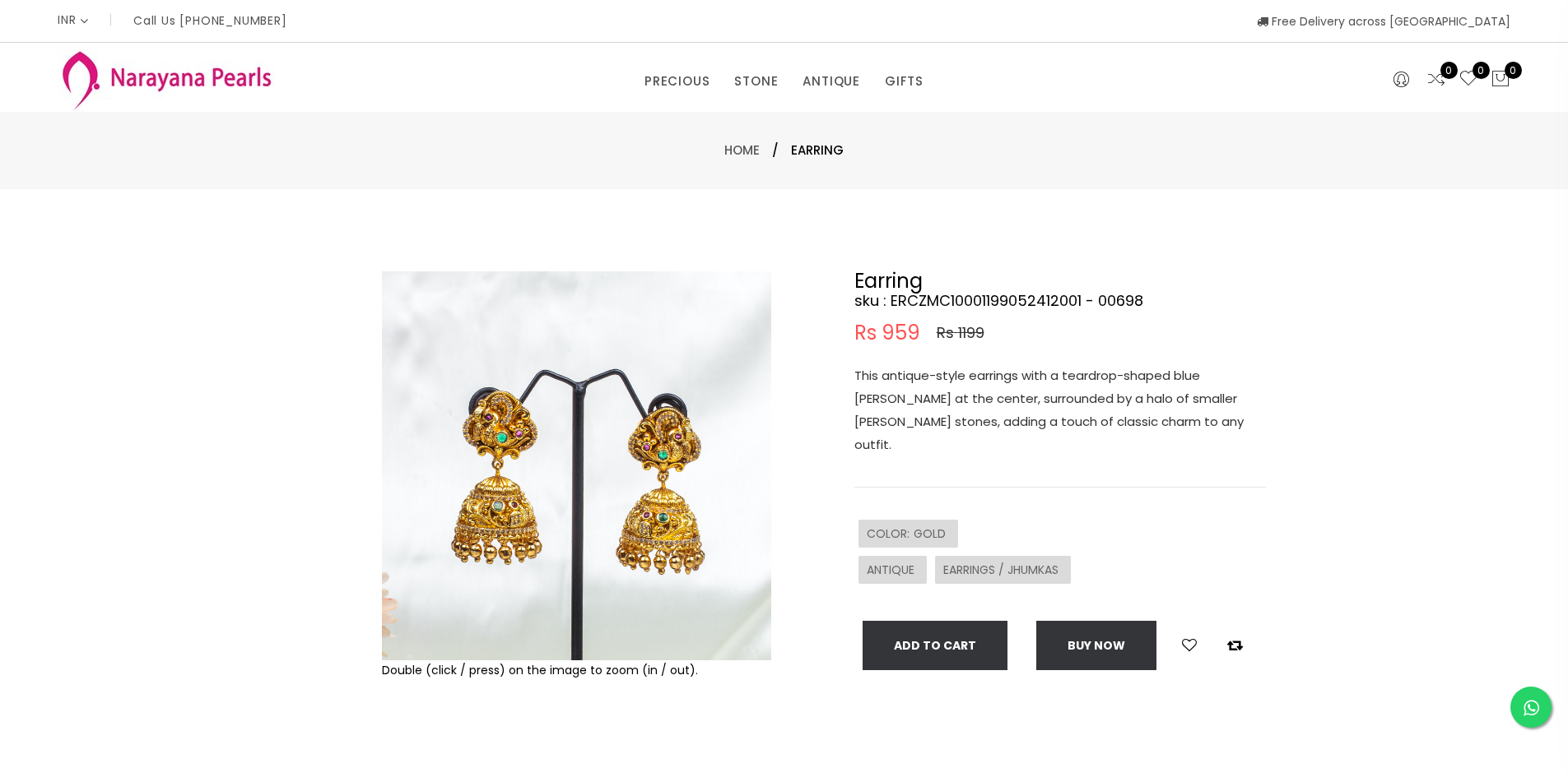
select select "INR"
